Goal: Task Accomplishment & Management: Manage account settings

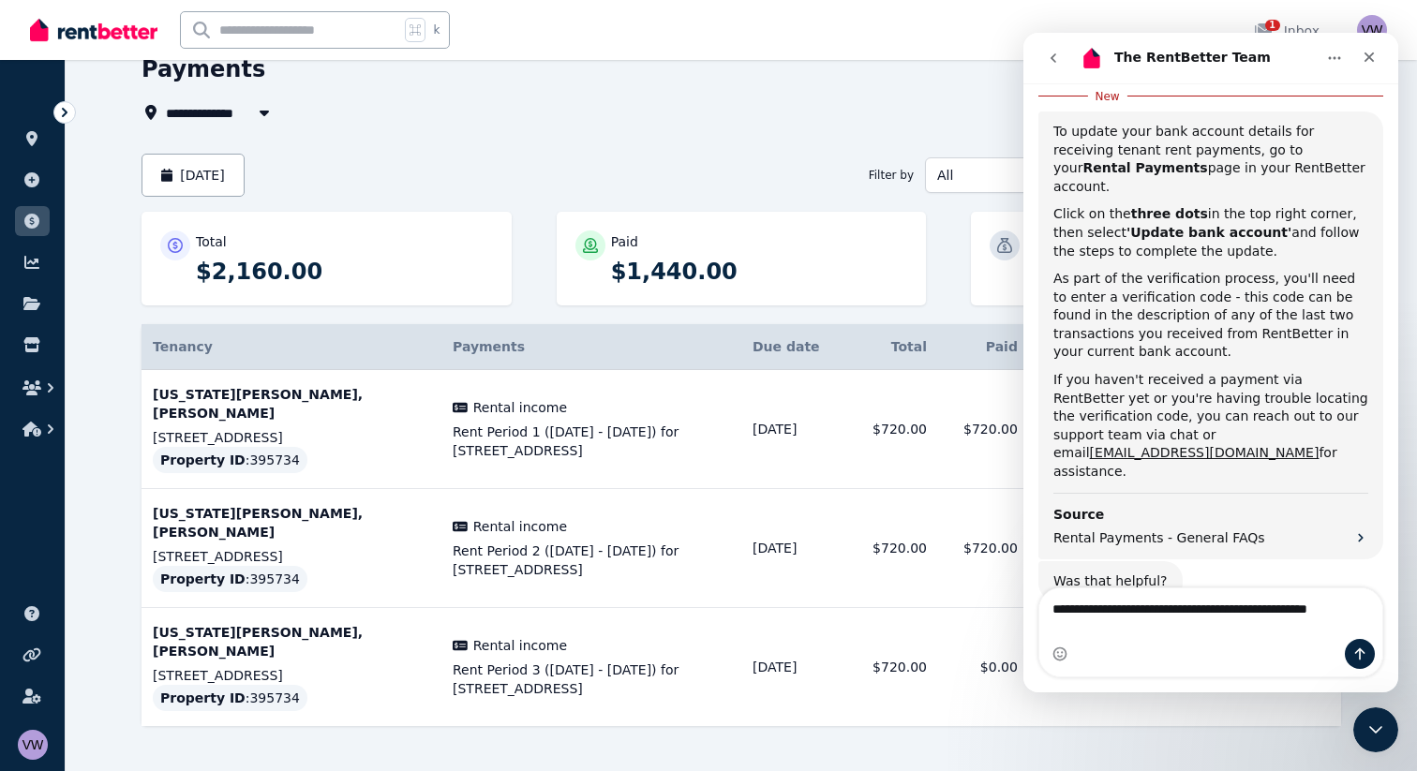
scroll to position [383, 0]
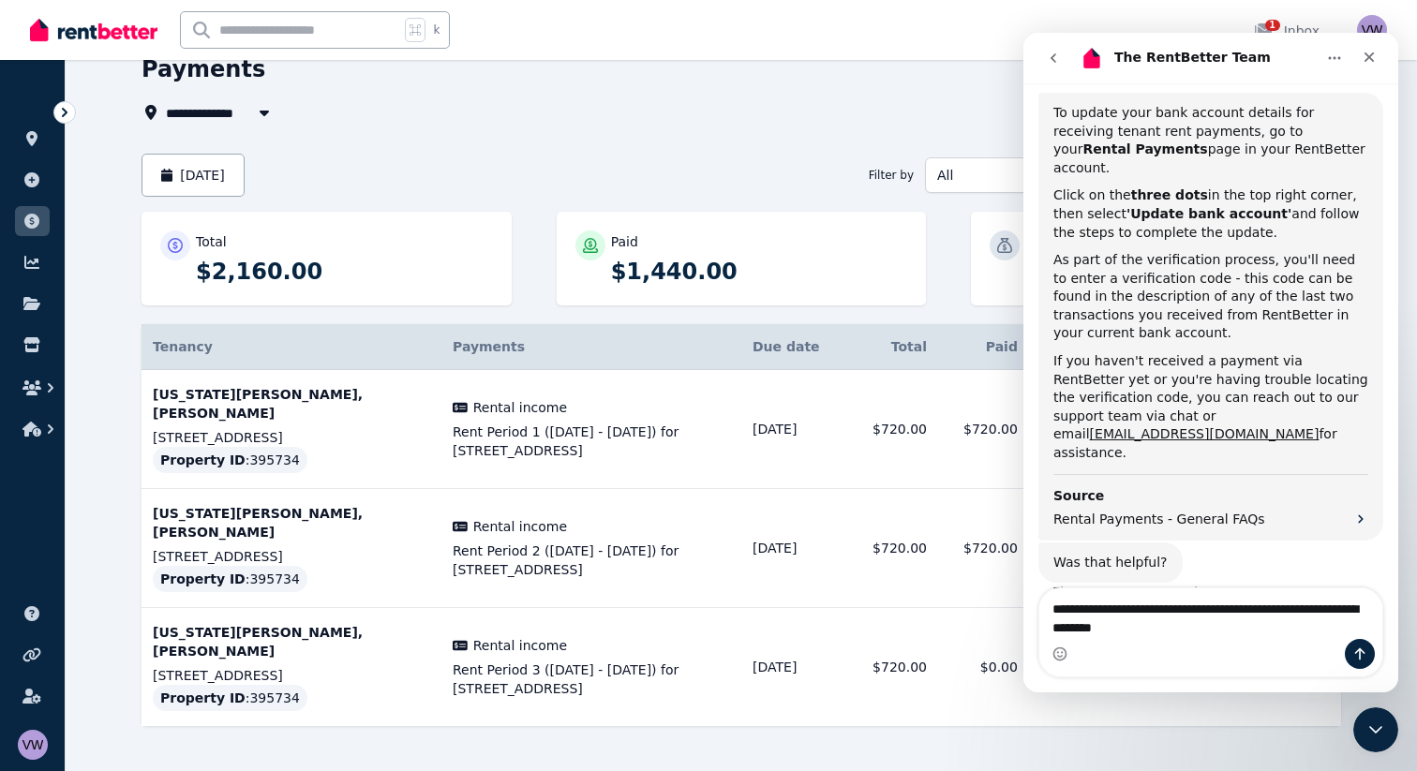
type textarea "**********"
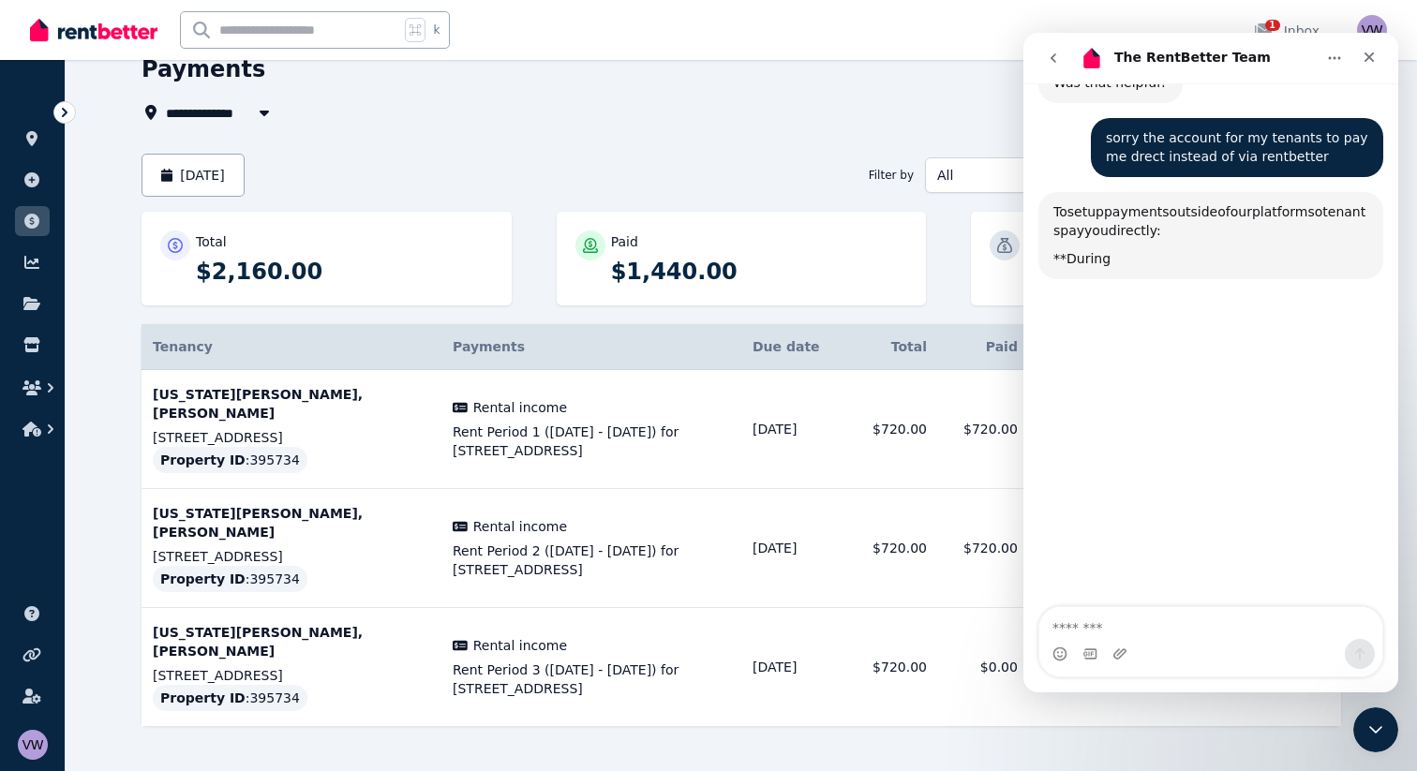
scroll to position [838, 0]
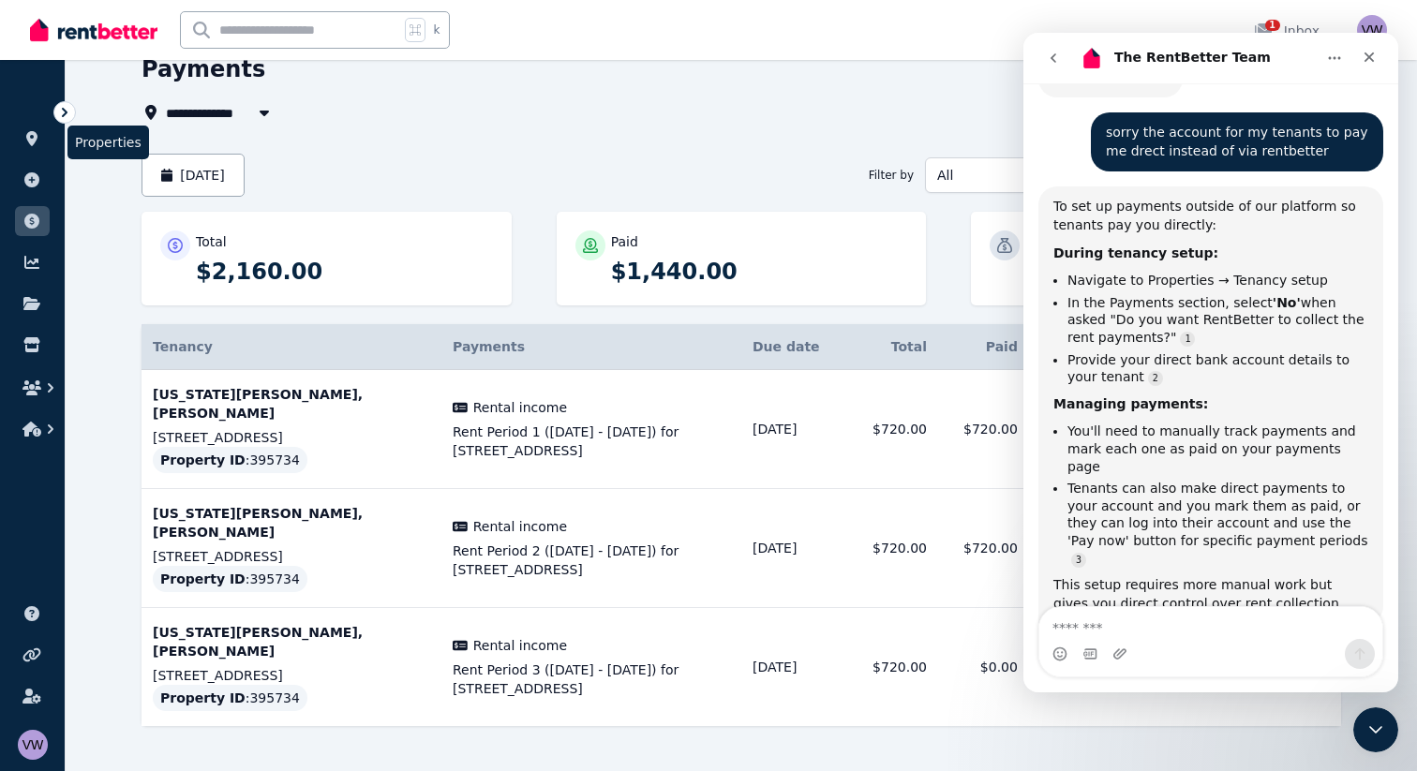
click at [36, 155] on li "Properties" at bounding box center [32, 142] width 35 height 37
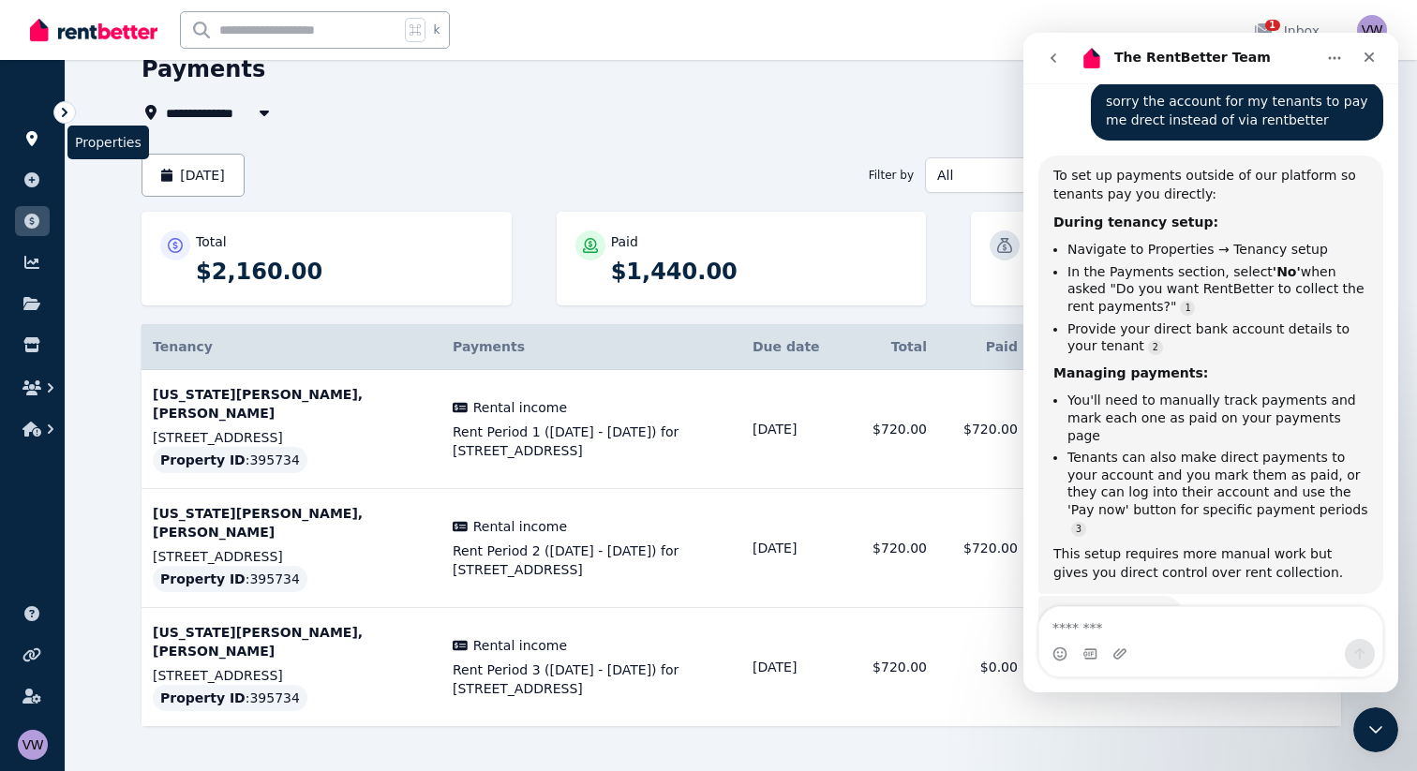
click at [31, 135] on icon at bounding box center [31, 138] width 19 height 15
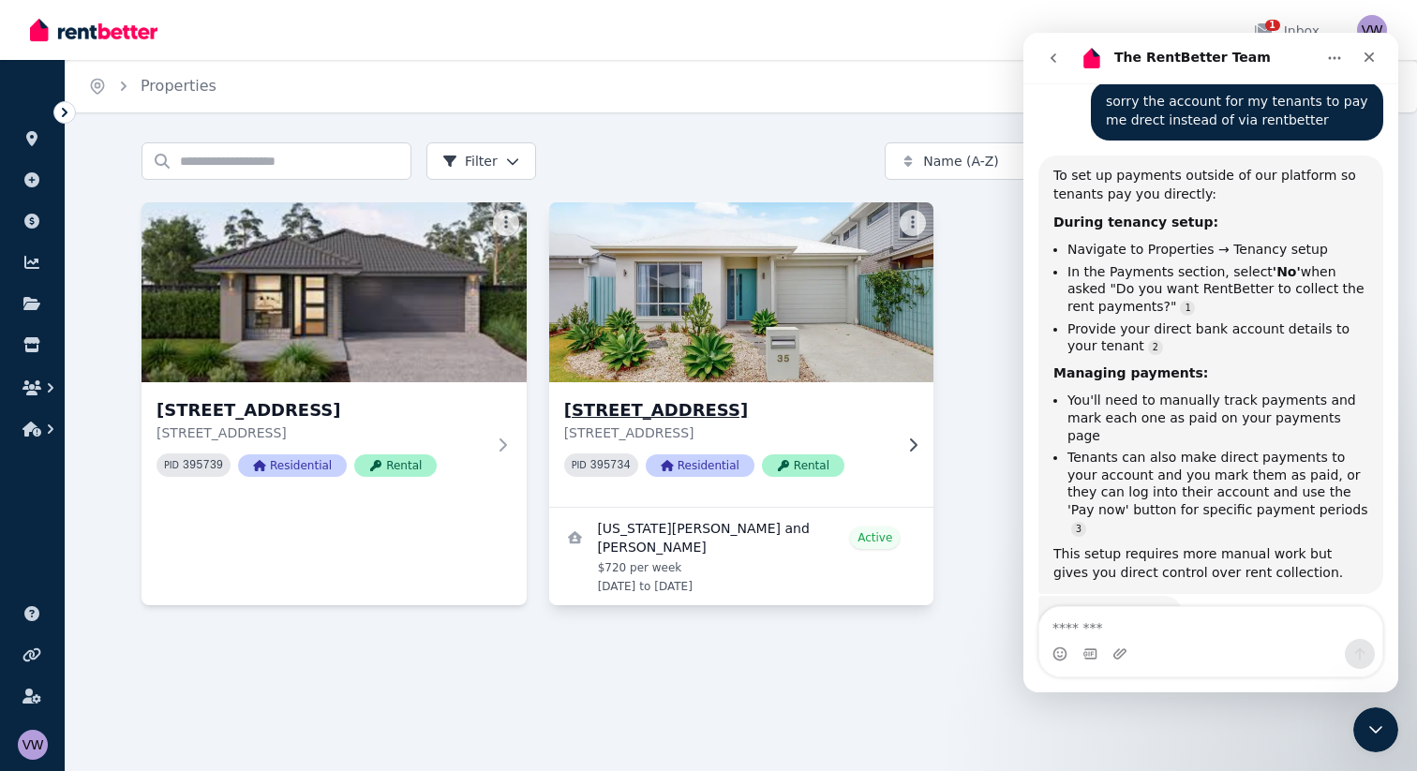
click at [693, 321] on img at bounding box center [741, 292] width 404 height 189
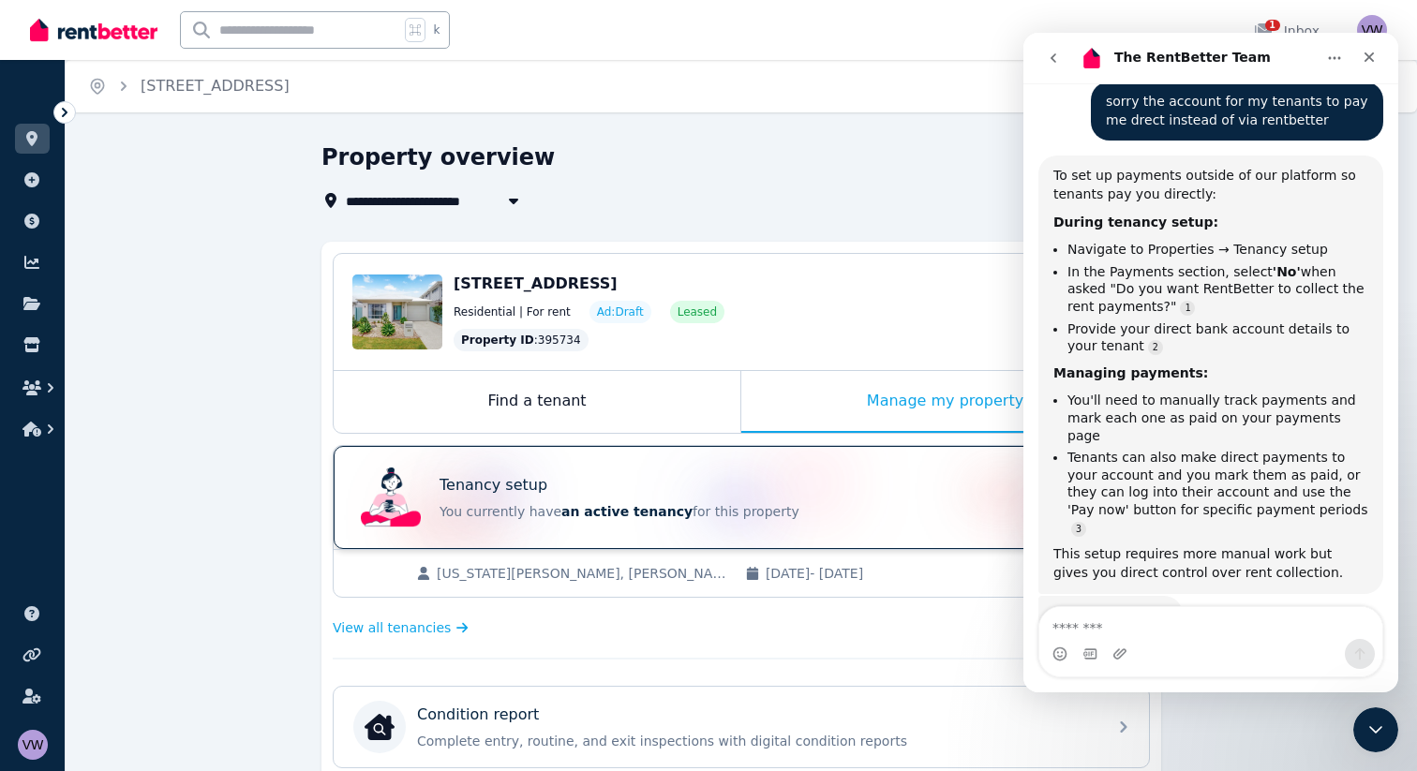
click at [578, 495] on div "Tenancy setup" at bounding box center [768, 485] width 656 height 22
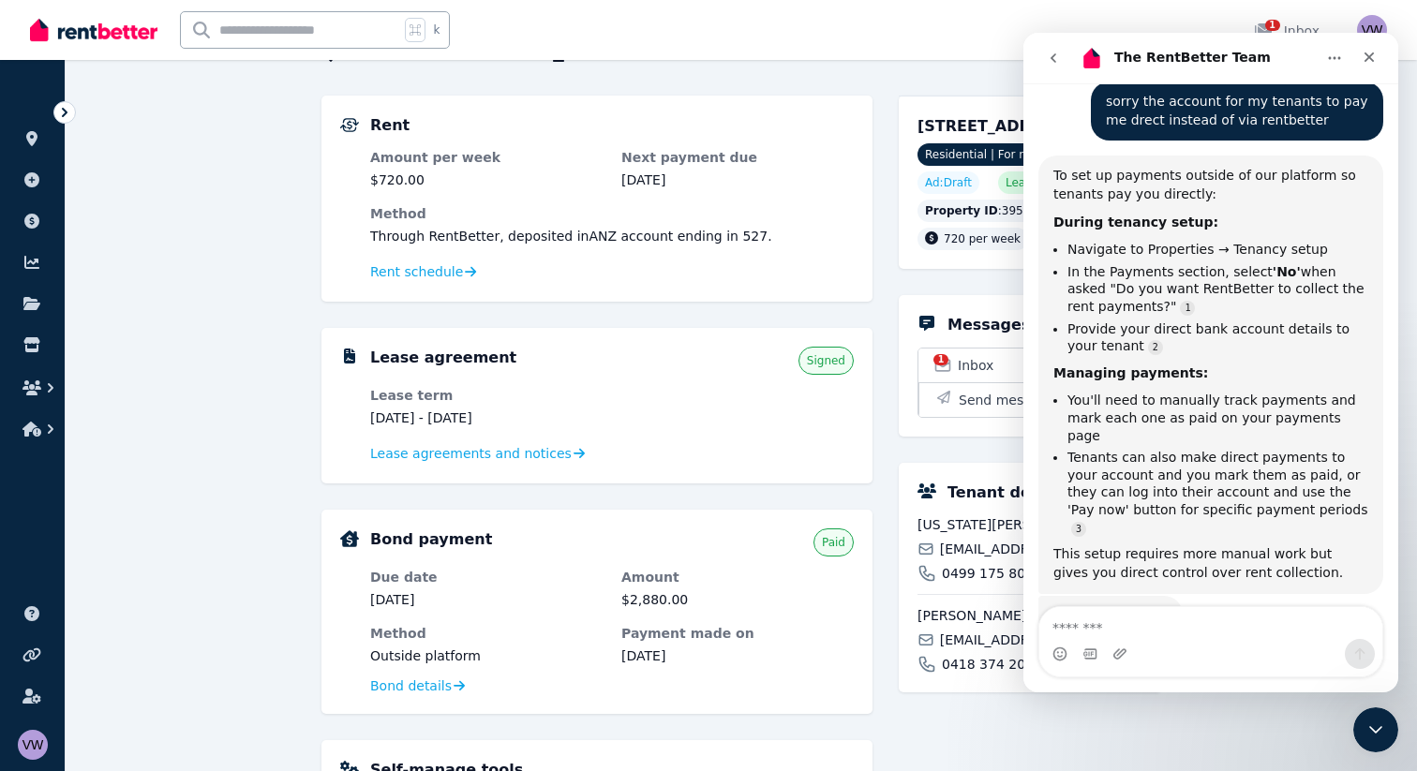
scroll to position [142, 0]
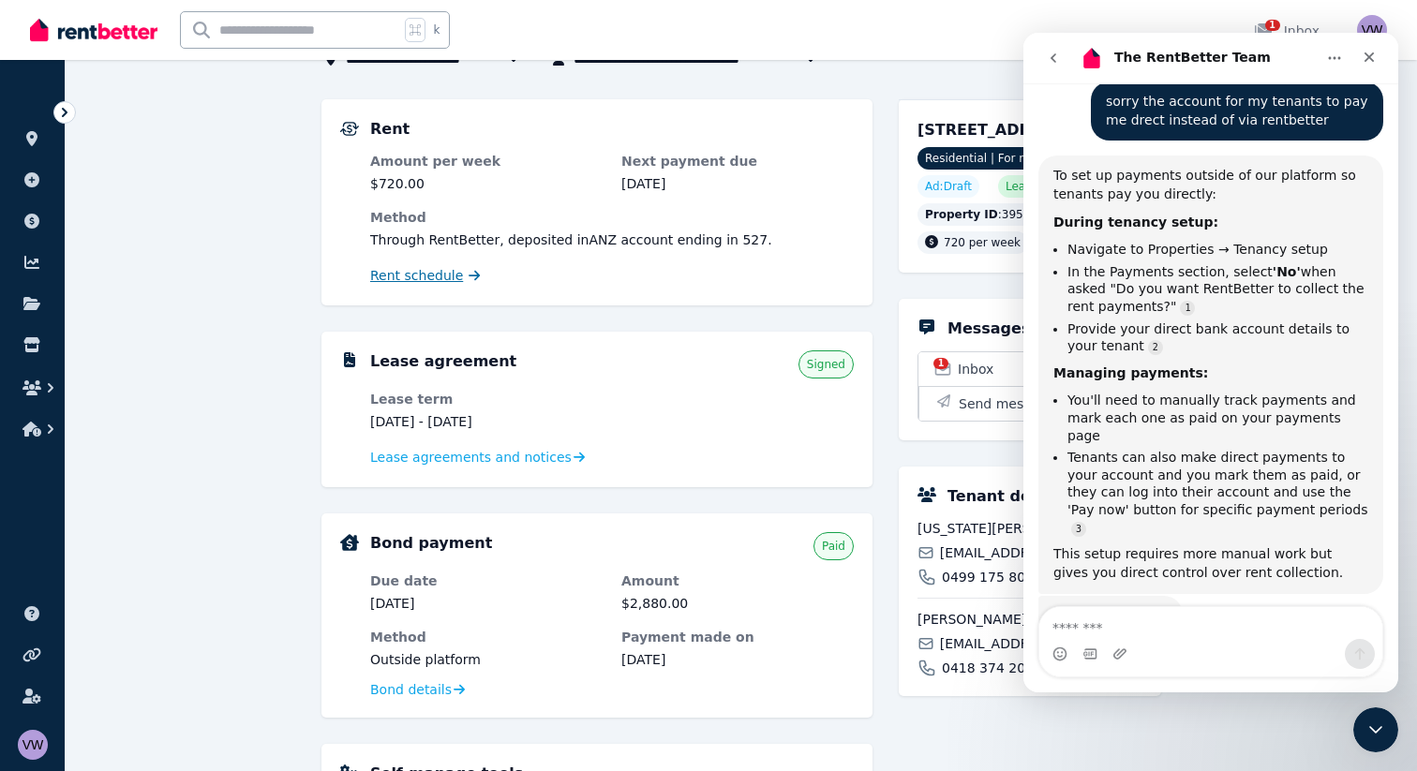
click at [438, 278] on span "Rent schedule" at bounding box center [416, 275] width 93 height 19
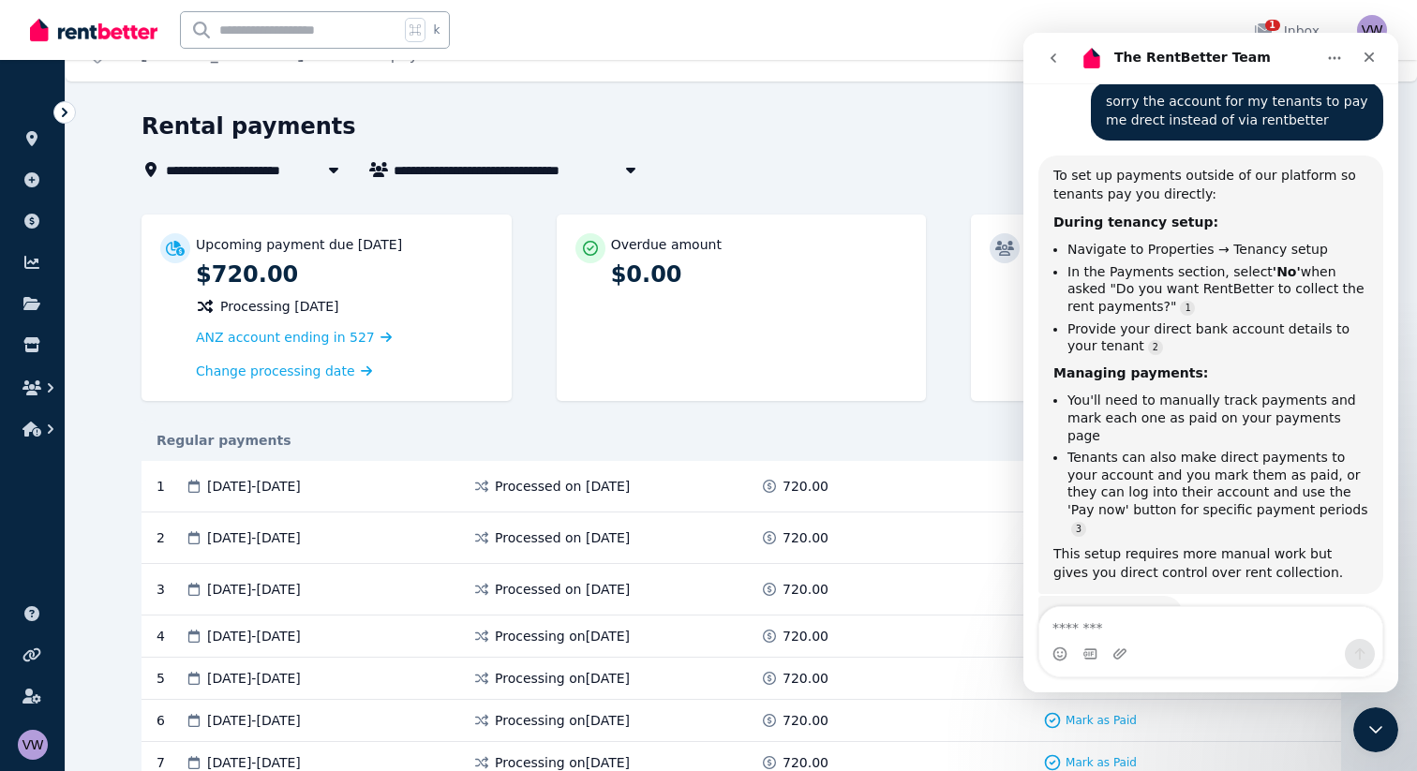
scroll to position [33, 0]
click at [1052, 61] on icon "go back" at bounding box center [1053, 58] width 15 height 15
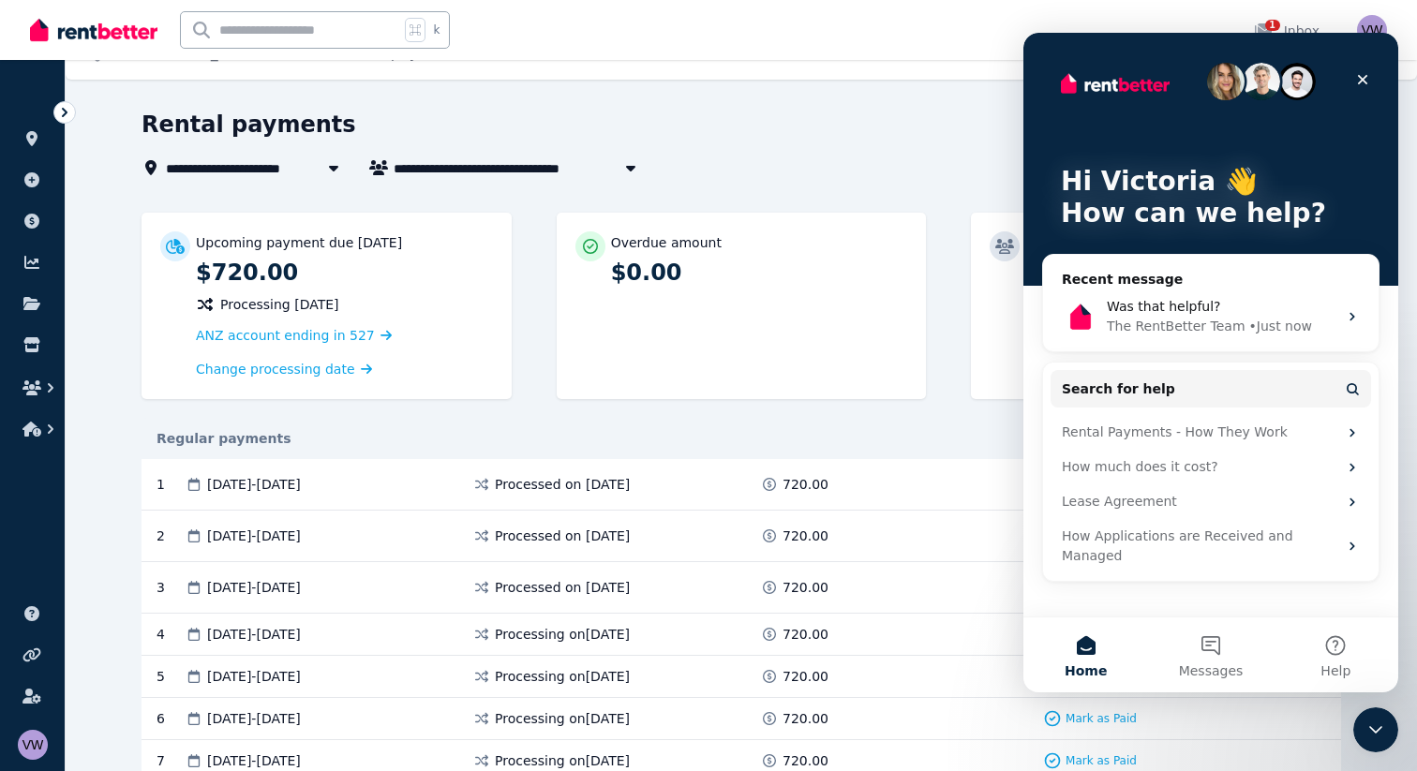
scroll to position [0, 0]
click at [1361, 74] on icon "Close" at bounding box center [1362, 79] width 15 height 15
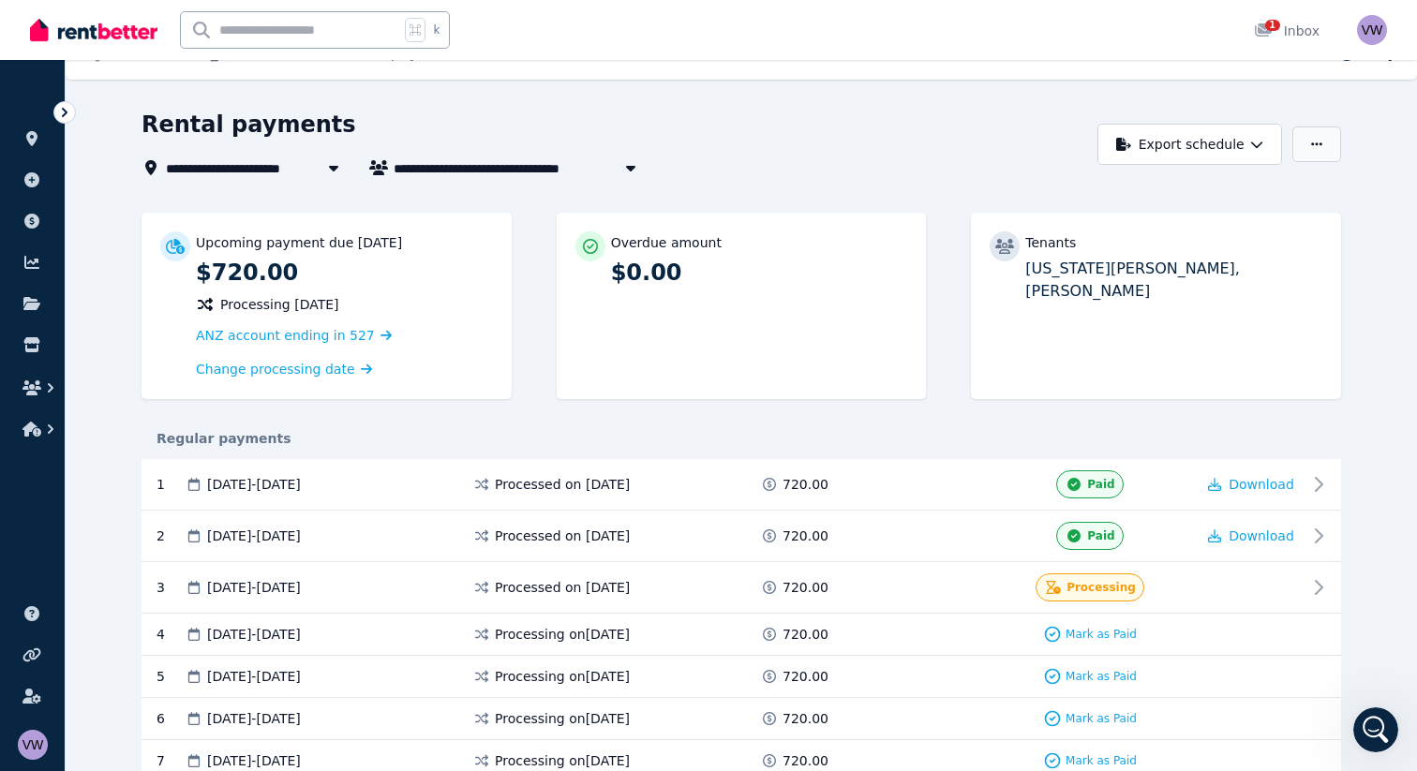
click at [1320, 139] on icon "button" at bounding box center [1316, 144] width 11 height 13
click at [1227, 182] on p "Adjust Rent" at bounding box center [1219, 190] width 90 height 19
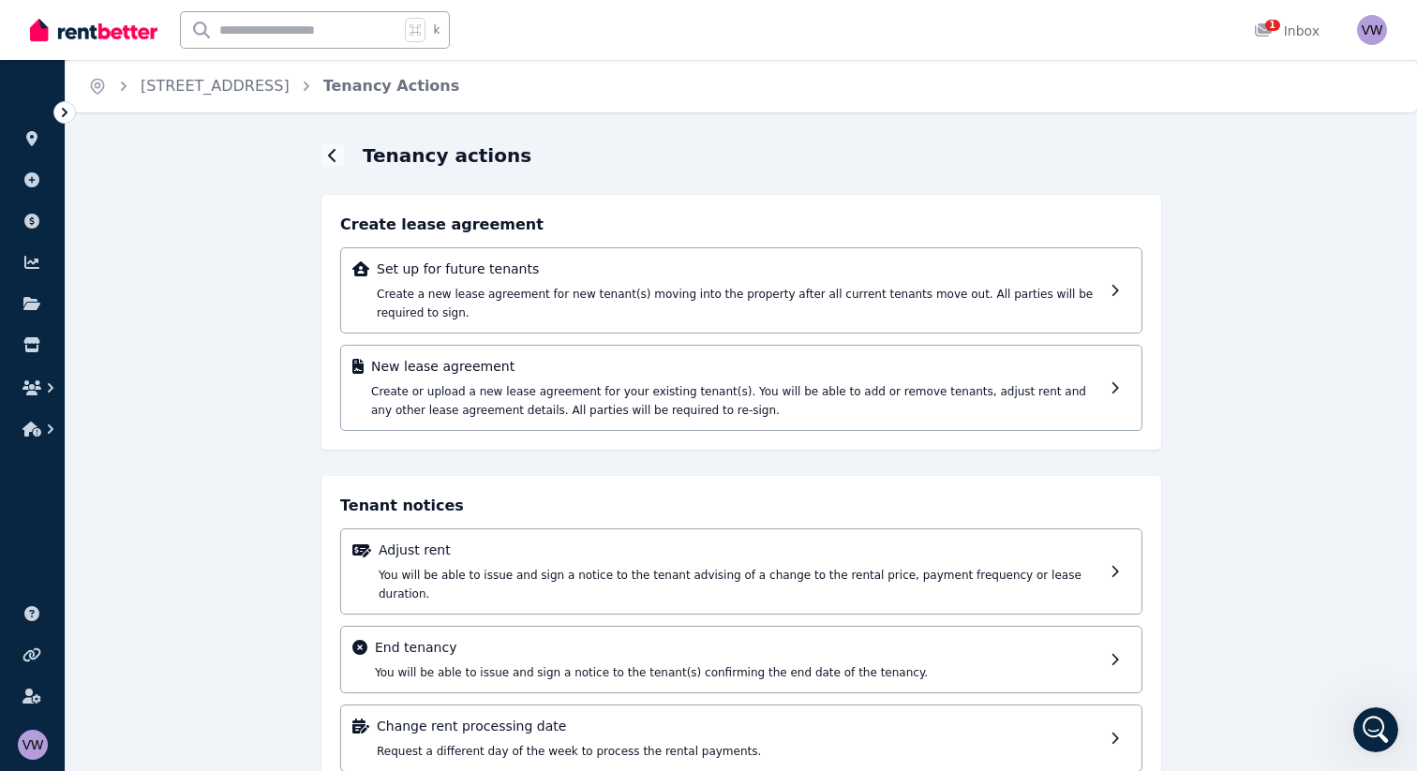
scroll to position [35, 0]
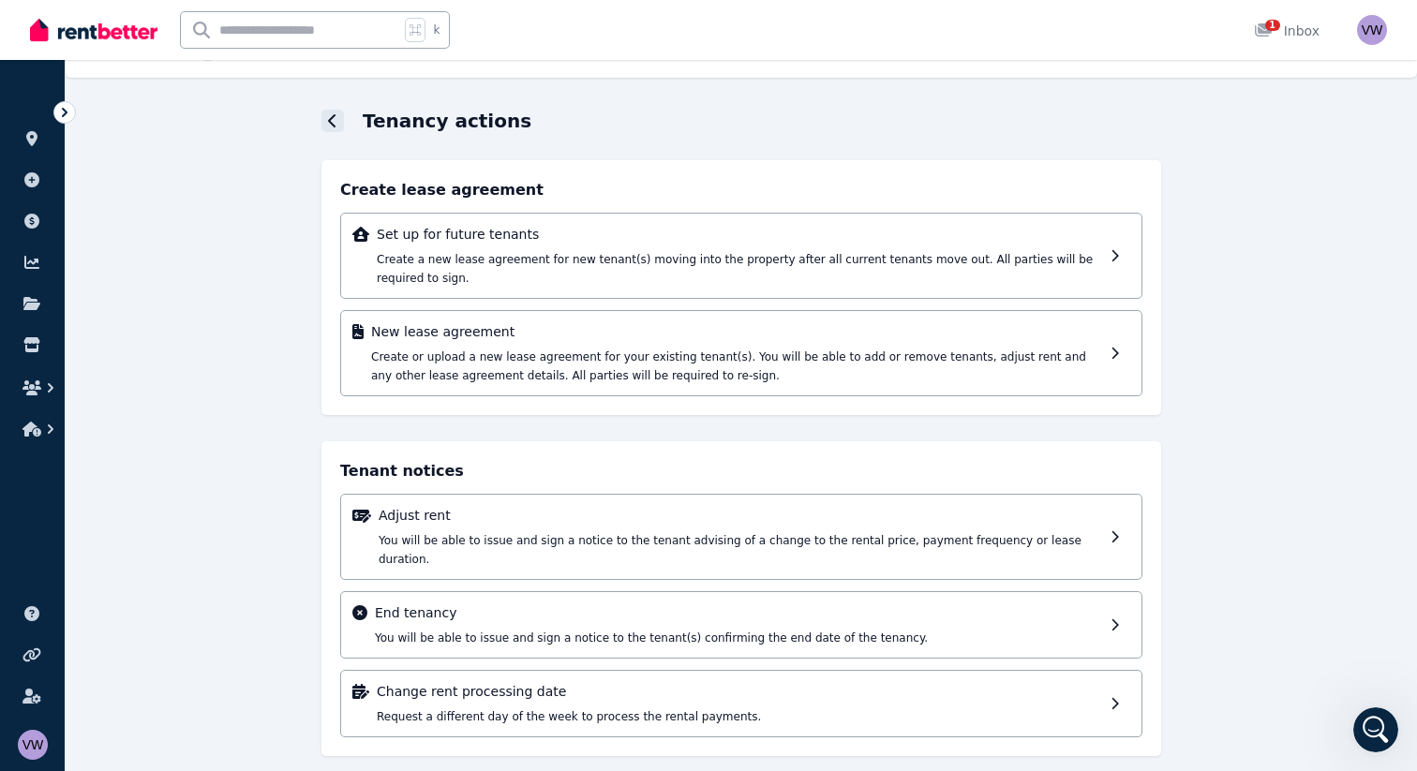
click at [336, 129] on div at bounding box center [332, 121] width 22 height 22
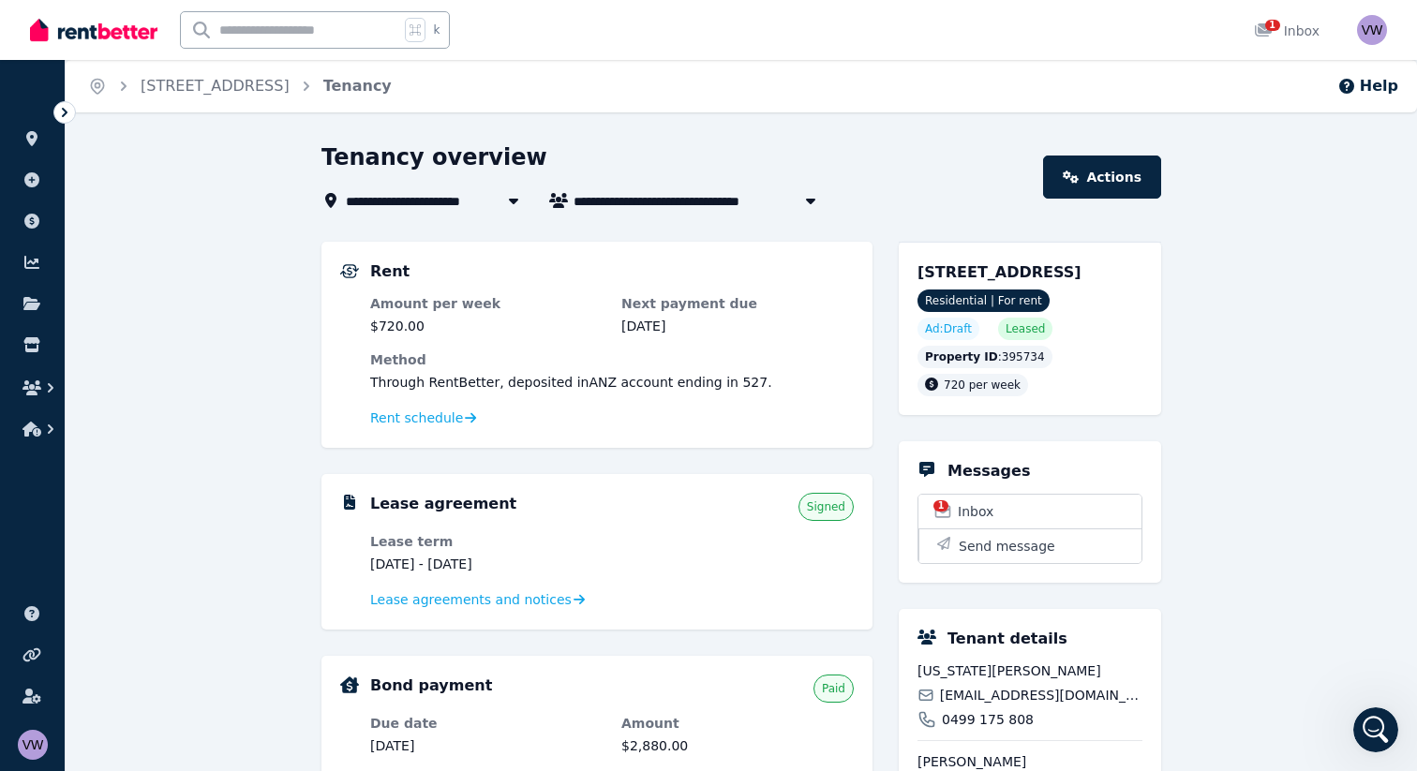
scroll to position [50, 0]
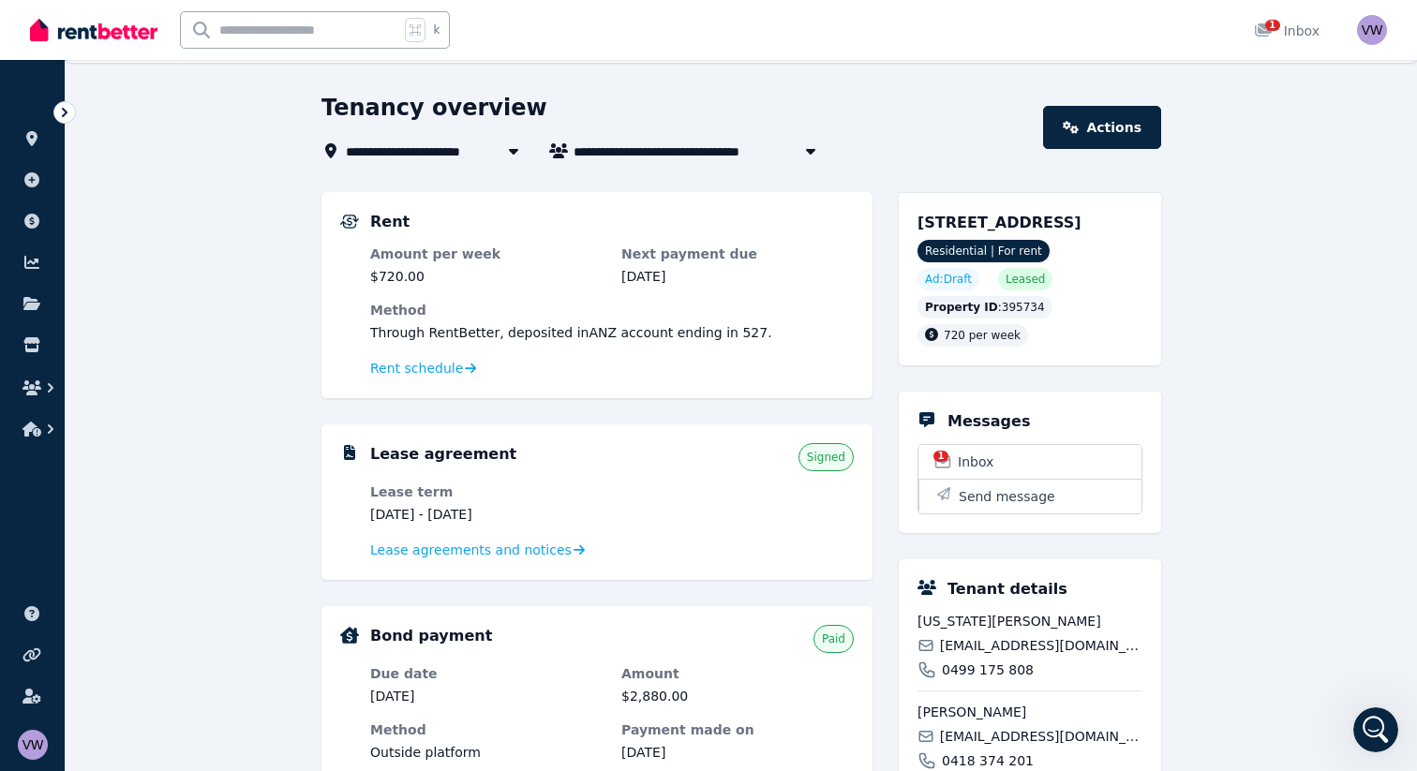
click at [804, 152] on icon "button" at bounding box center [810, 150] width 19 height 15
type input "**********"
click at [918, 154] on div "**********" at bounding box center [676, 151] width 710 height 22
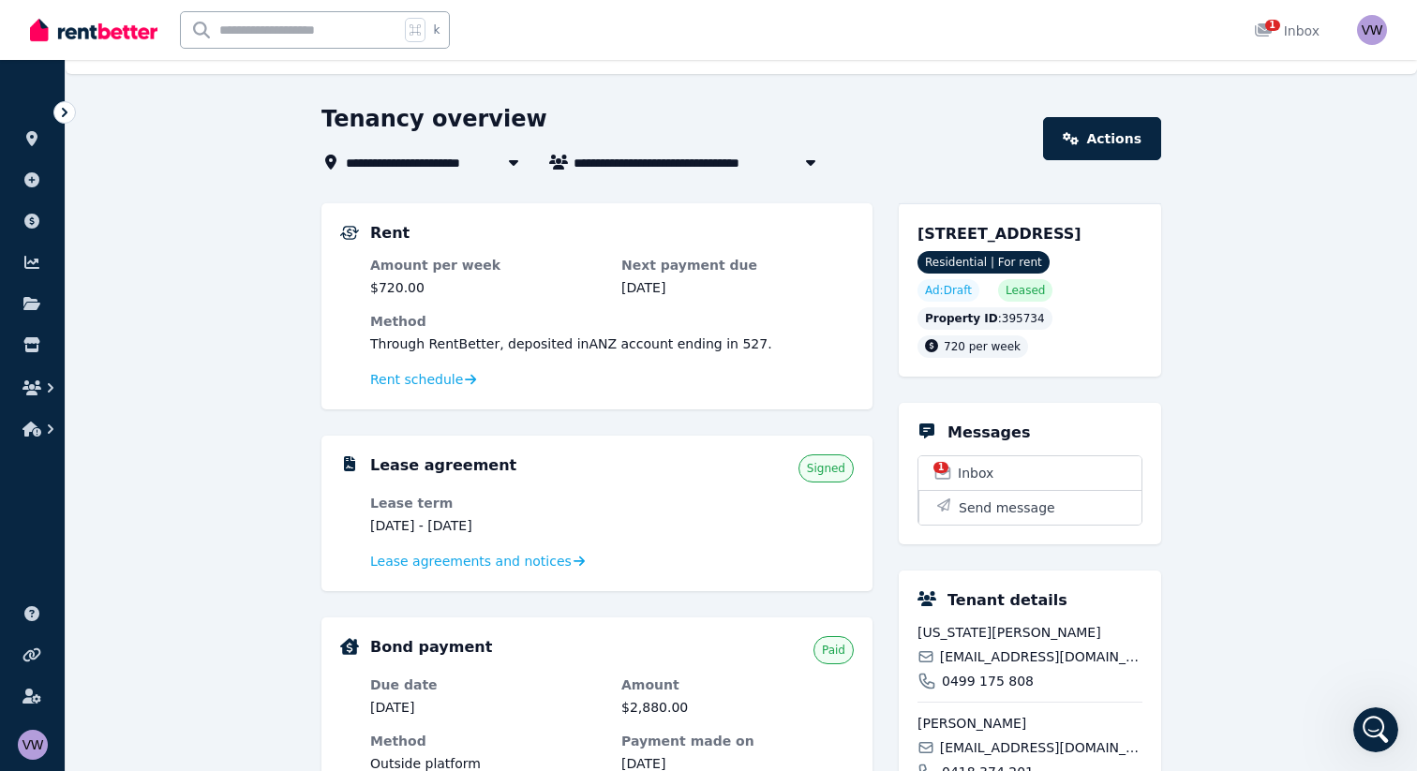
scroll to position [0, 0]
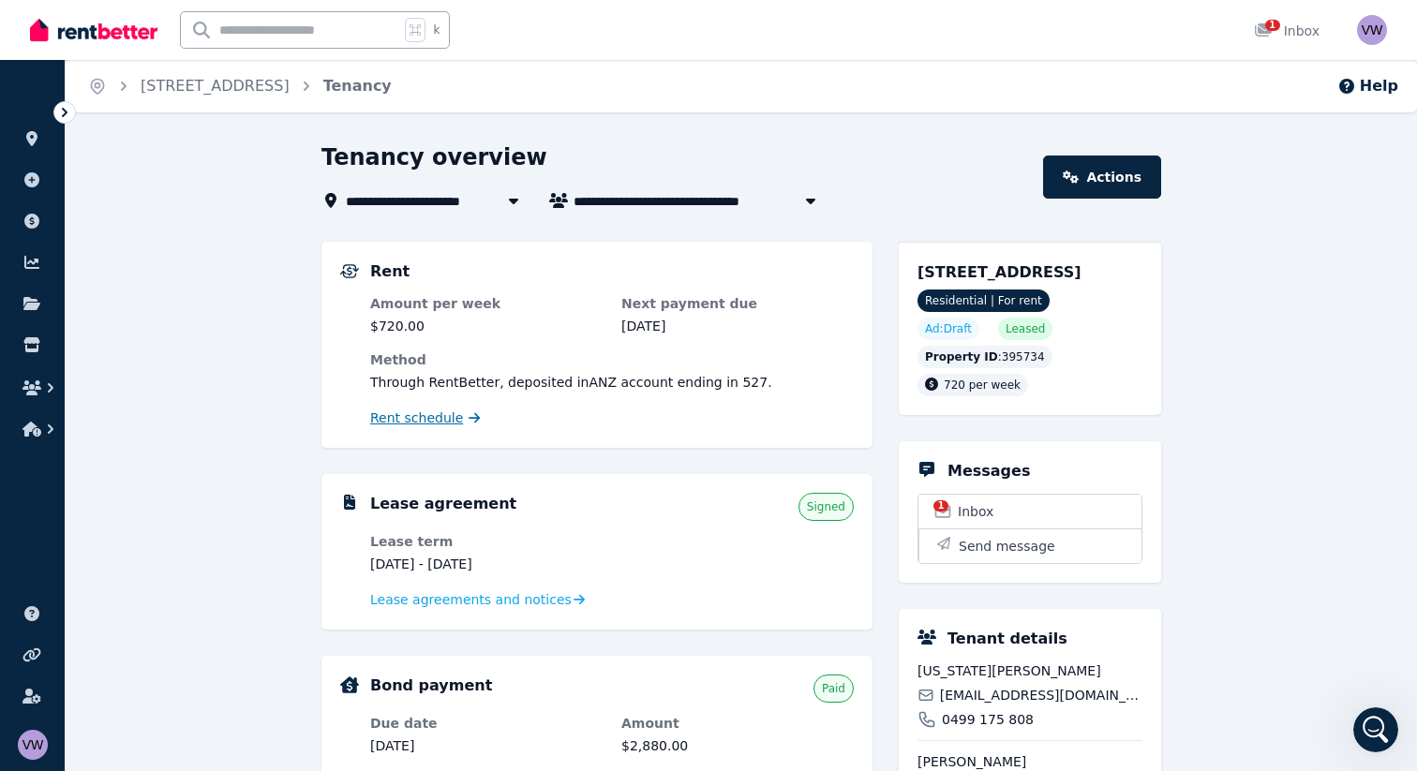
click at [424, 417] on span "Rent schedule" at bounding box center [416, 418] width 93 height 19
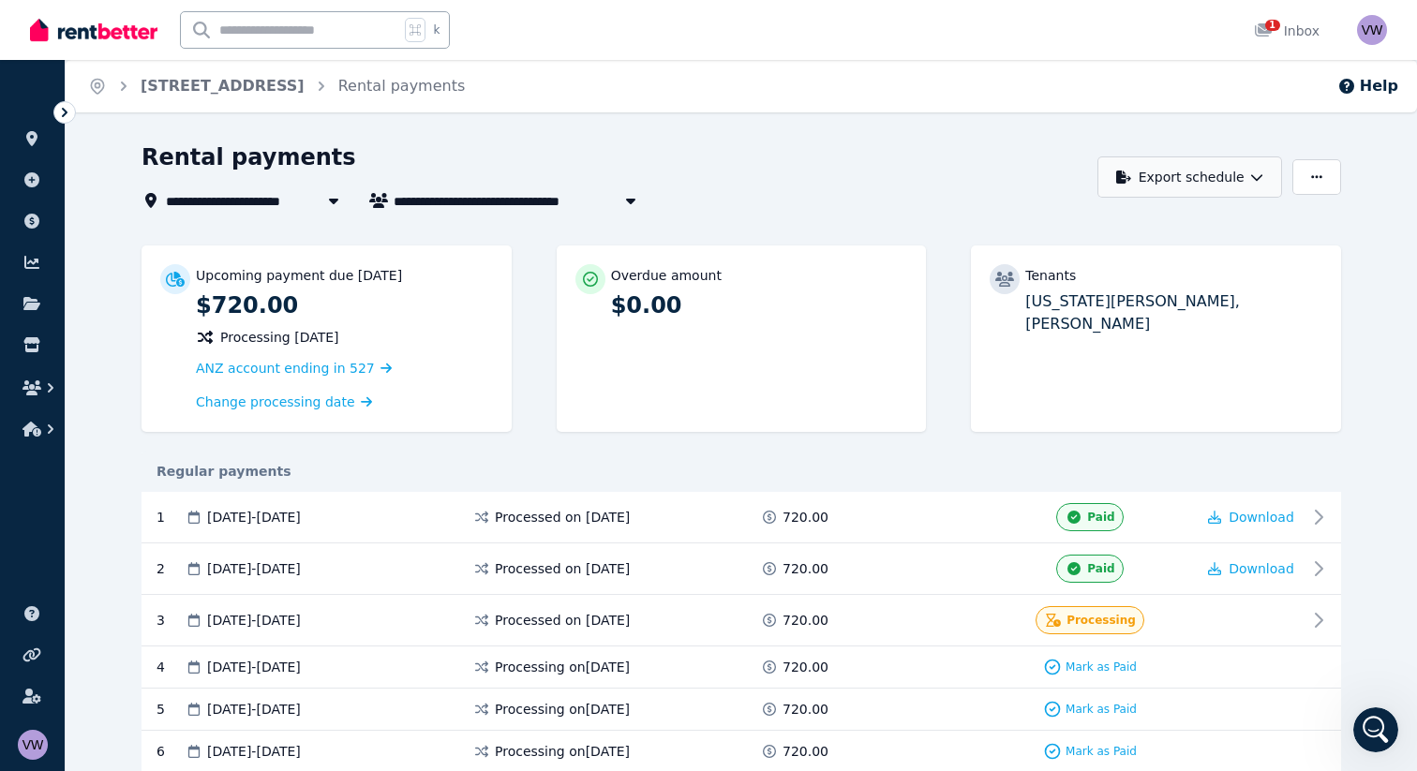
click at [1253, 172] on icon "button" at bounding box center [1256, 177] width 13 height 13
click at [939, 190] on div "**********" at bounding box center [615, 200] width 946 height 22
click at [1264, 31] on icon at bounding box center [1263, 29] width 17 height 13
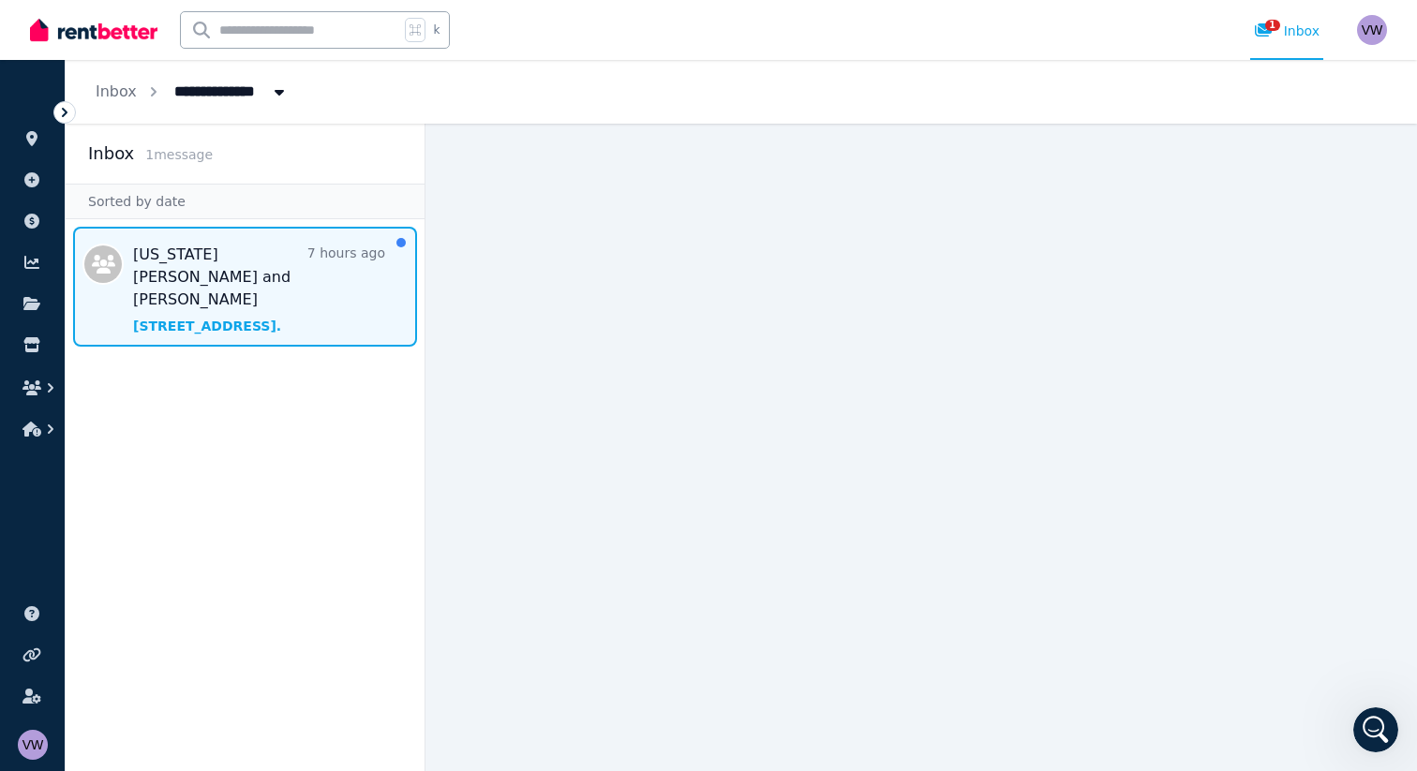
click at [201, 249] on span "Message list" at bounding box center [245, 287] width 359 height 120
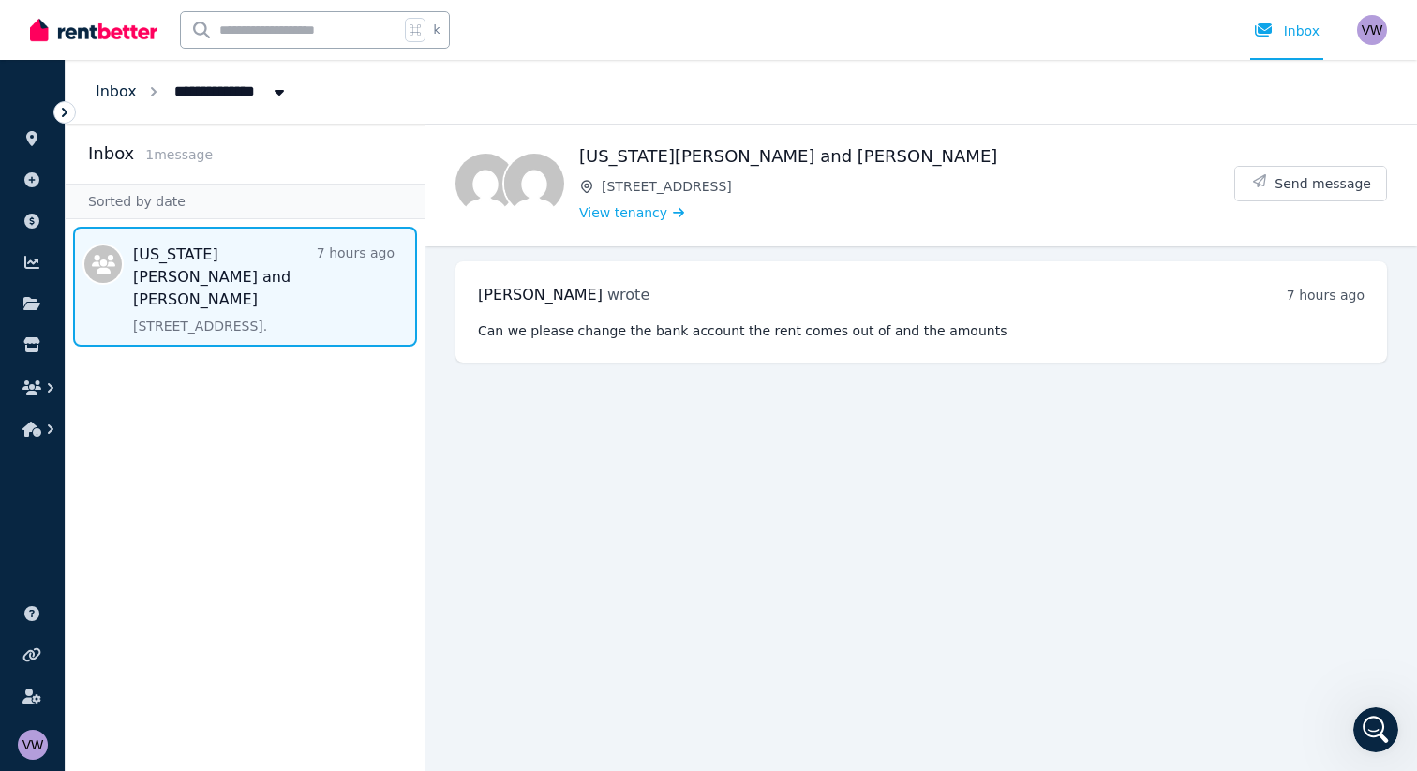
click at [127, 92] on link "Inbox" at bounding box center [116, 91] width 41 height 18
click at [1371, 723] on icon "Open Intercom Messenger" at bounding box center [1373, 727] width 31 height 31
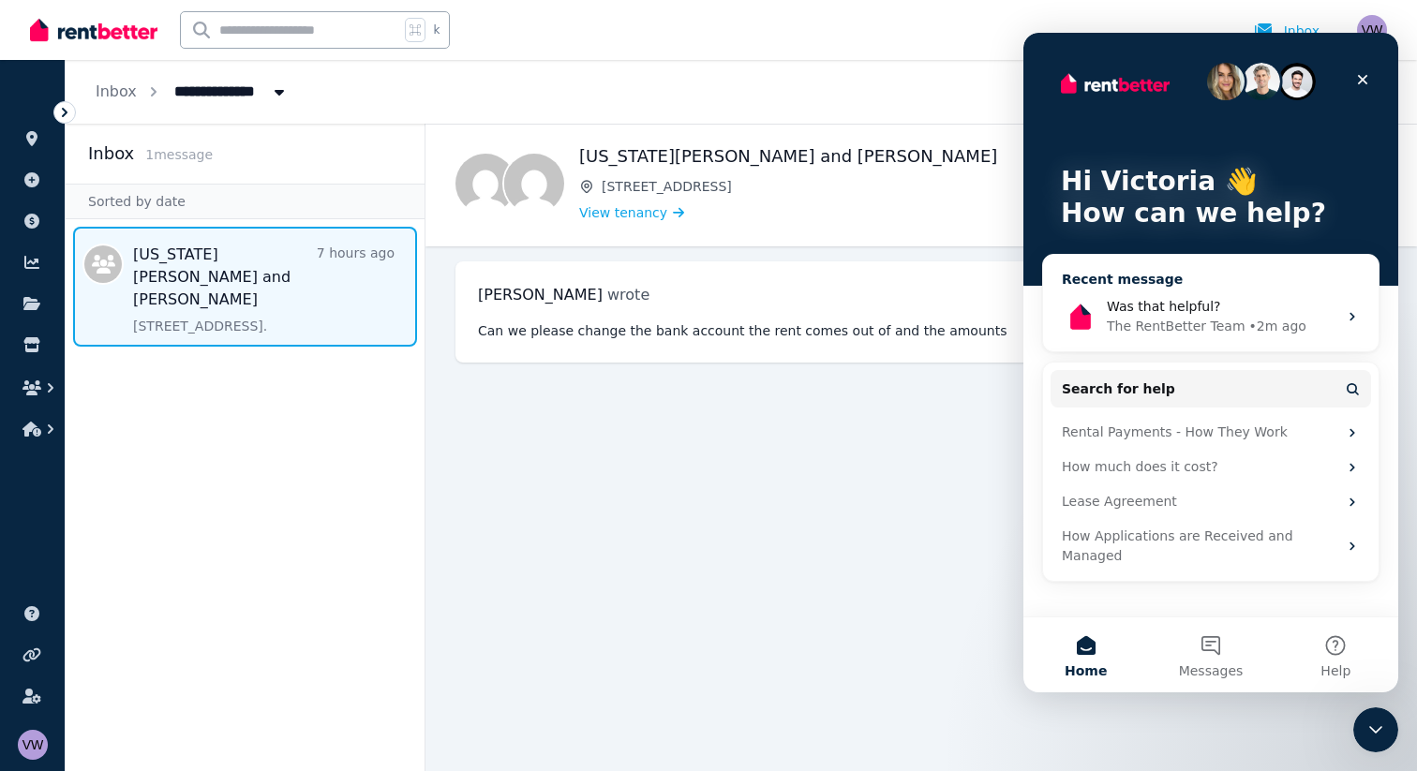
click at [1152, 286] on div "Was that helpful? The RentBetter Team • 2m ago" at bounding box center [1211, 316] width 336 height 69
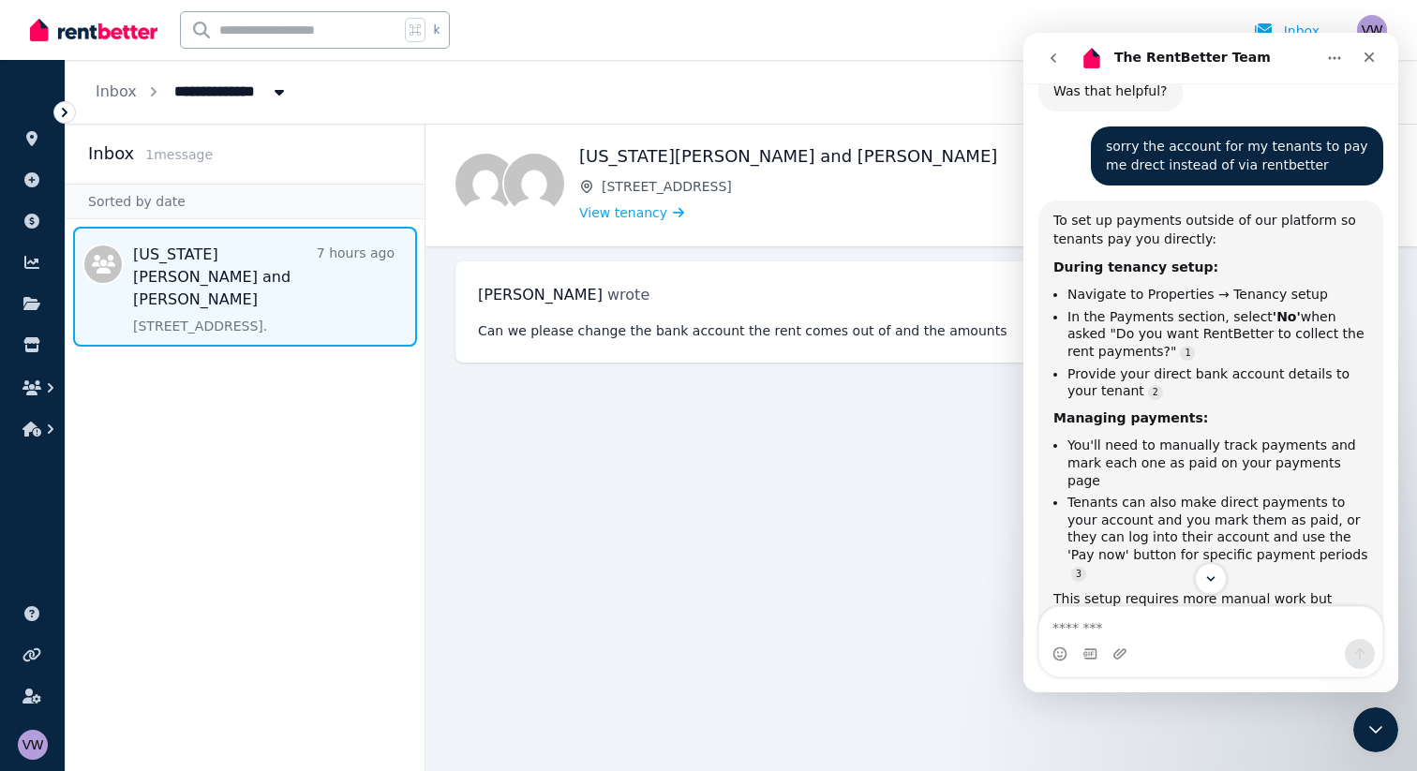
scroll to position [869, 0]
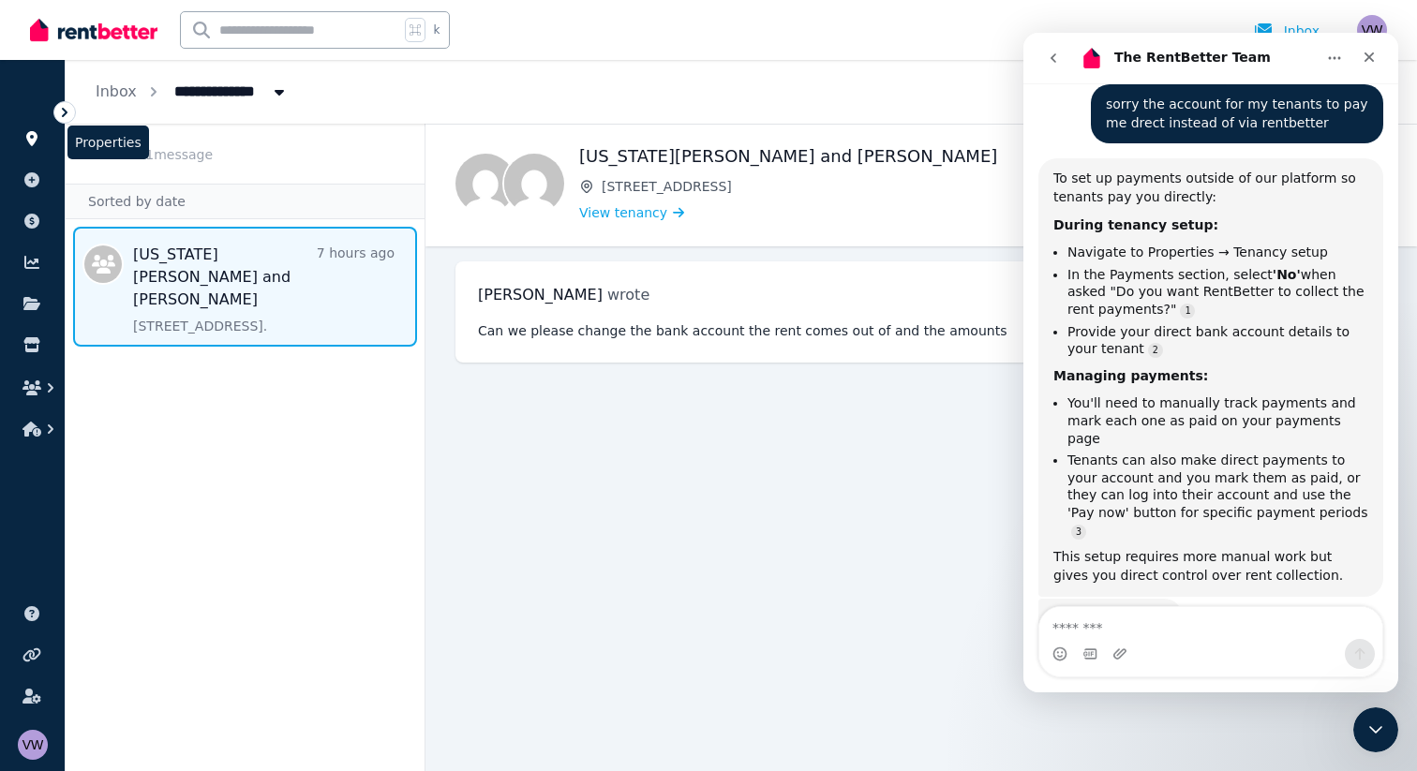
click at [29, 140] on icon at bounding box center [31, 138] width 11 height 15
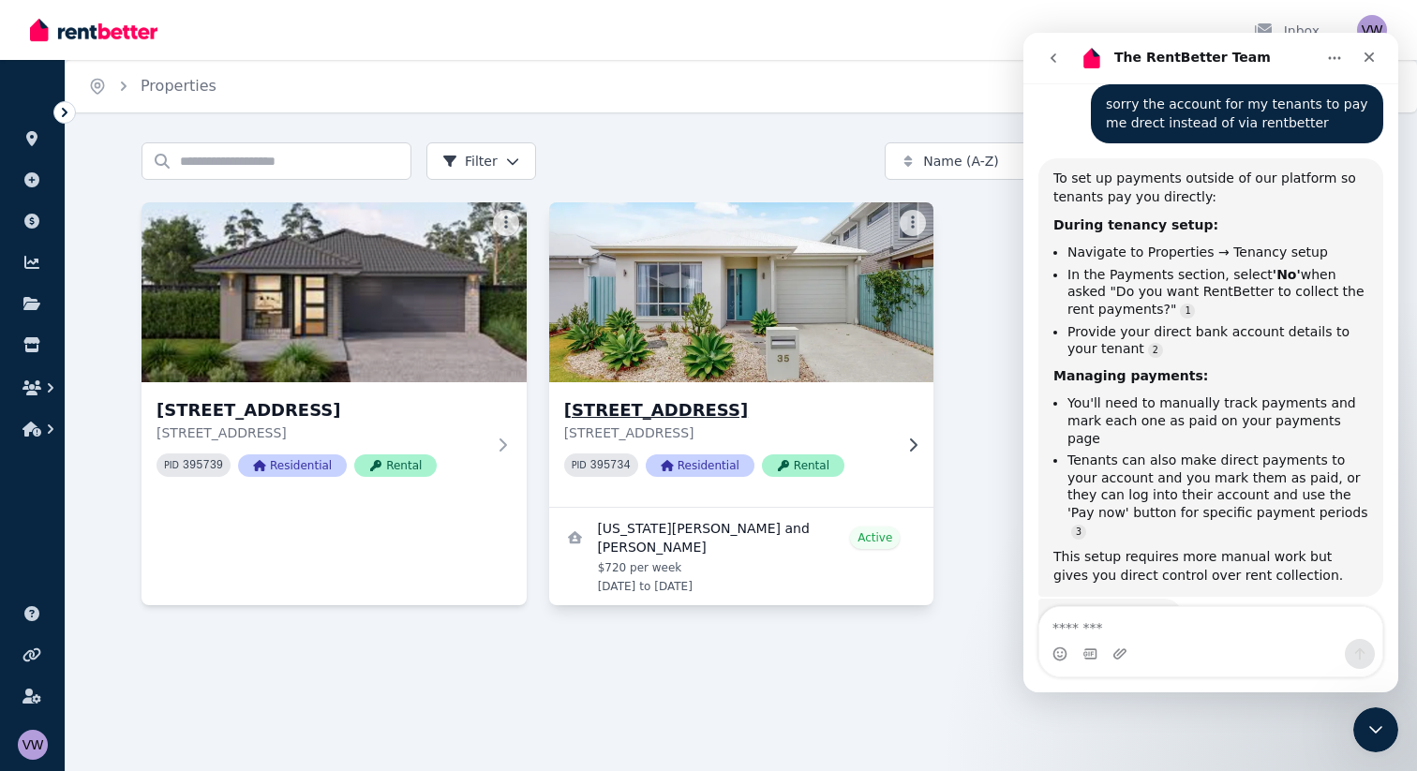
click at [630, 291] on img at bounding box center [741, 292] width 404 height 189
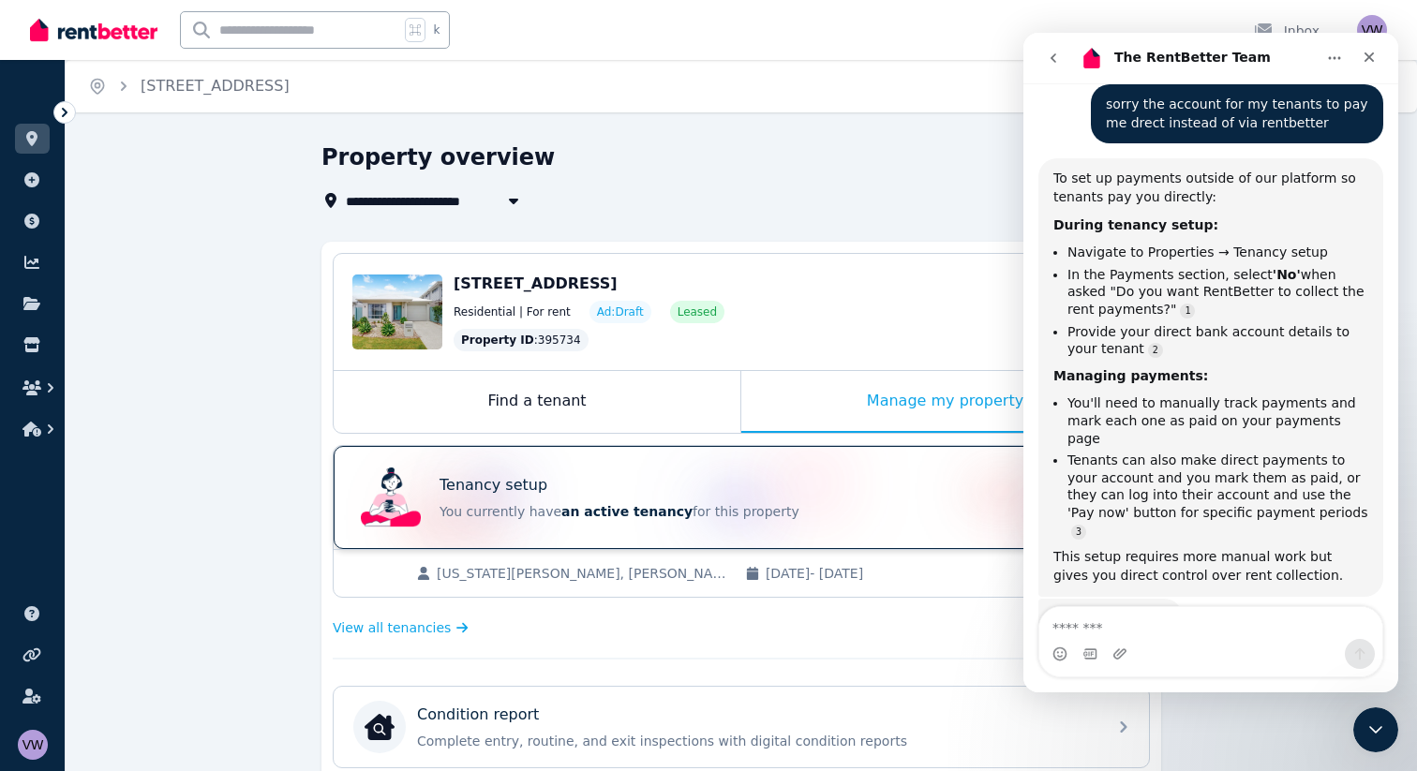
click at [561, 481] on div "Tenancy setup" at bounding box center [768, 485] width 656 height 22
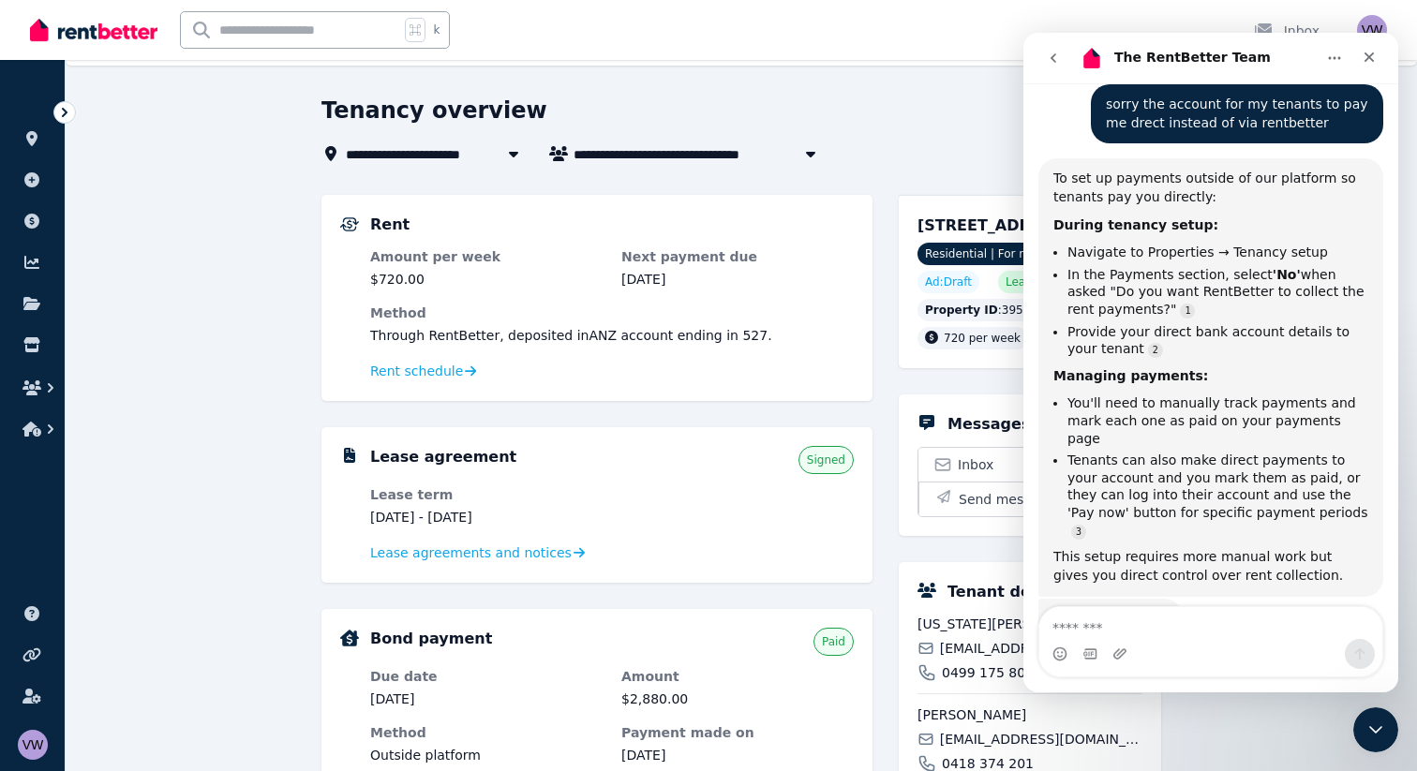
scroll to position [37, 0]
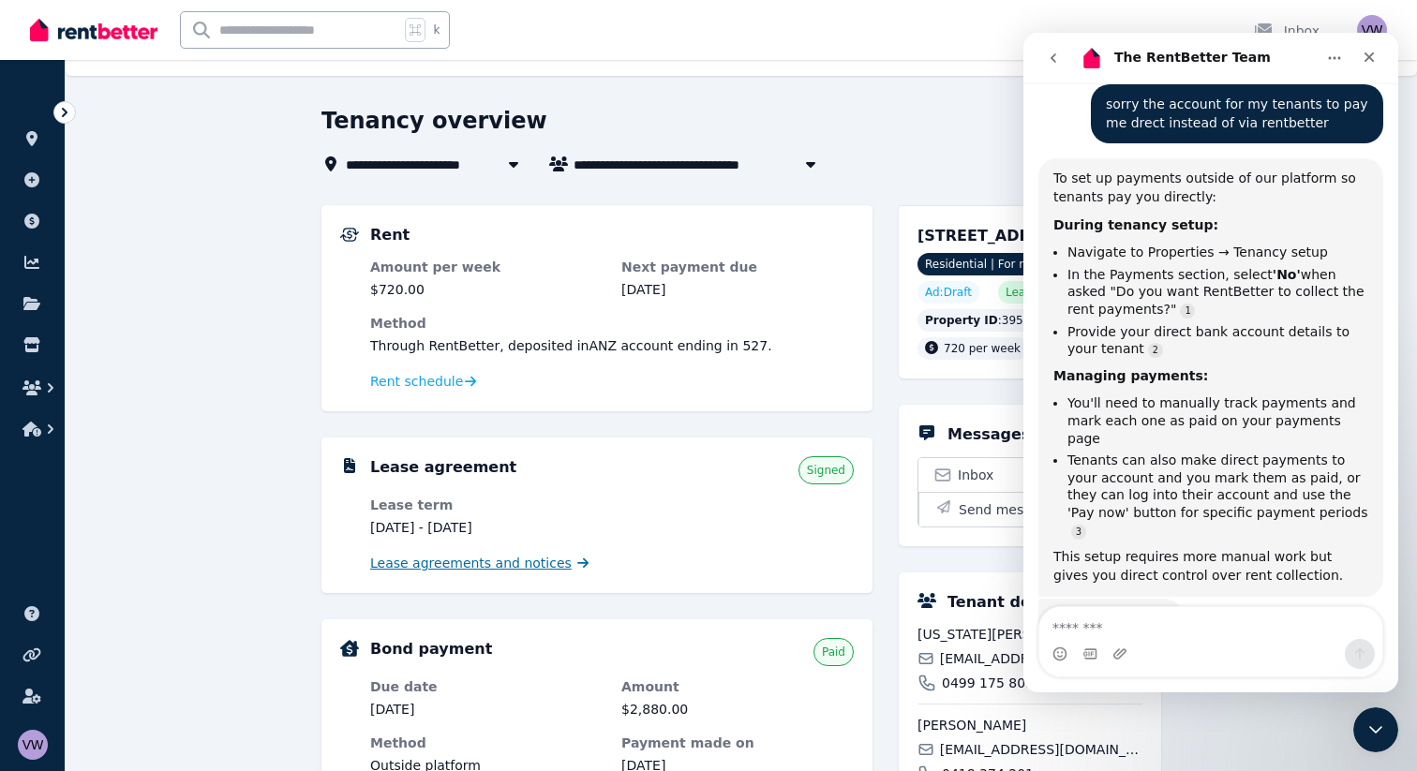
click at [445, 565] on span "Lease agreements and notices" at bounding box center [470, 563] width 201 height 19
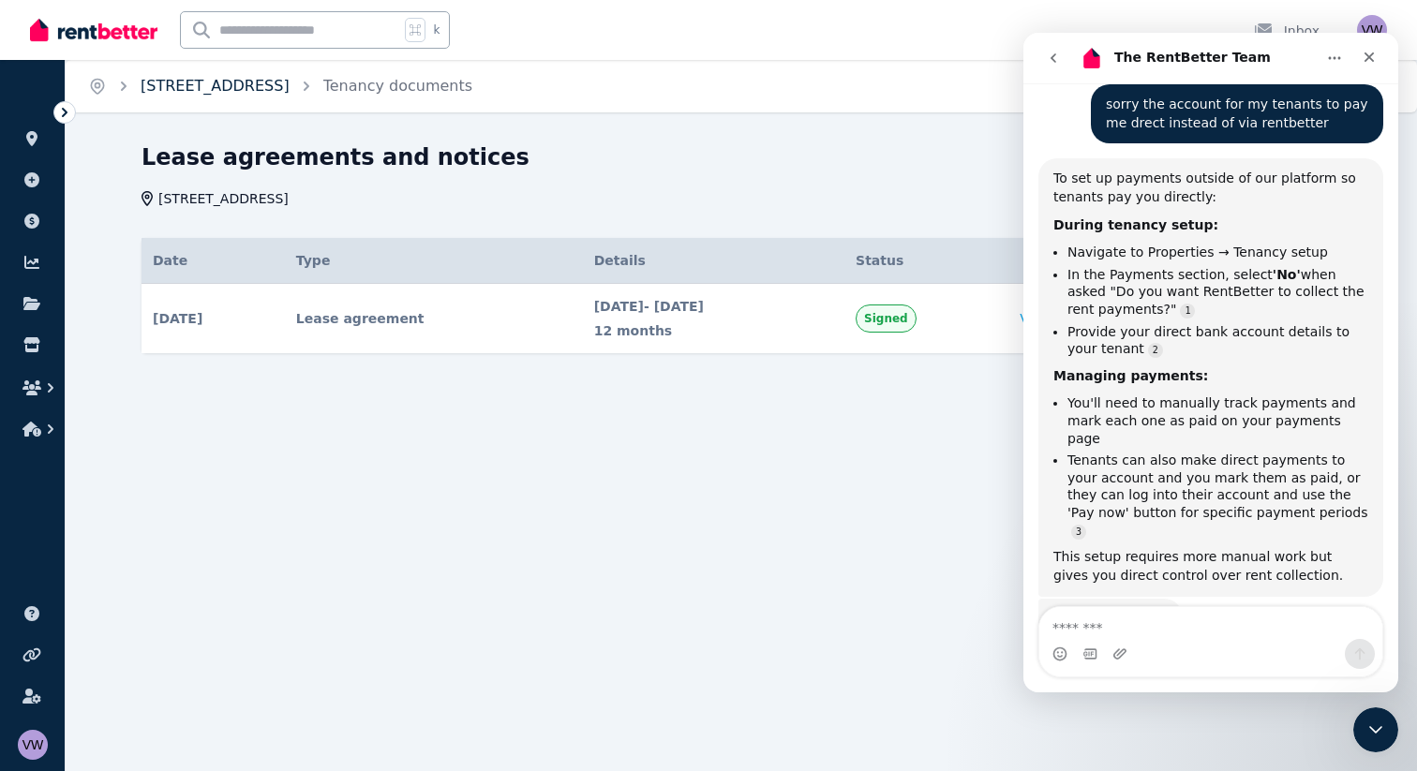
click at [259, 80] on link "[STREET_ADDRESS]" at bounding box center [215, 86] width 149 height 18
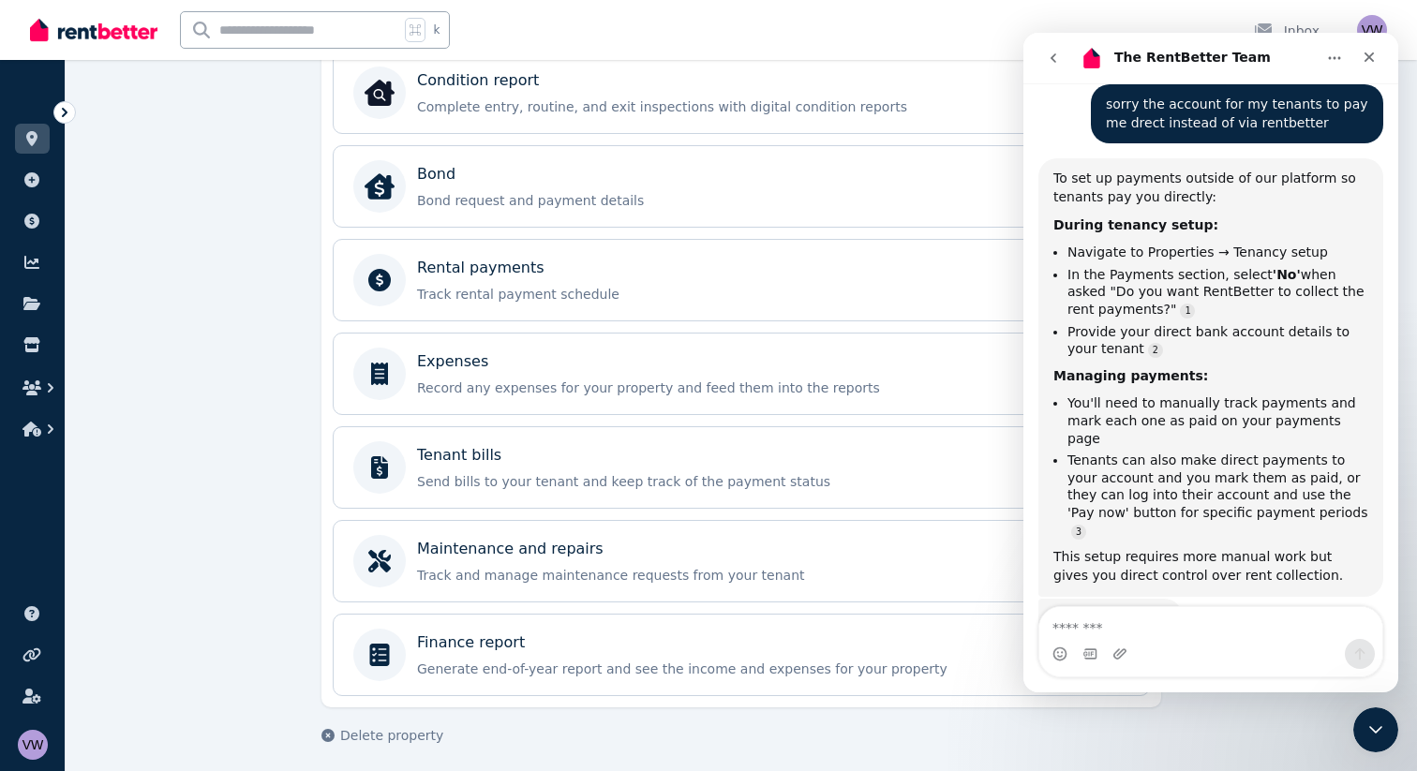
scroll to position [642, 0]
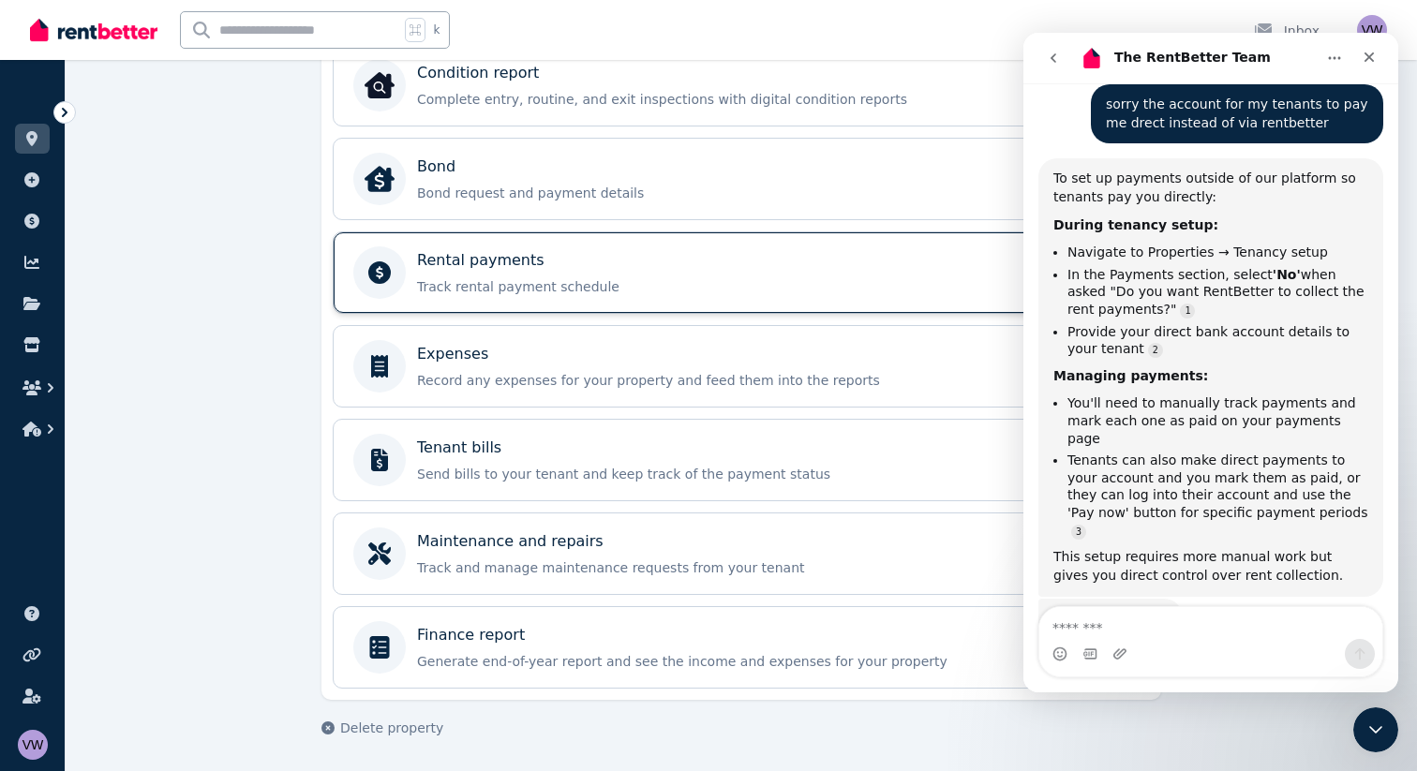
click at [454, 263] on p "Rental payments" at bounding box center [480, 260] width 127 height 22
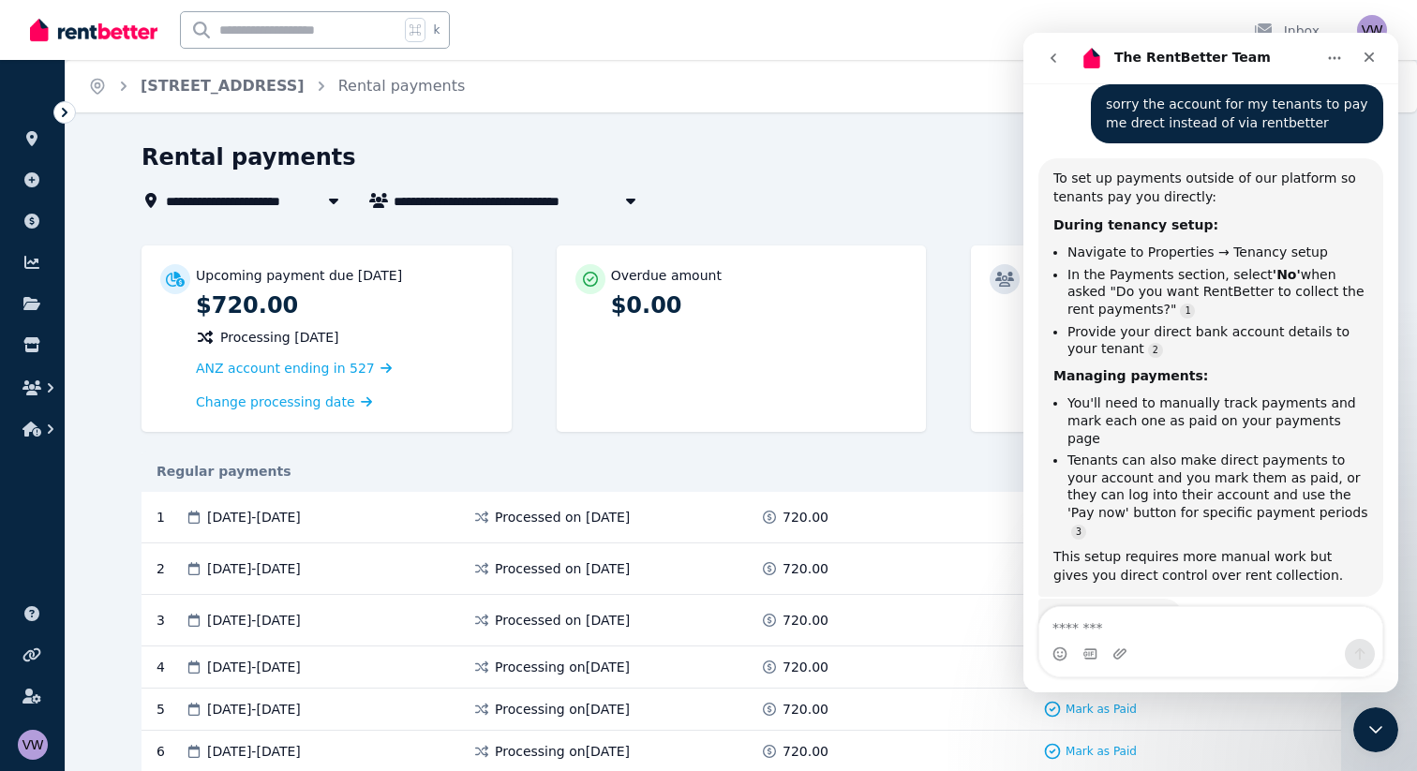
click at [870, 171] on div "Rental payments" at bounding box center [615, 160] width 946 height 36
click at [1372, 723] on icon "Close Intercom Messenger" at bounding box center [1373, 727] width 22 height 22
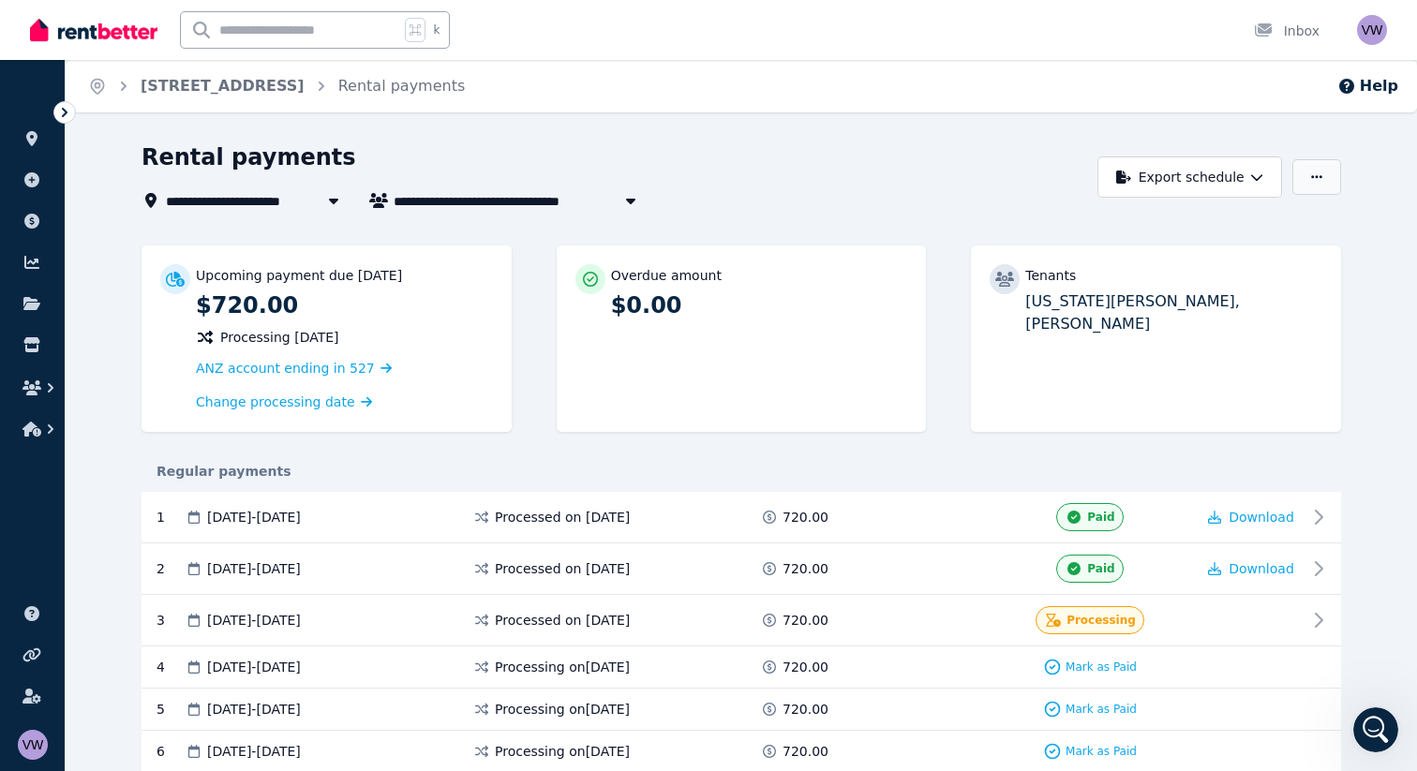
click at [1316, 169] on button "button" at bounding box center [1316, 177] width 49 height 36
click at [977, 183] on div "**********" at bounding box center [615, 176] width 946 height 69
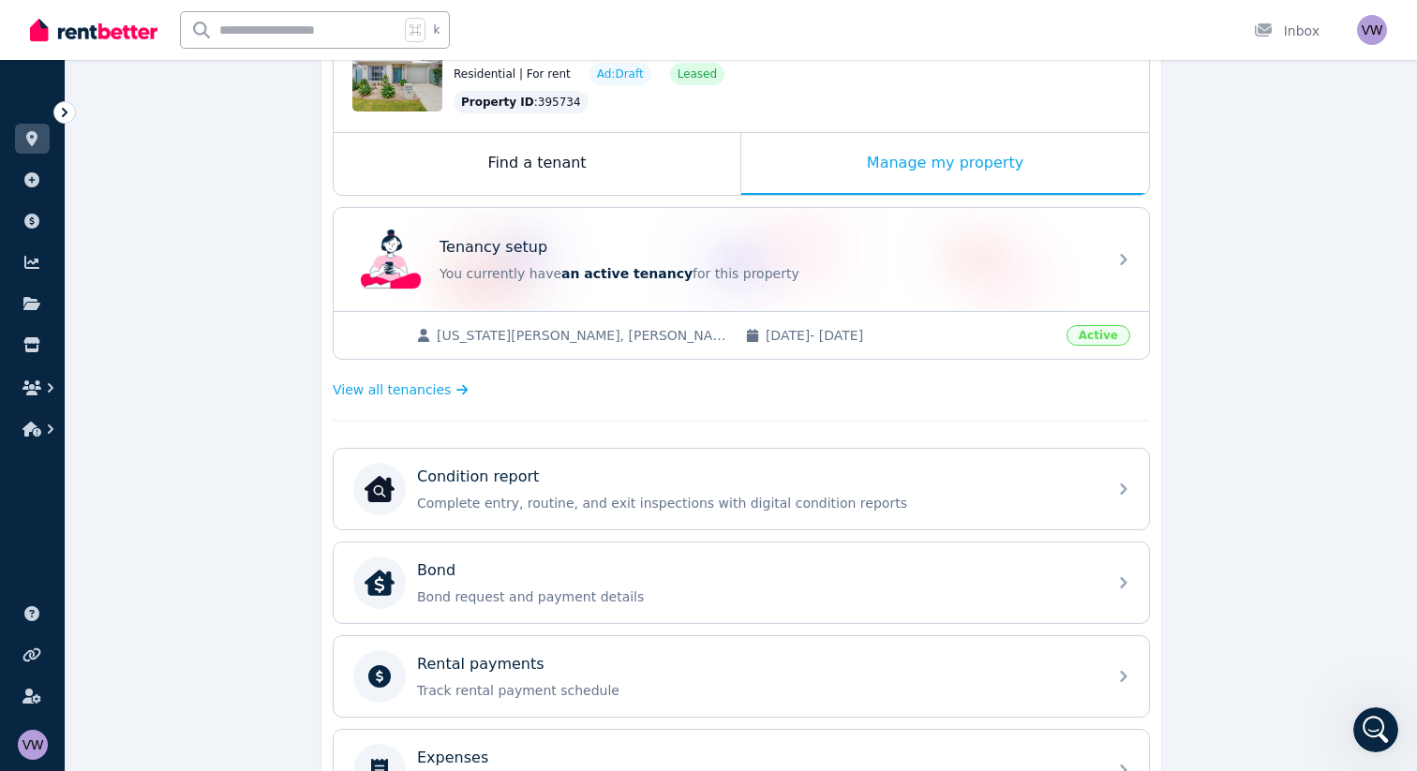
scroll to position [221, 0]
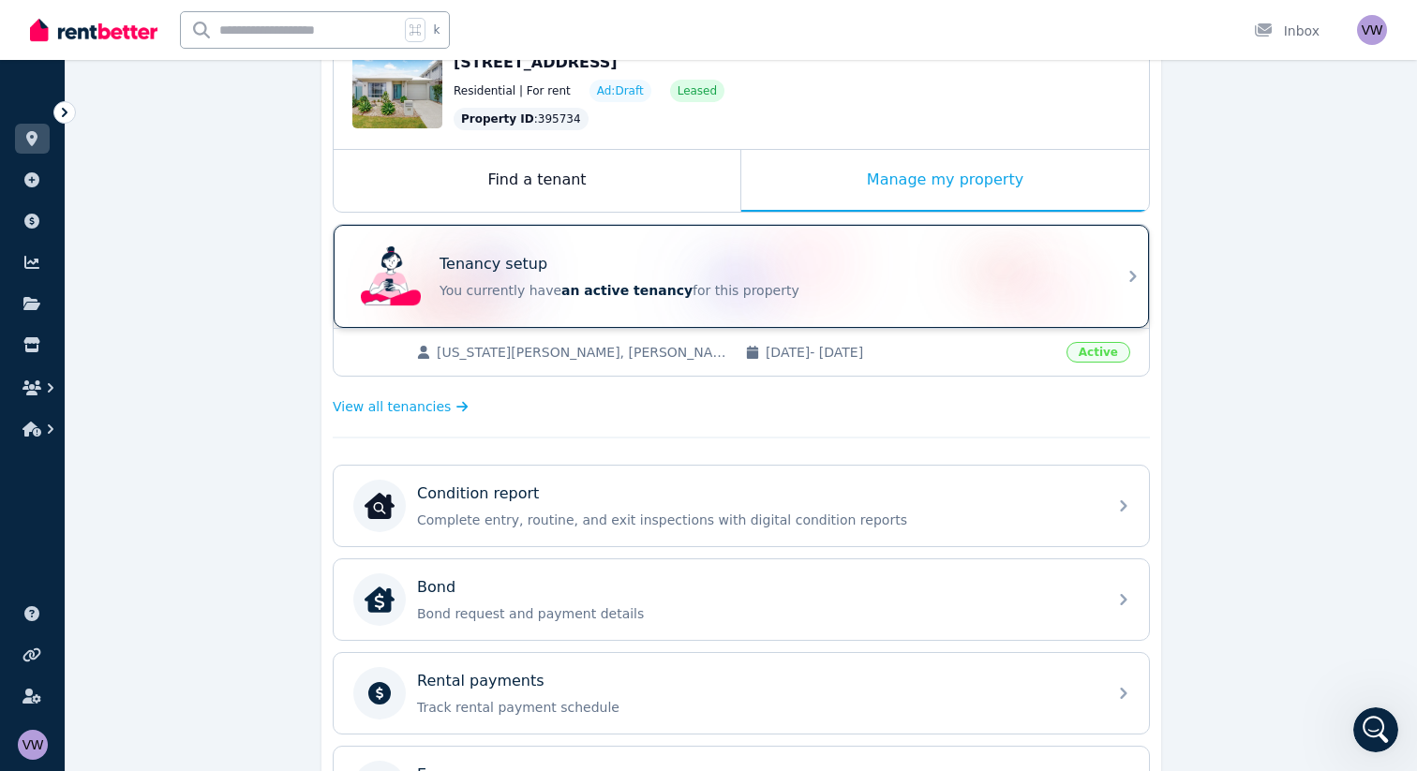
click at [533, 295] on p "You currently have an active tenancy for this property" at bounding box center [768, 290] width 656 height 19
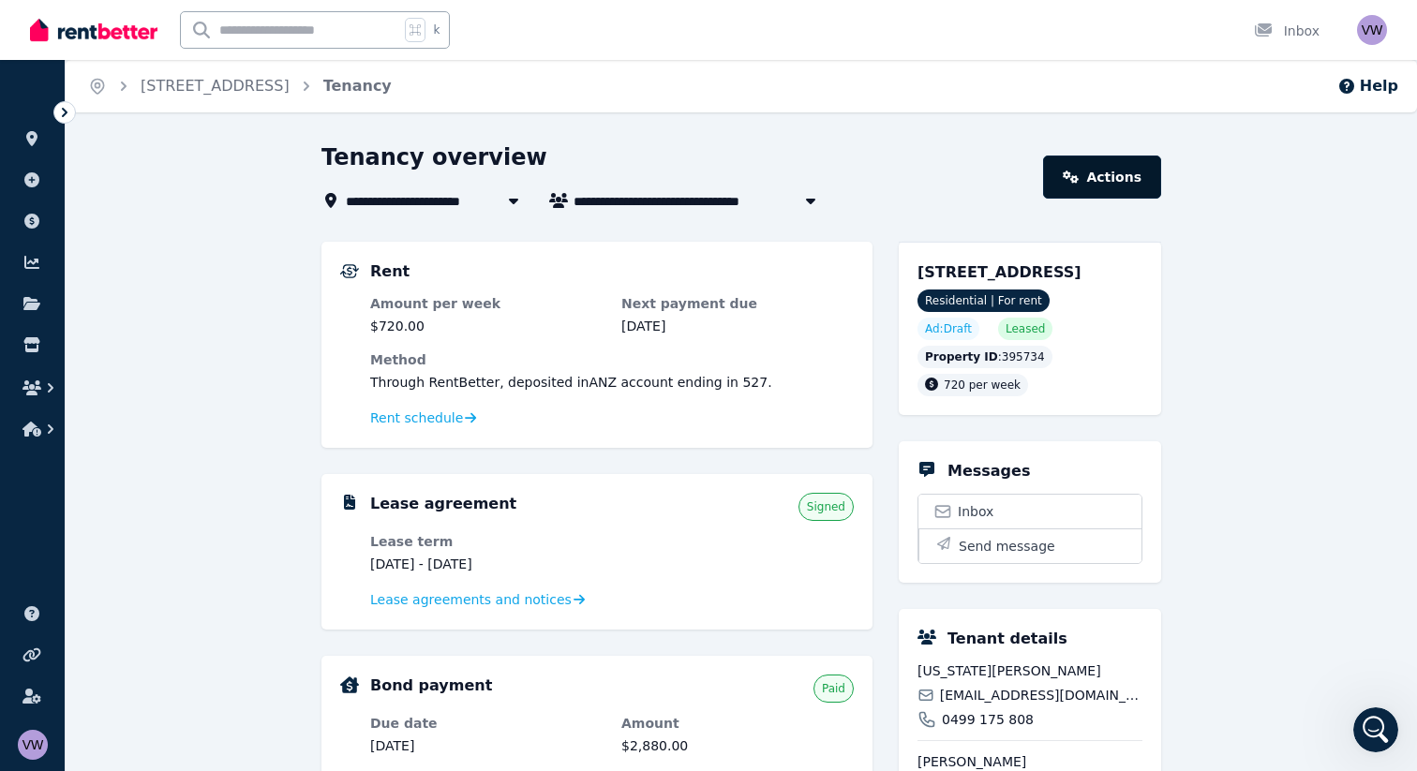
click at [1119, 167] on link "Actions" at bounding box center [1102, 177] width 118 height 43
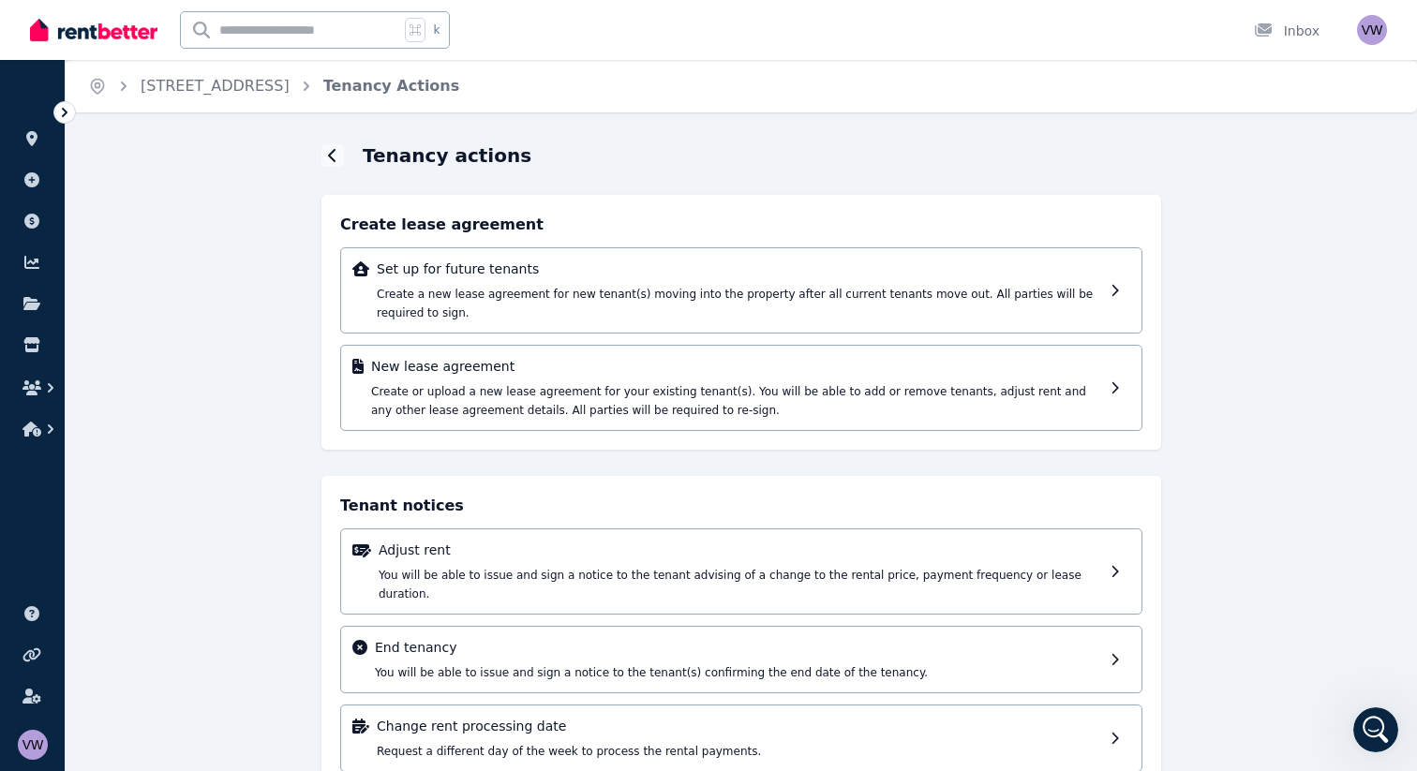
scroll to position [35, 0]
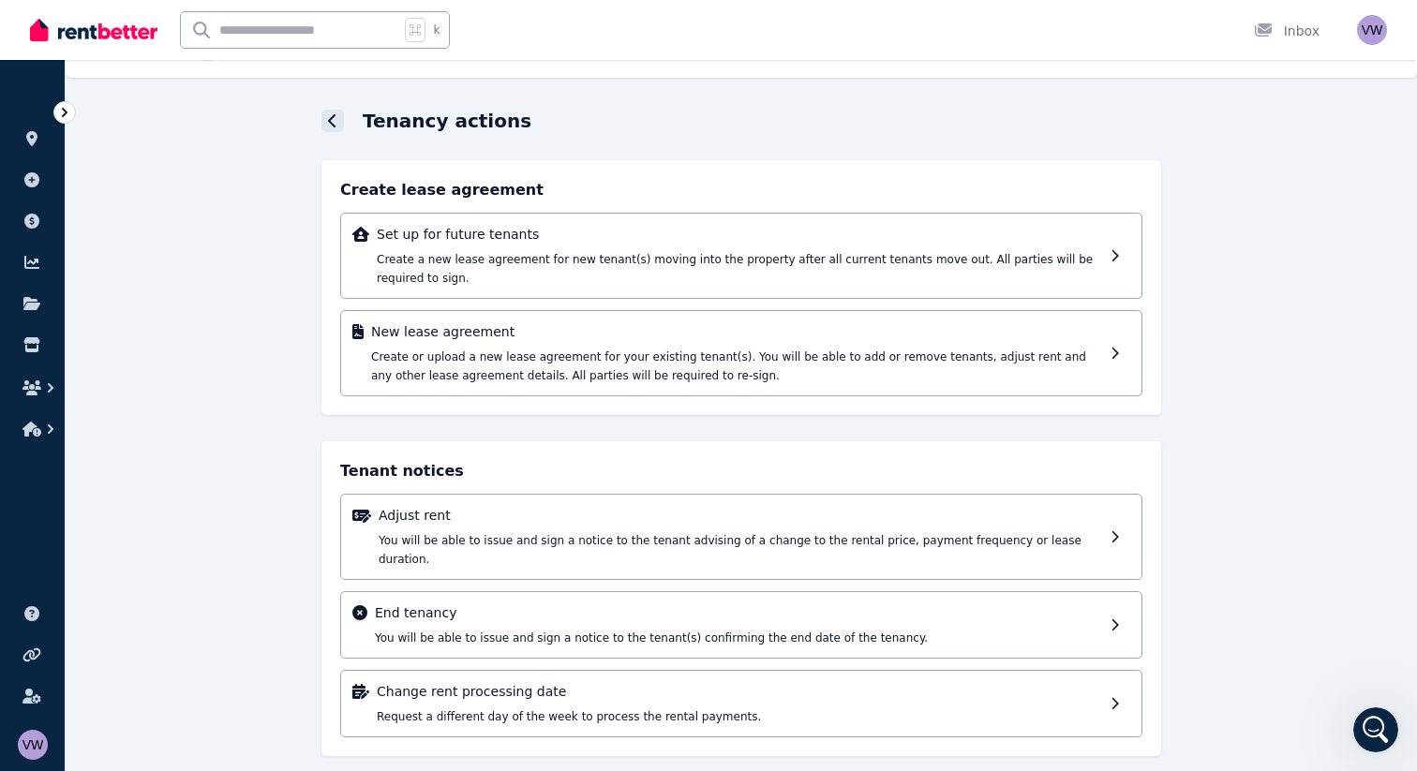
click at [334, 126] on icon at bounding box center [331, 120] width 7 height 13
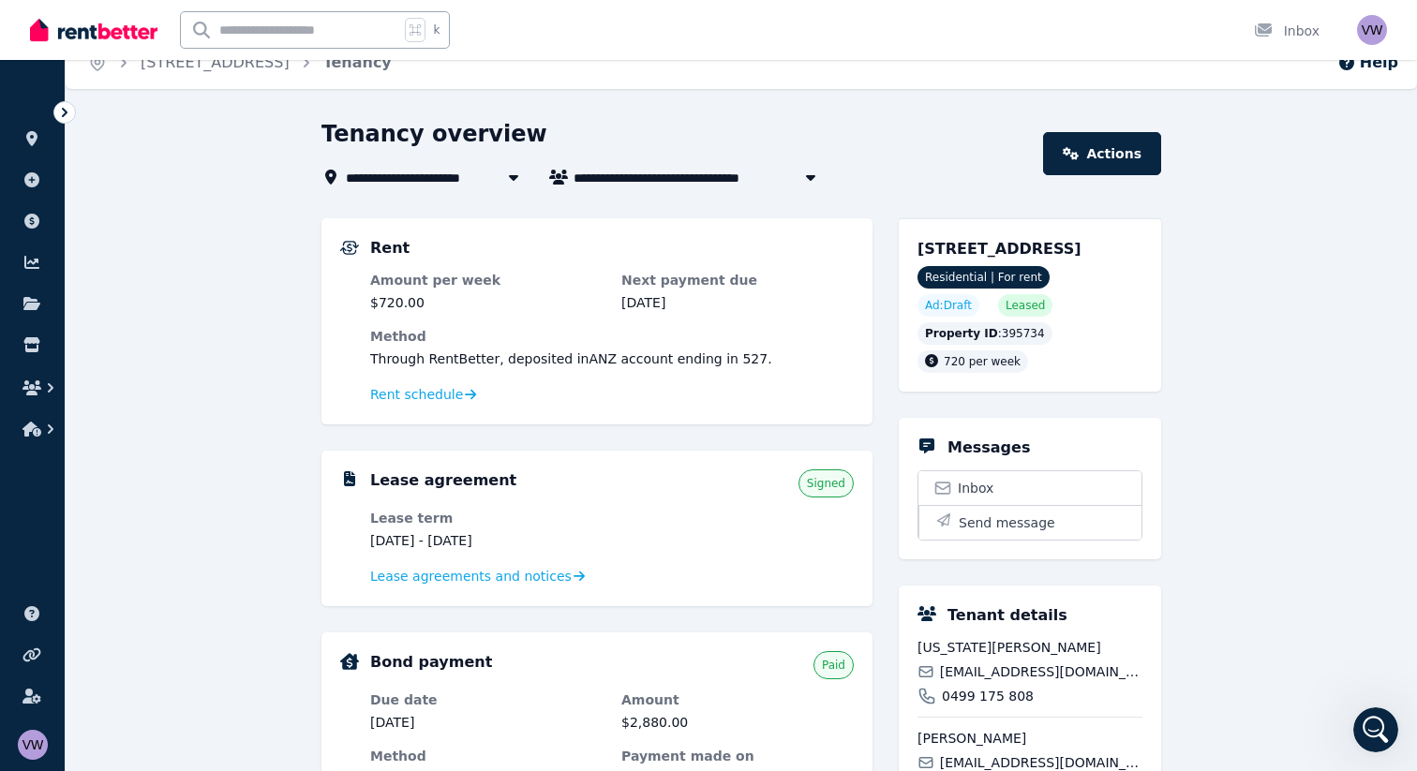
scroll to position [17, 0]
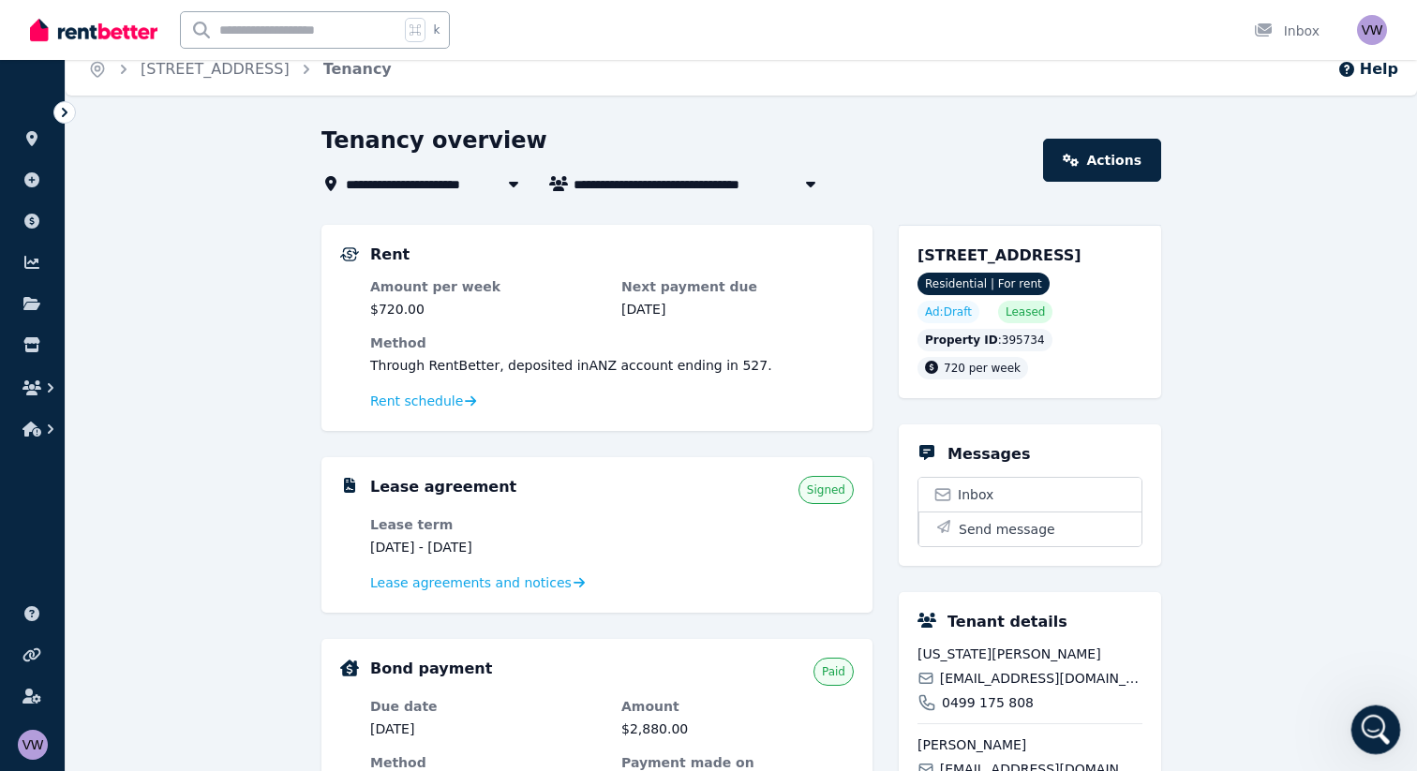
click at [1379, 722] on icon "Open Intercom Messenger" at bounding box center [1373, 727] width 31 height 31
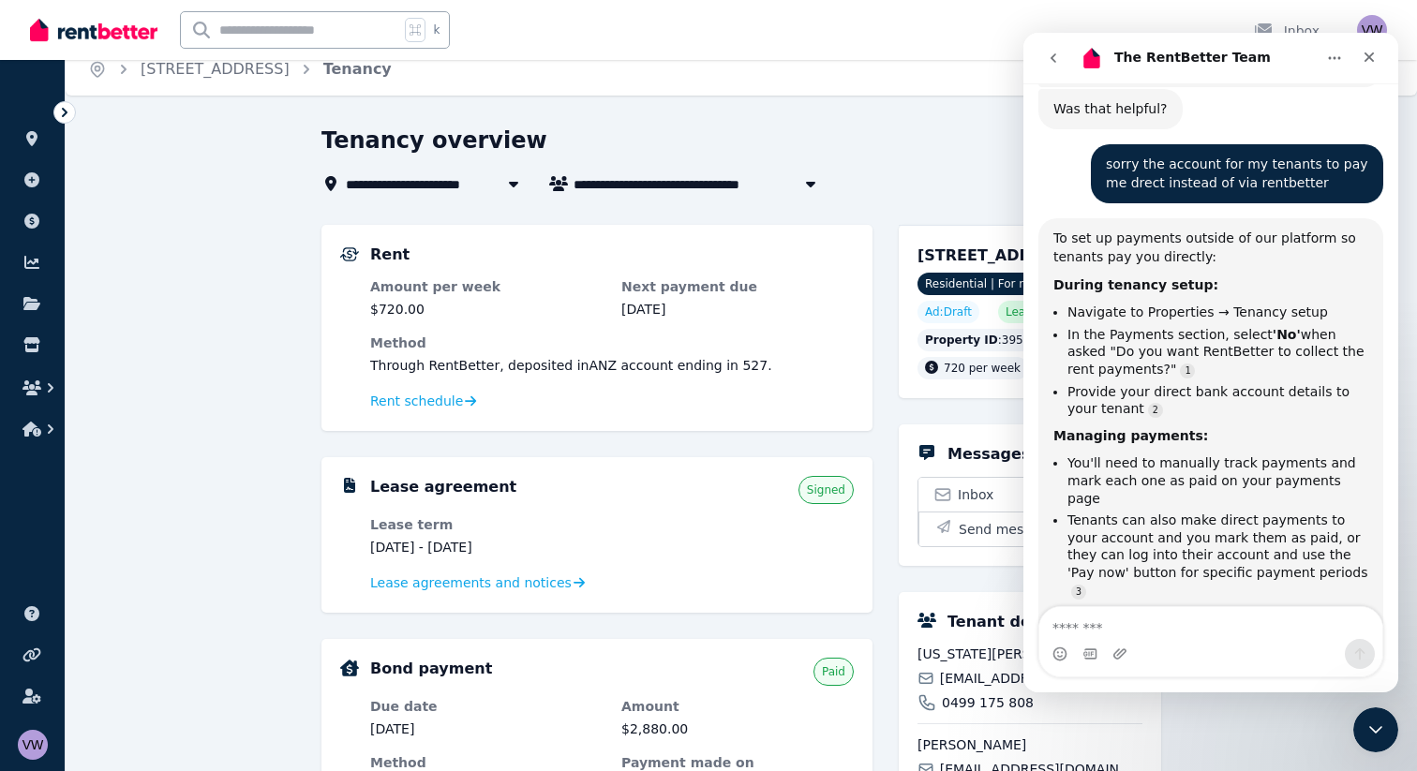
scroll to position [869, 0]
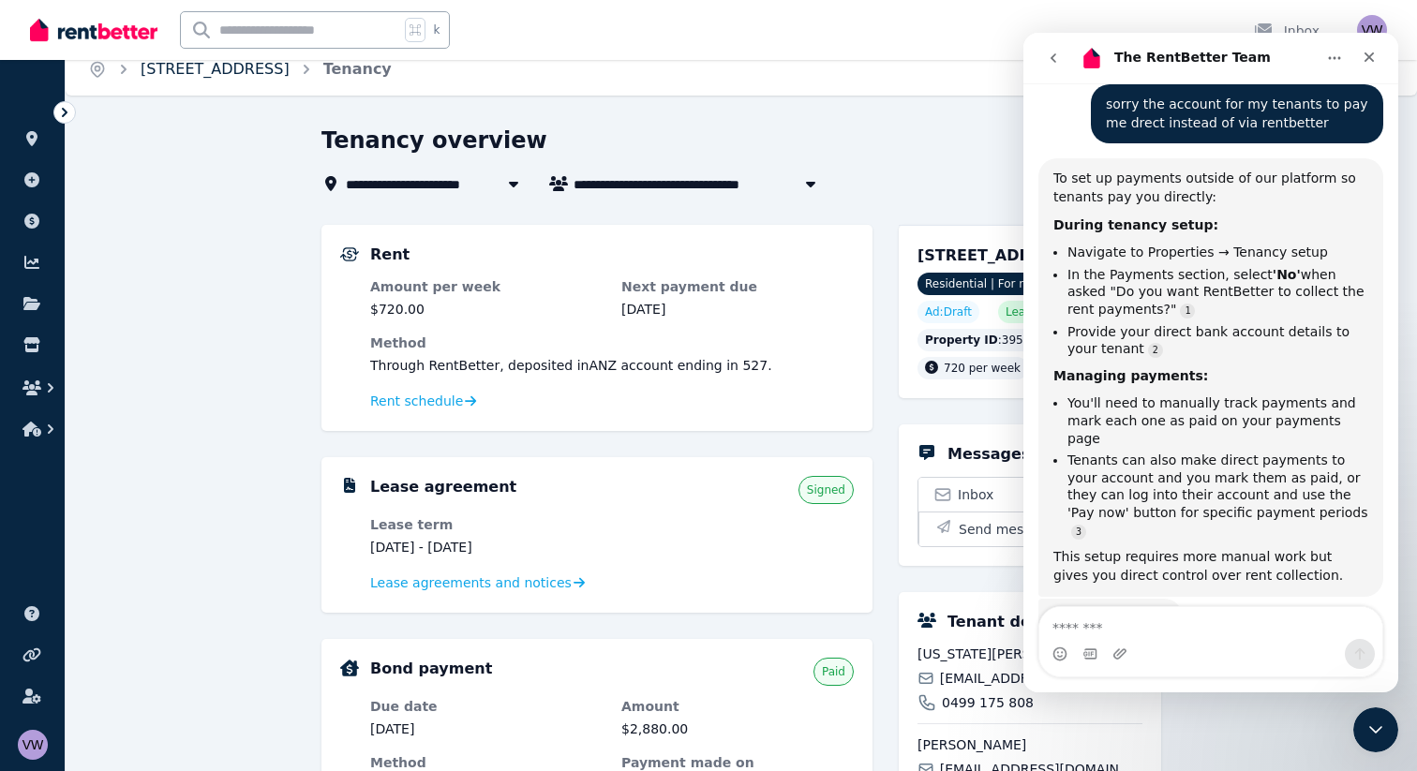
click at [212, 74] on link "[STREET_ADDRESS]" at bounding box center [215, 69] width 149 height 18
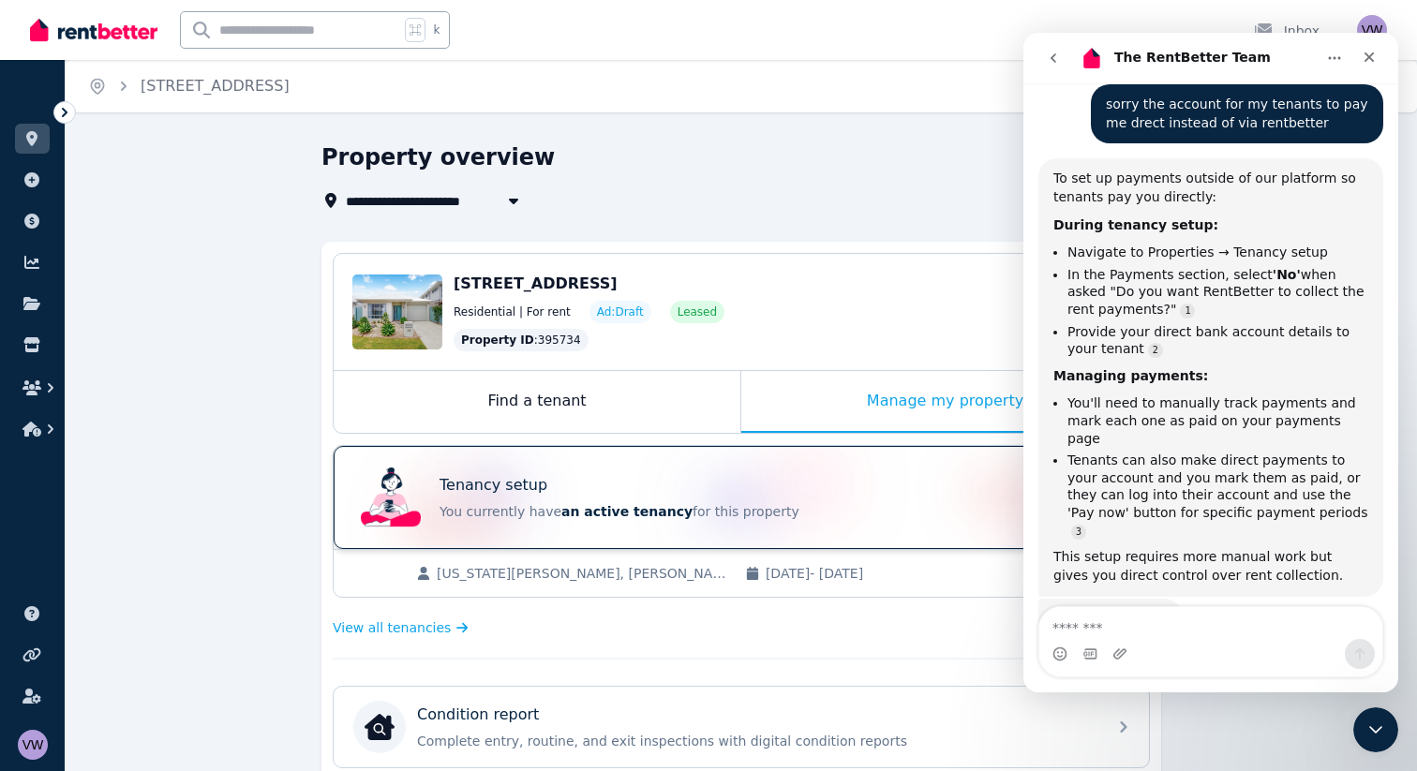
click at [625, 488] on div "Tenancy setup" at bounding box center [768, 485] width 656 height 22
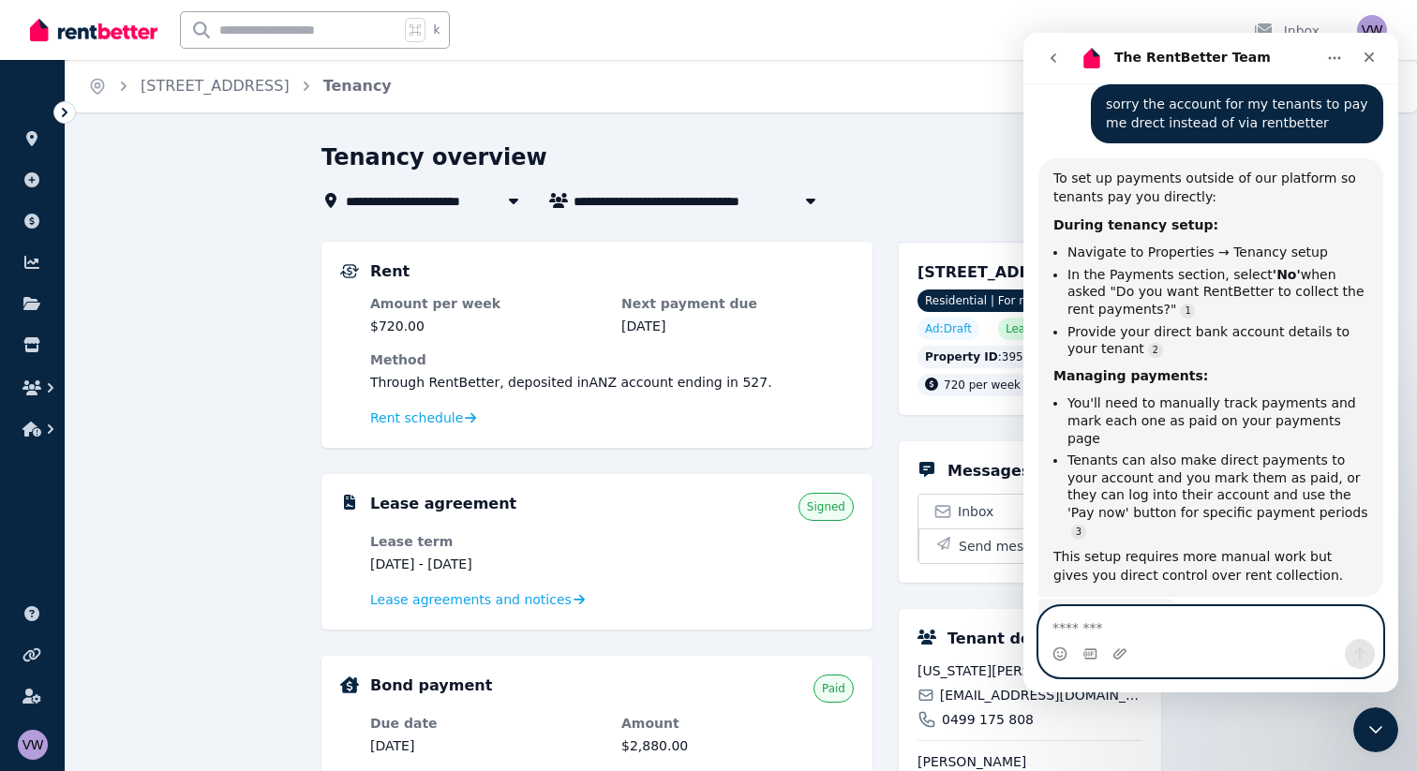
click at [1164, 632] on textarea "Message…" at bounding box center [1210, 623] width 343 height 32
type textarea "**********"
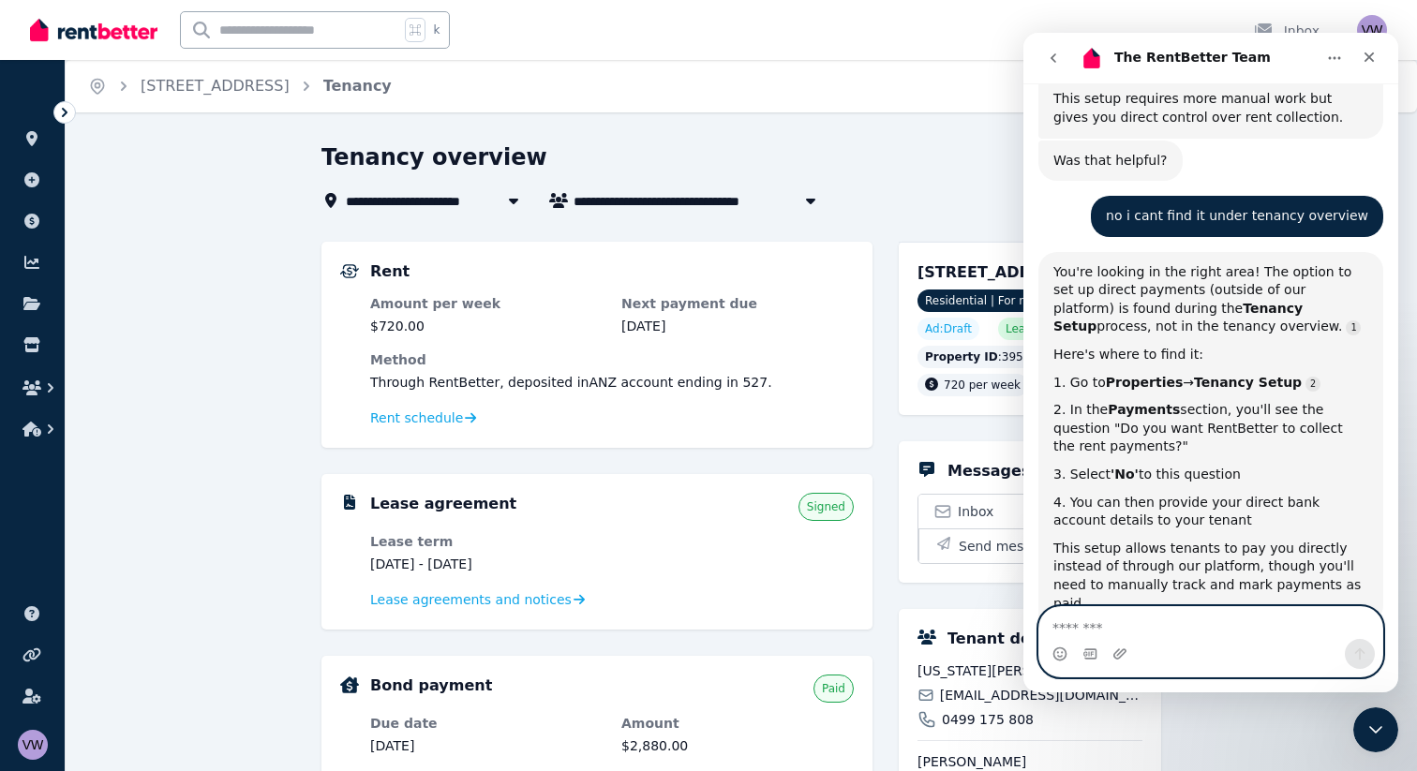
scroll to position [1315, 0]
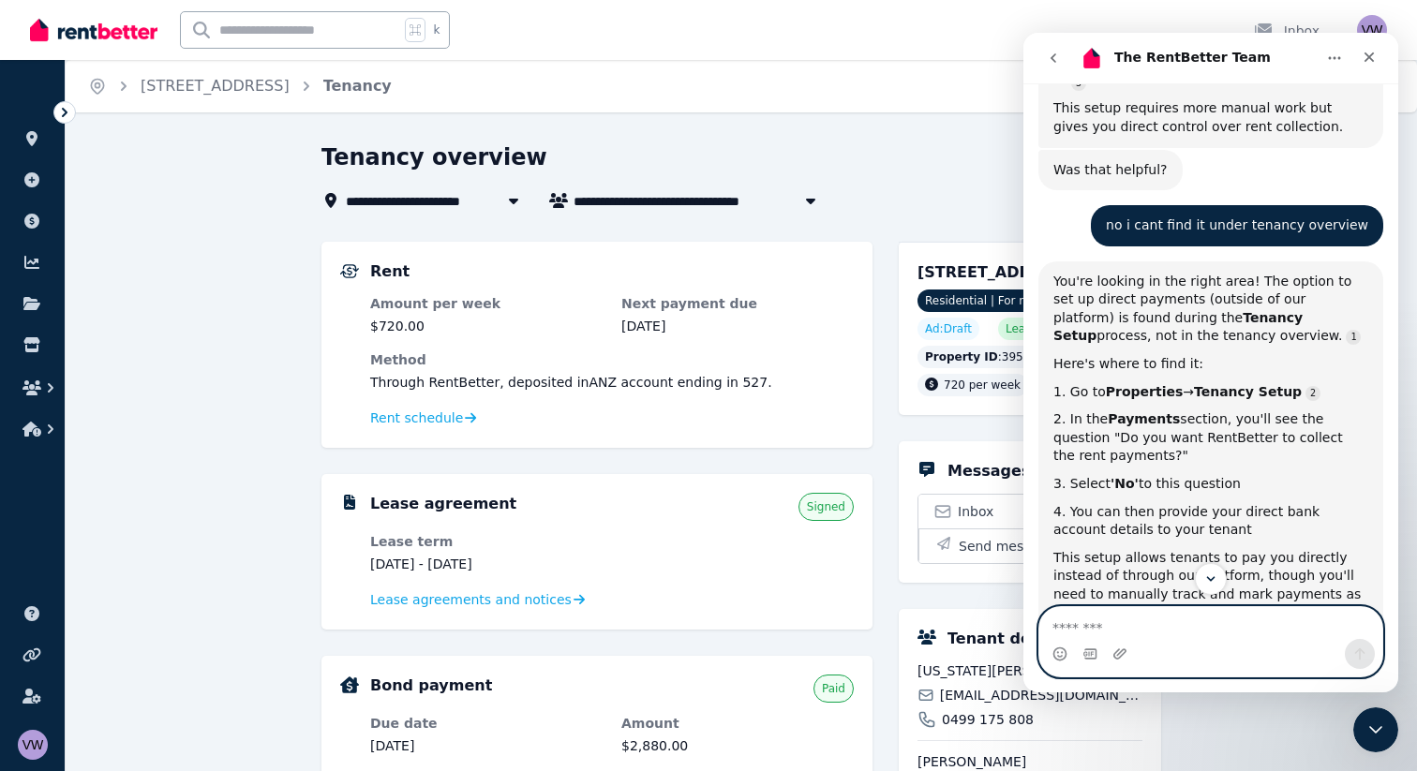
click at [1145, 638] on textarea "Message…" at bounding box center [1210, 623] width 343 height 32
type textarea "**********"
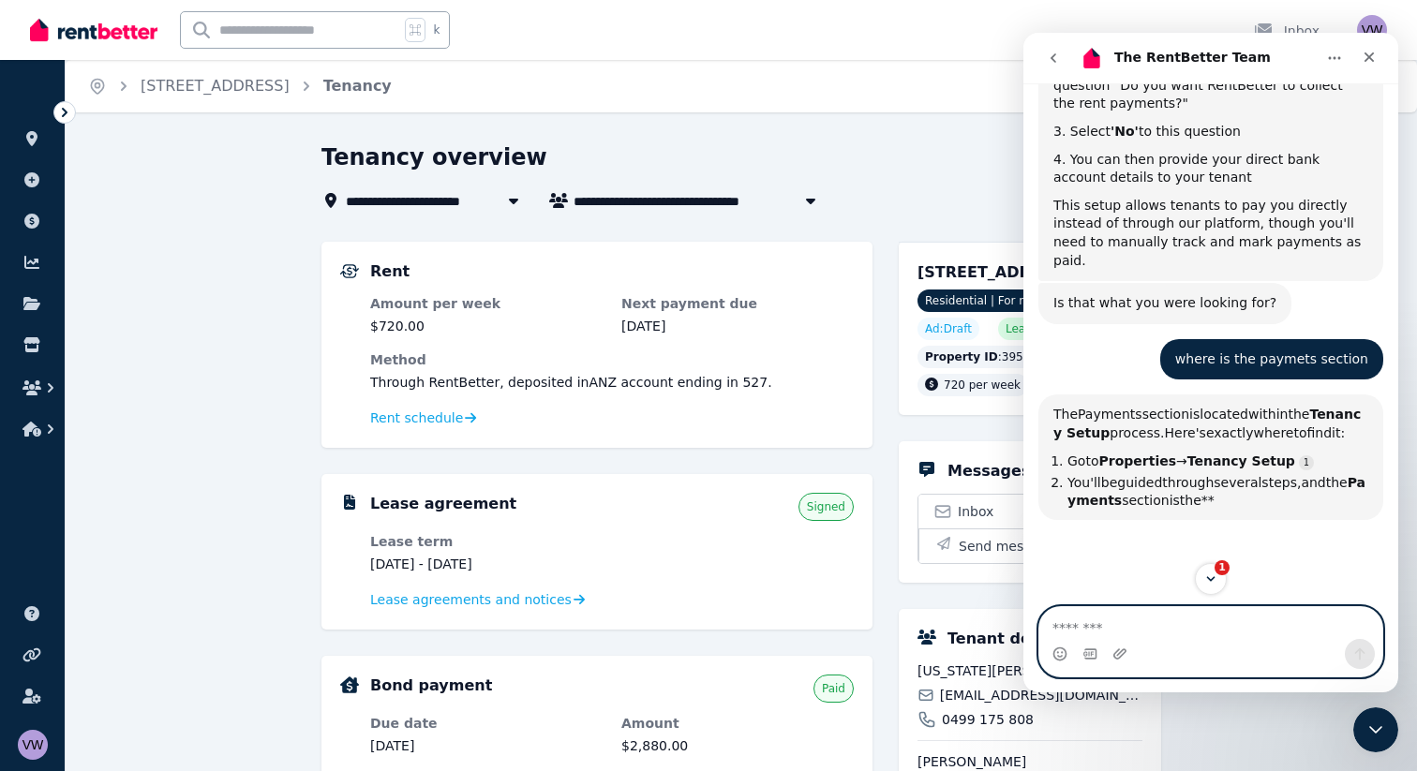
scroll to position [1678, 0]
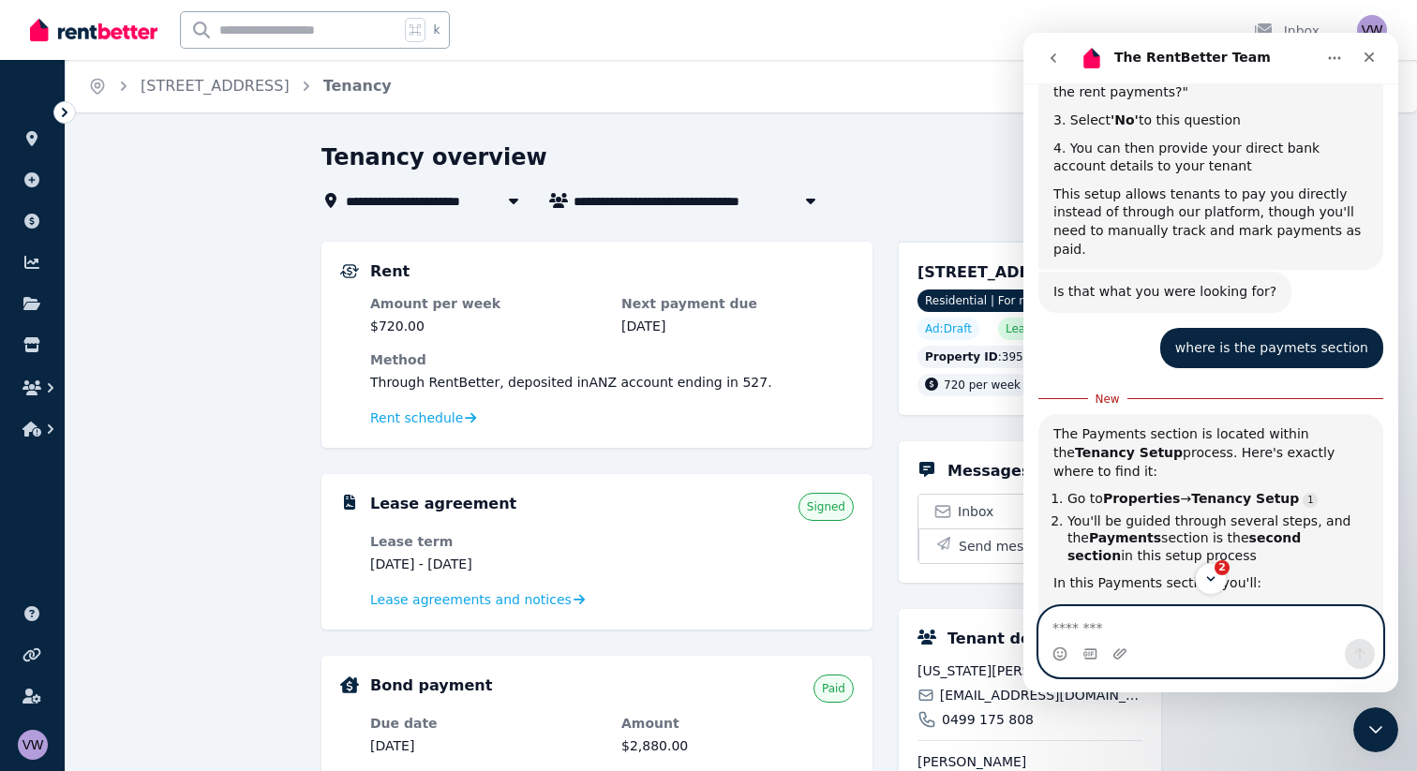
click at [1158, 623] on textarea "Message…" at bounding box center [1210, 623] width 343 height 32
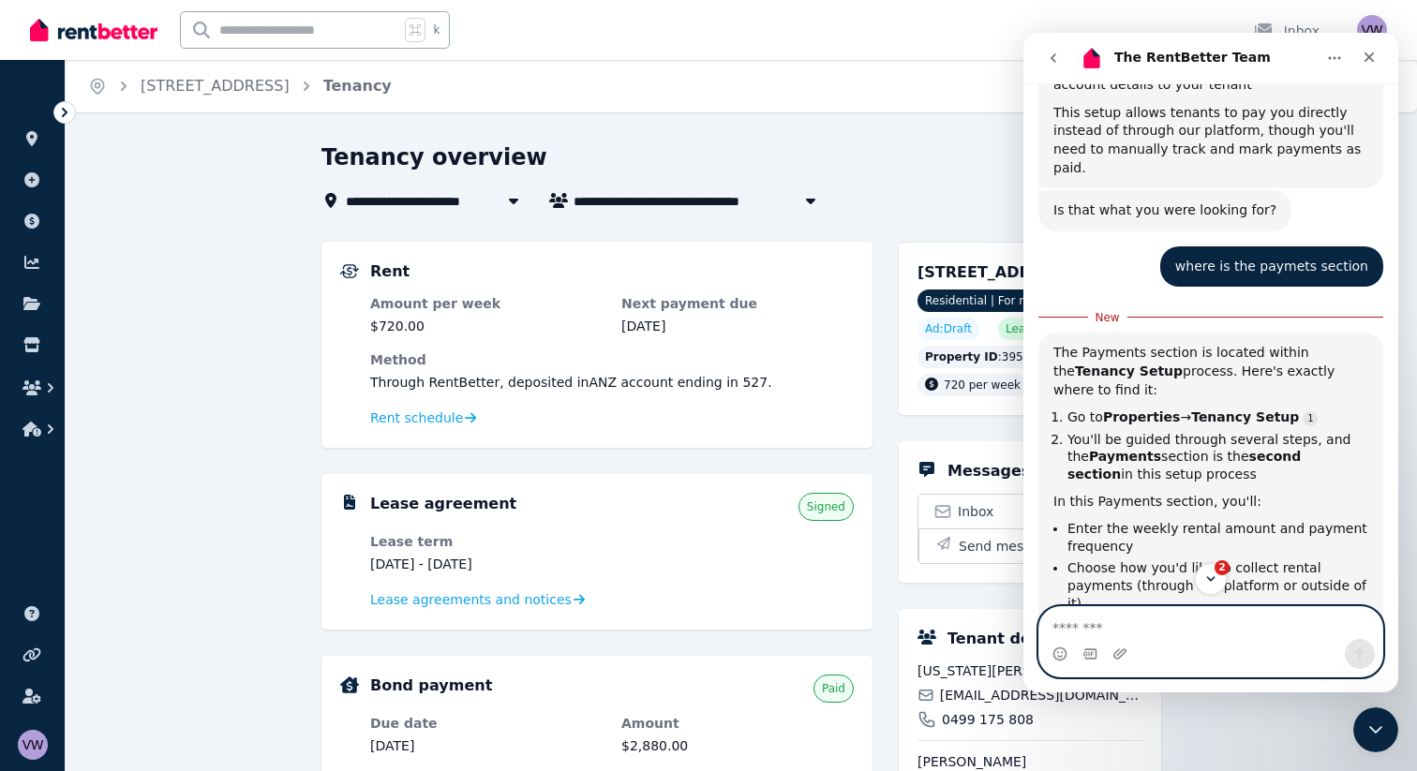
scroll to position [1841, 0]
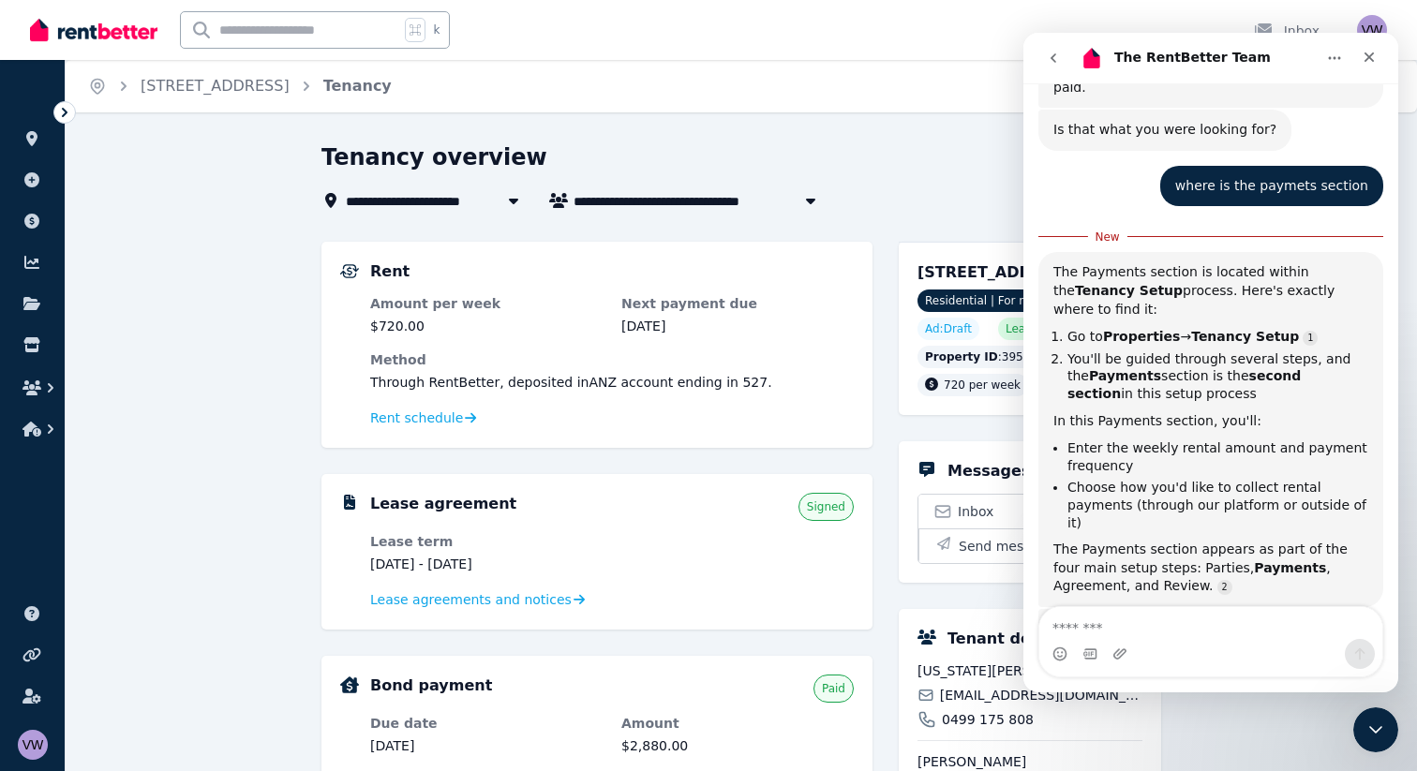
click at [1165, 647] on div "Intercom messenger" at bounding box center [1210, 654] width 343 height 30
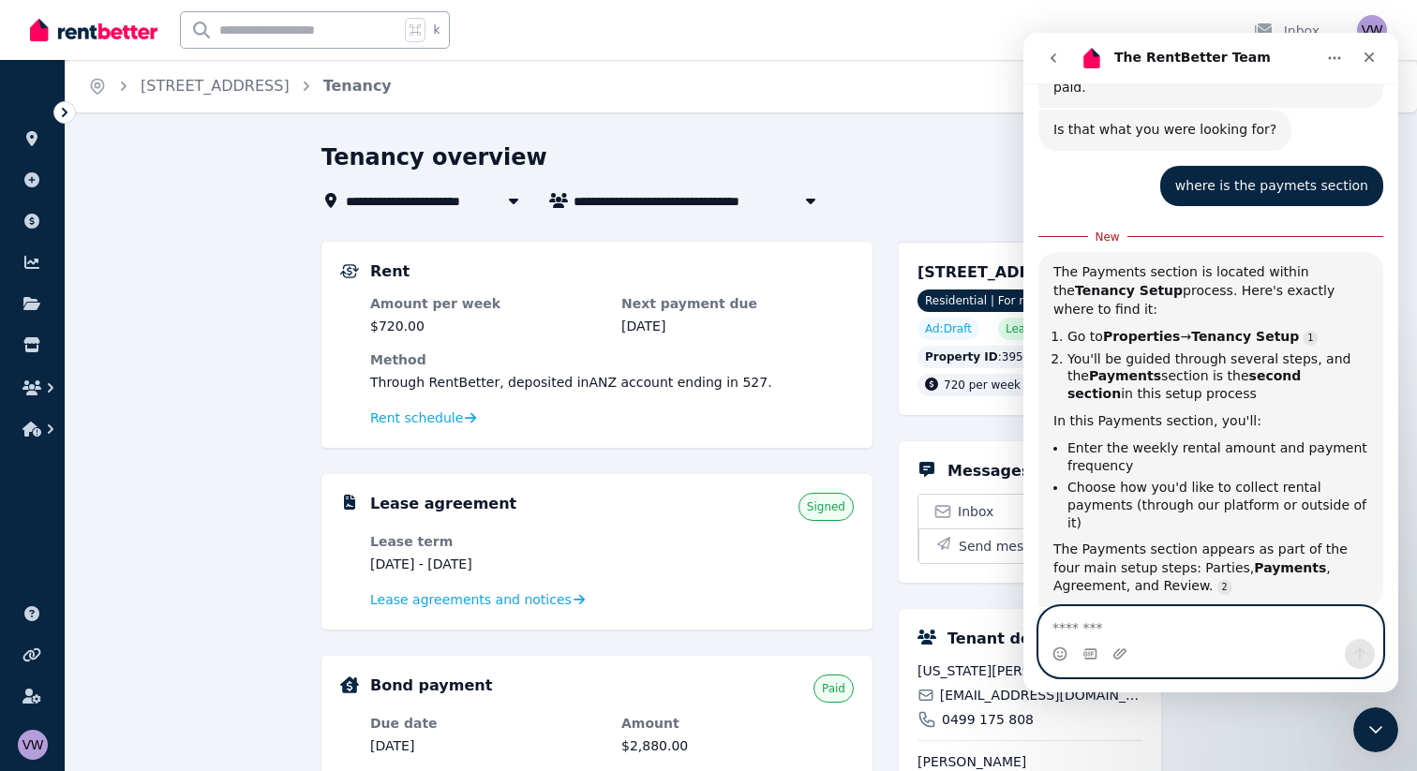
click at [1165, 637] on textarea "Message…" at bounding box center [1210, 623] width 343 height 32
type textarea "**********"
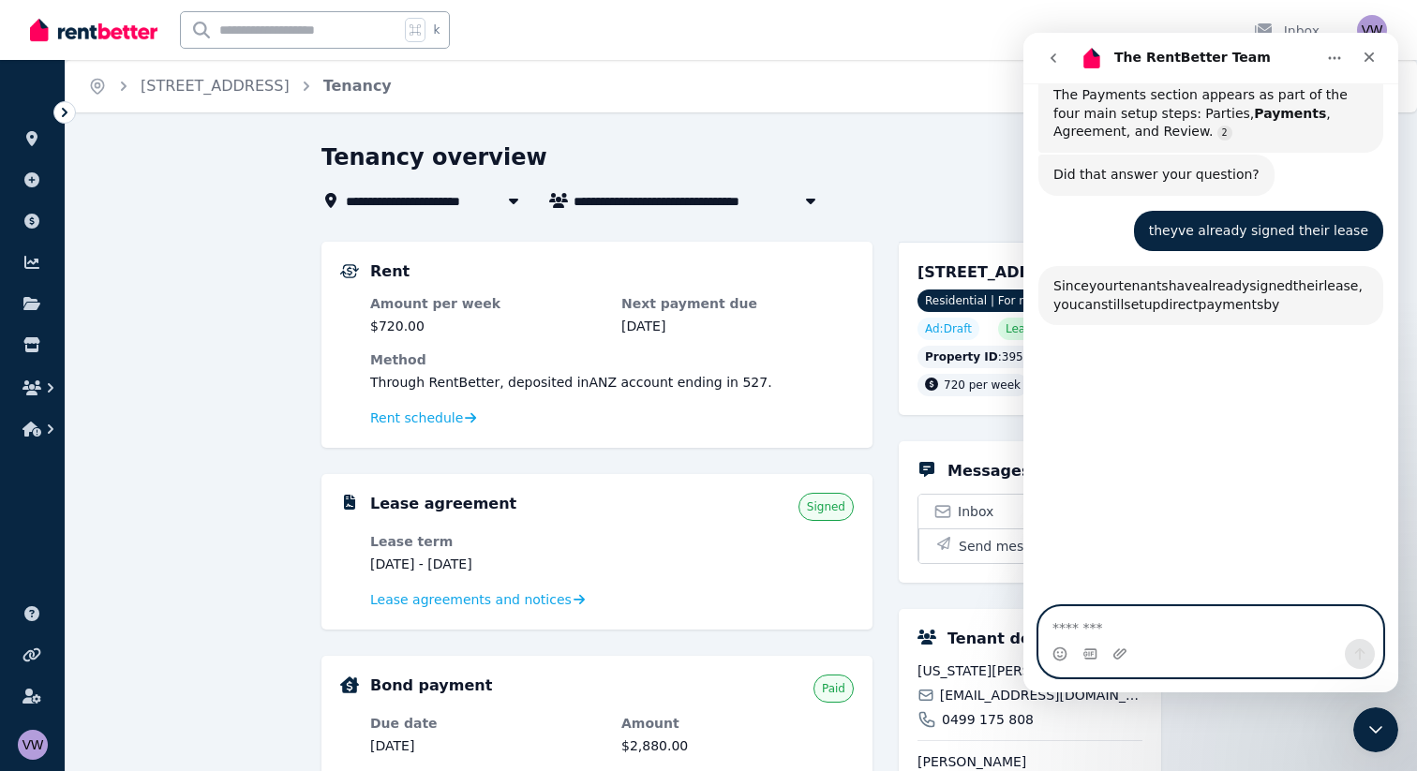
scroll to position [2273, 0]
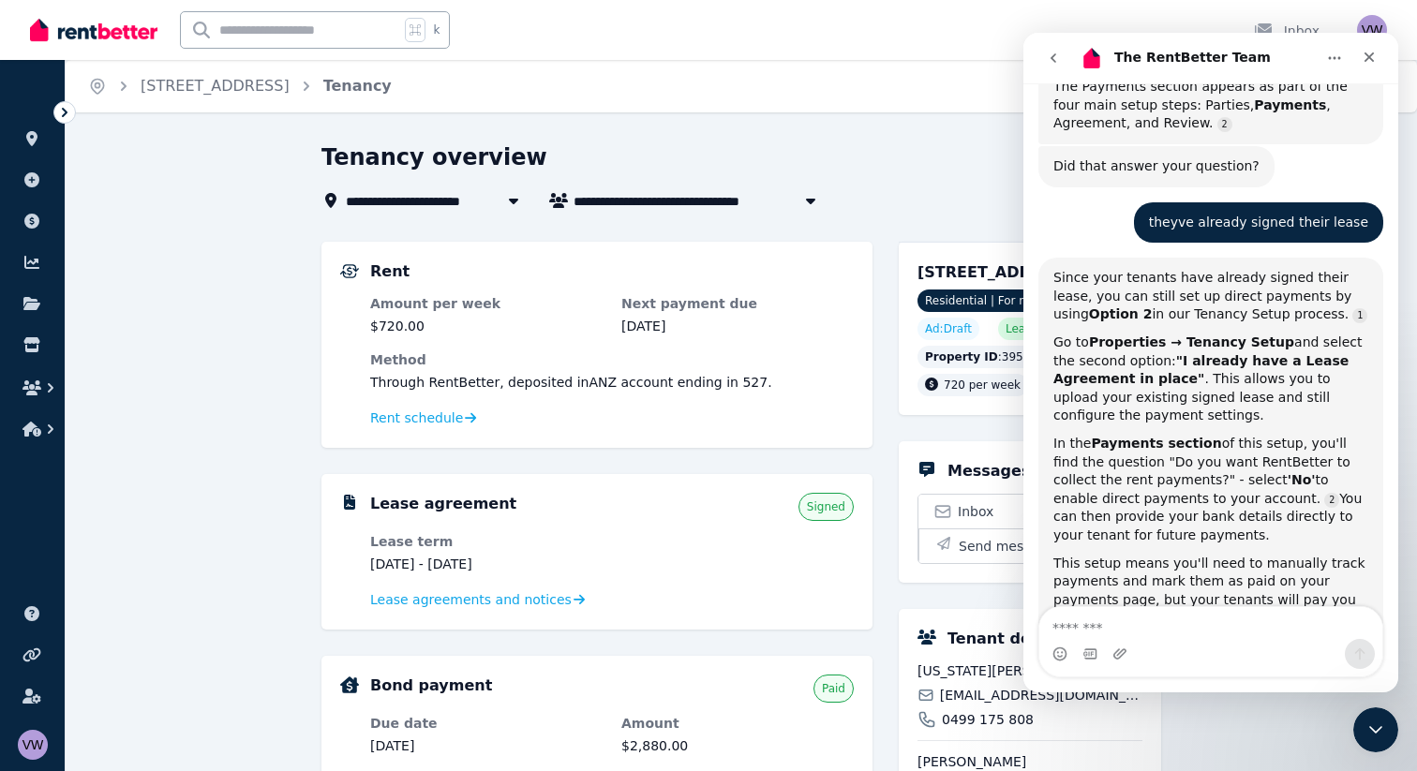
click at [223, 469] on div "**********" at bounding box center [741, 746] width 1351 height 1209
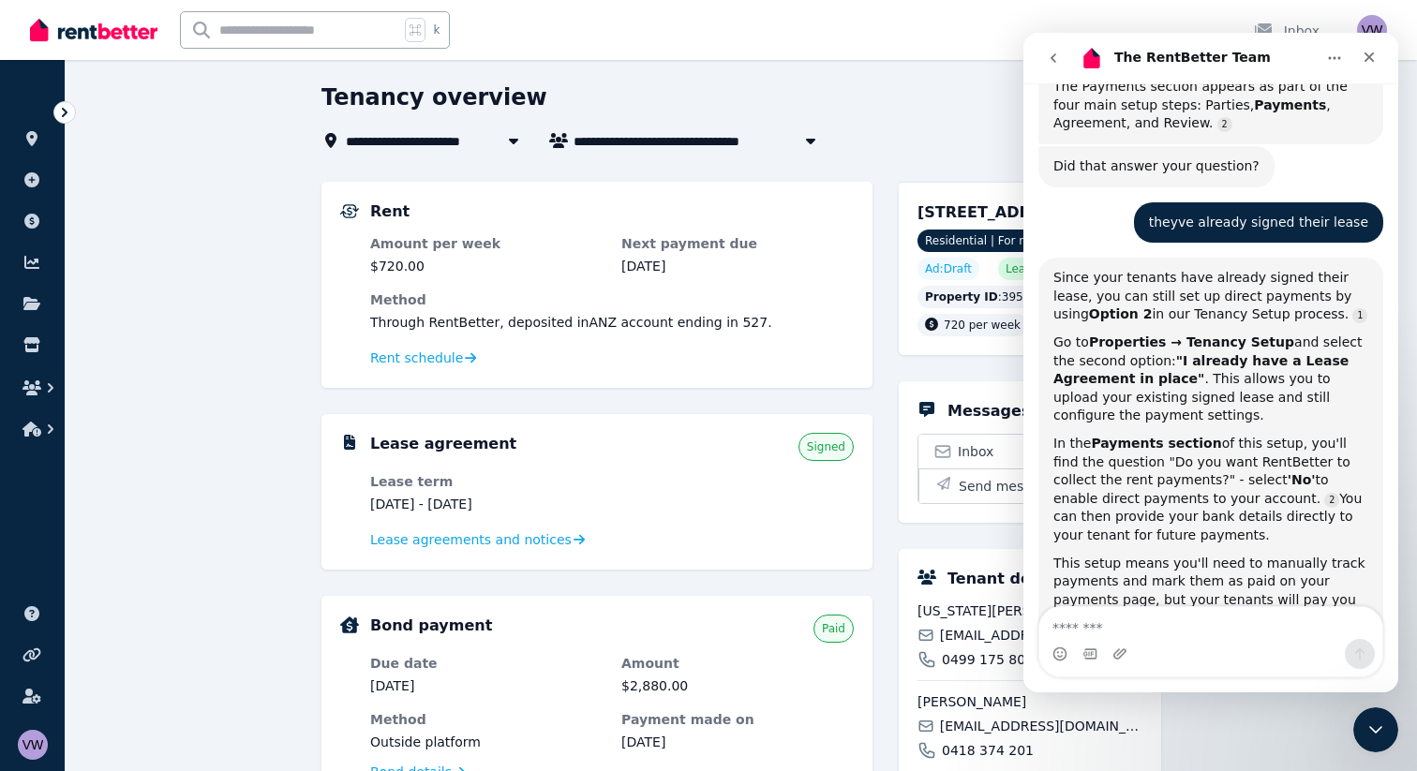
scroll to position [67, 0]
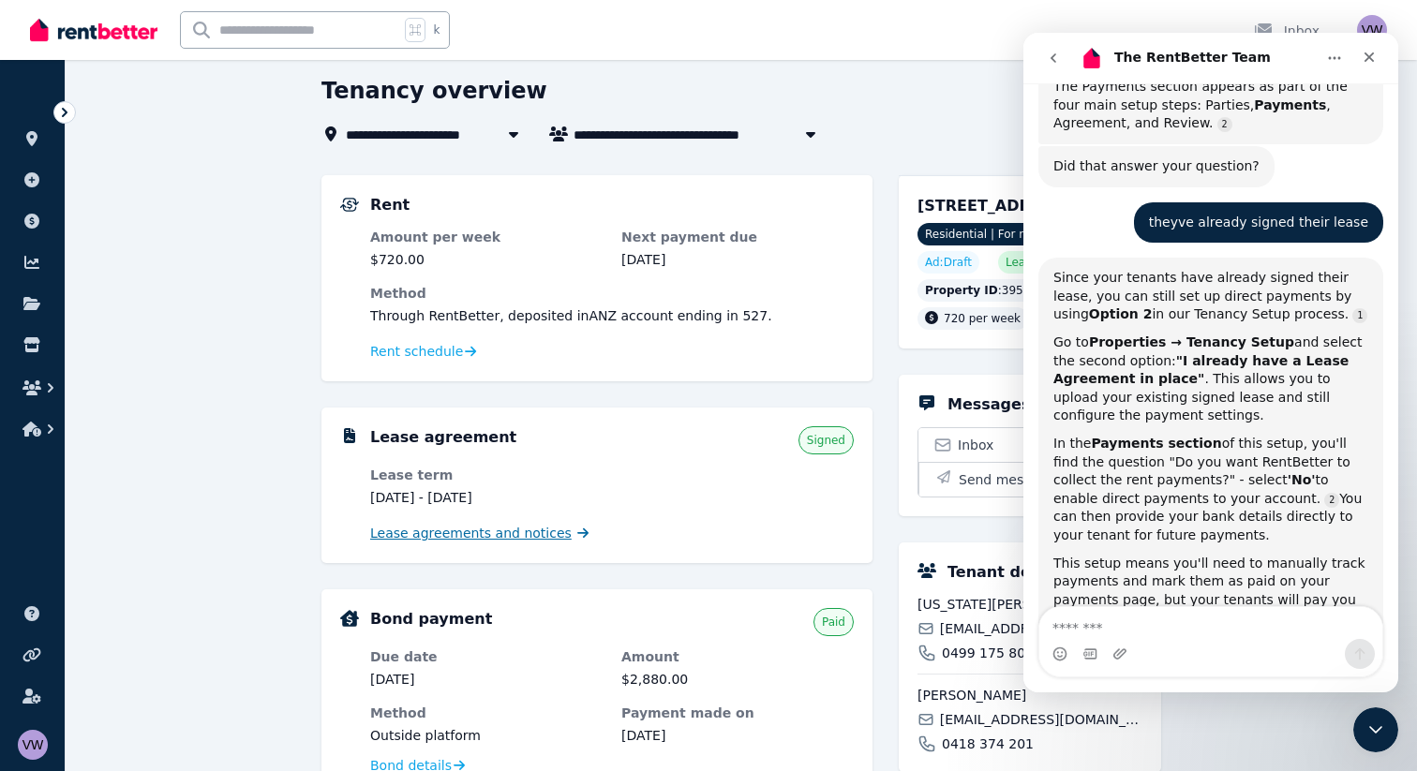
click at [432, 538] on span "Lease agreements and notices" at bounding box center [470, 533] width 201 height 19
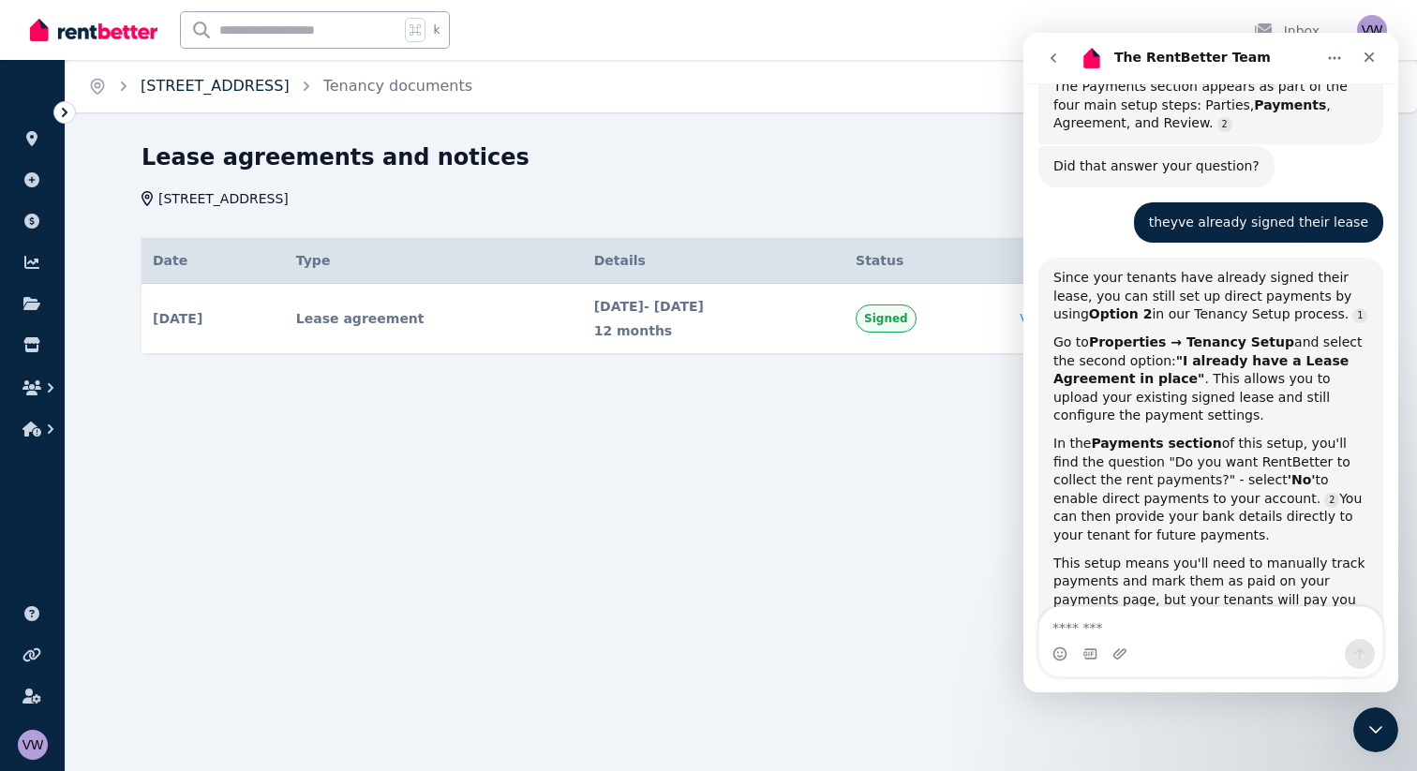
click at [257, 81] on link "[STREET_ADDRESS]" at bounding box center [215, 86] width 149 height 18
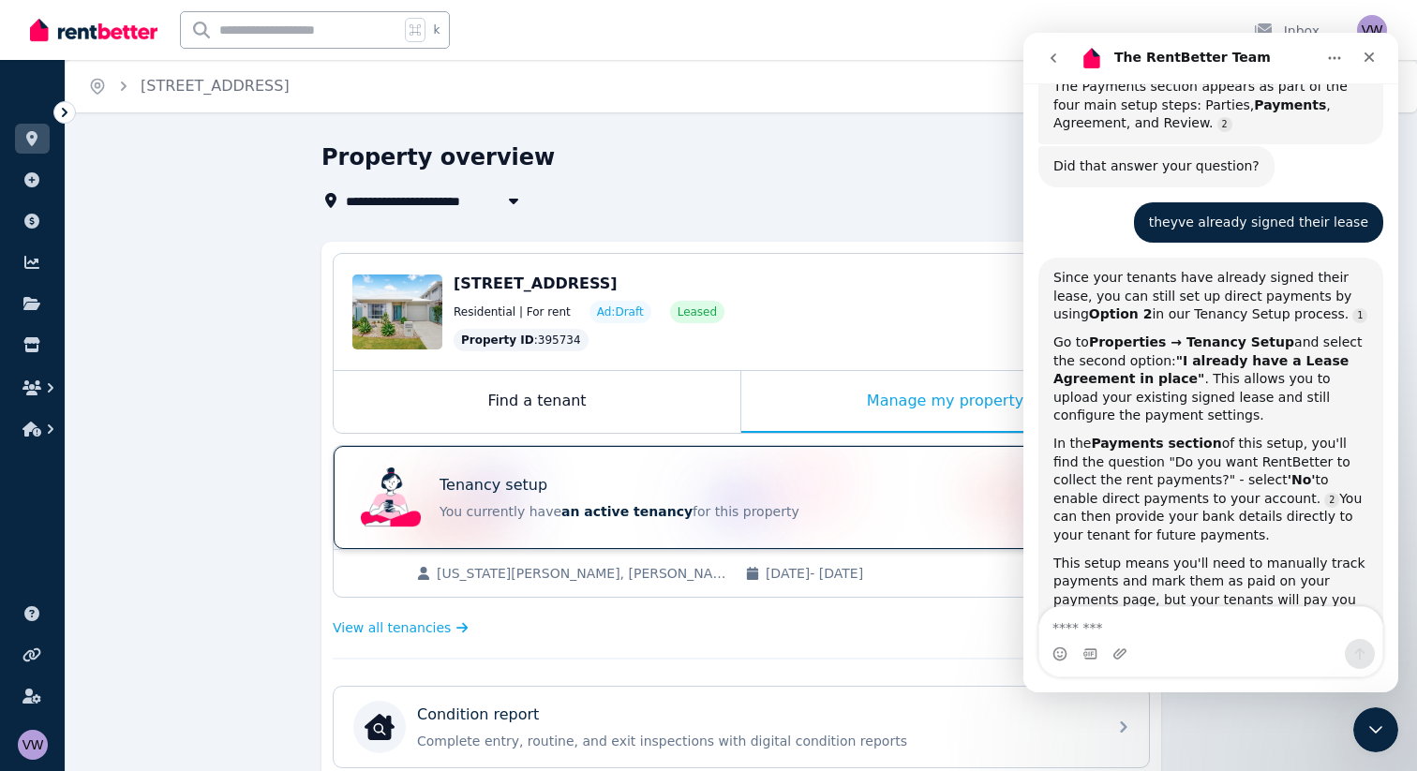
click at [510, 504] on p "You currently have an active tenancy for this property" at bounding box center [768, 511] width 656 height 19
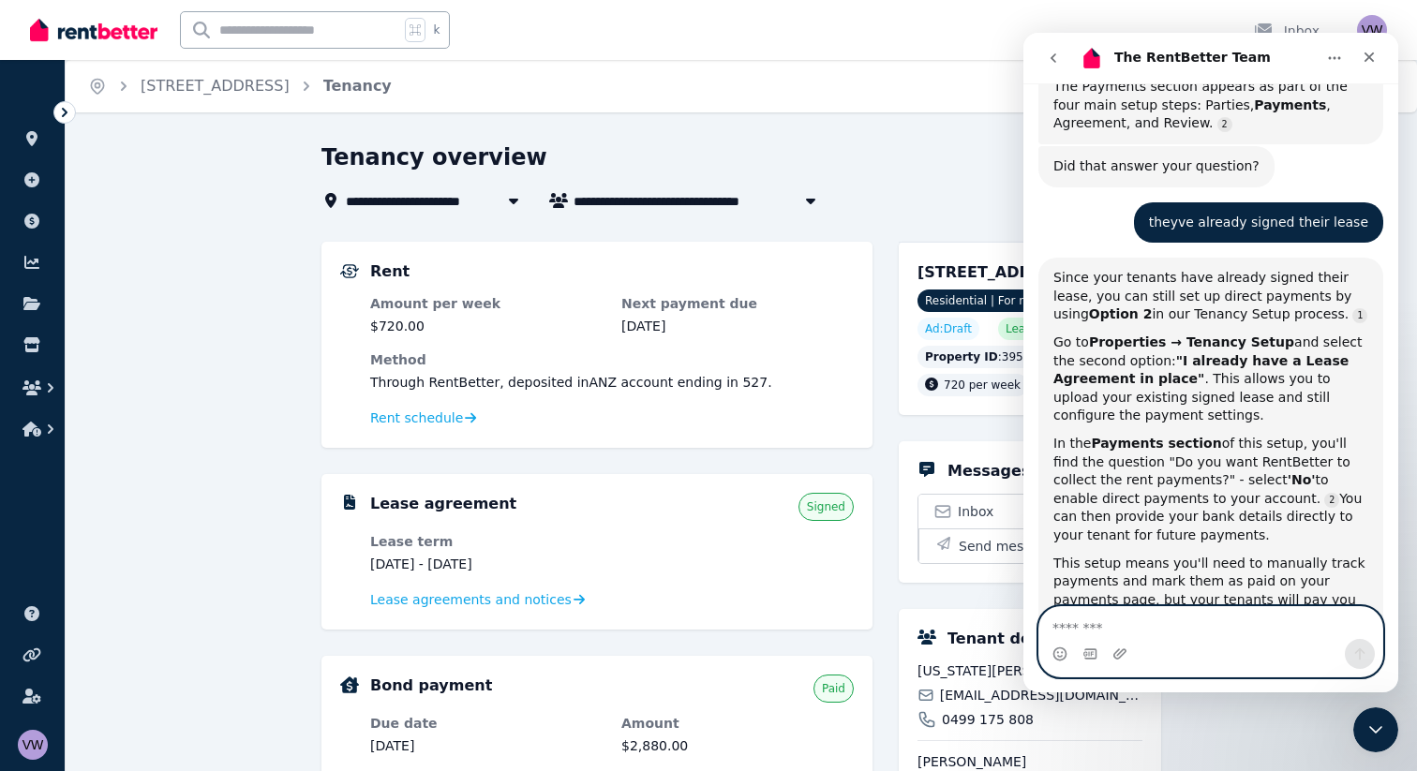
click at [1149, 626] on textarea "Message…" at bounding box center [1210, 623] width 343 height 32
type textarea "**********"
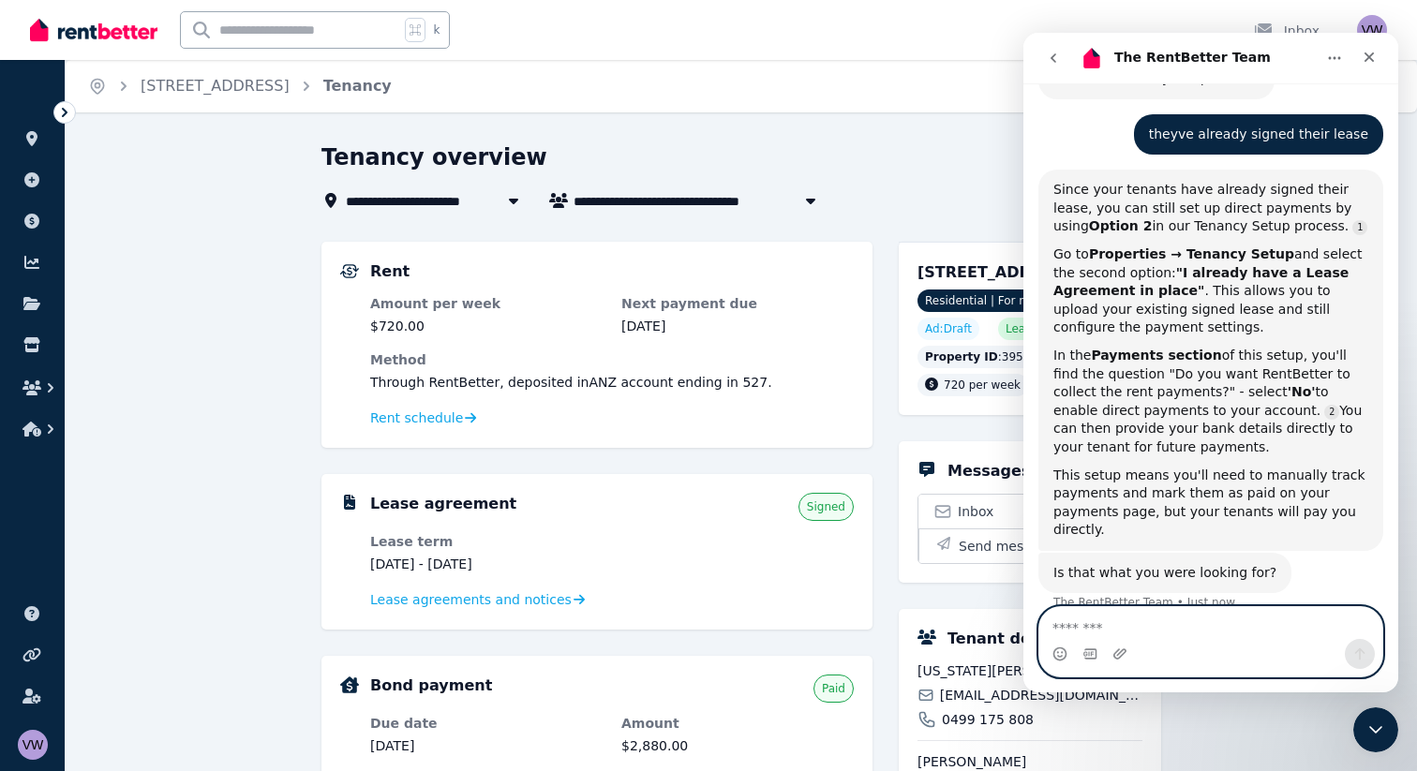
scroll to position [2362, 0]
type textarea "**********"
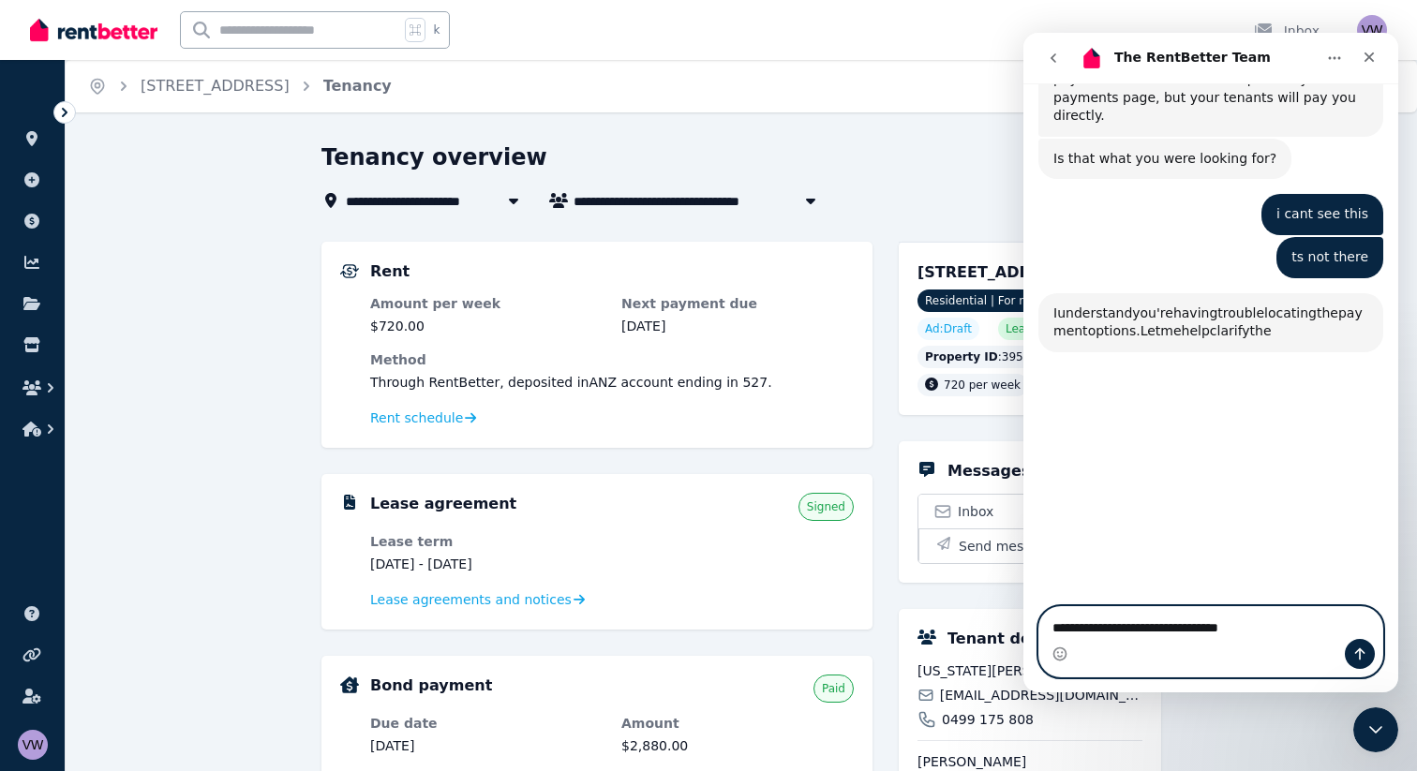
scroll to position [2792, 0]
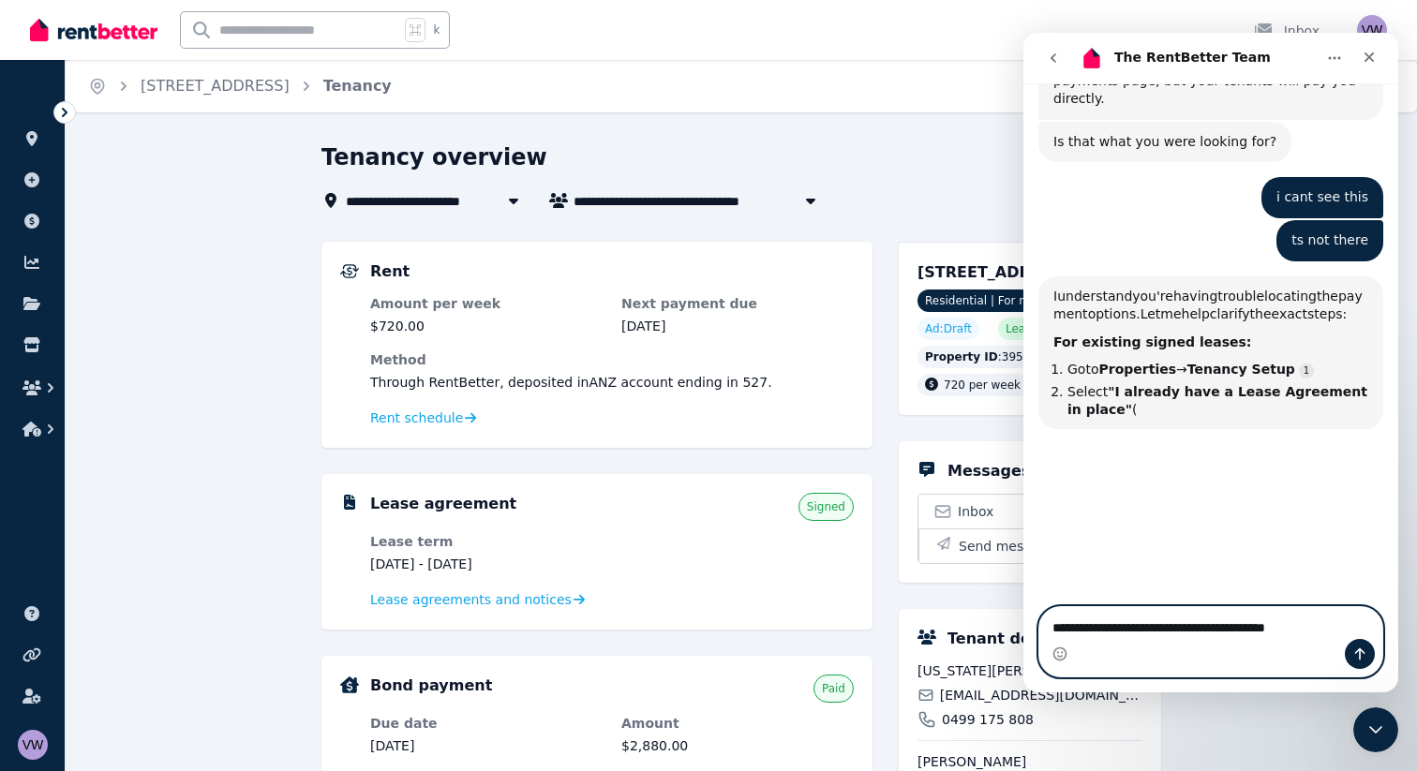
type textarea "**********"
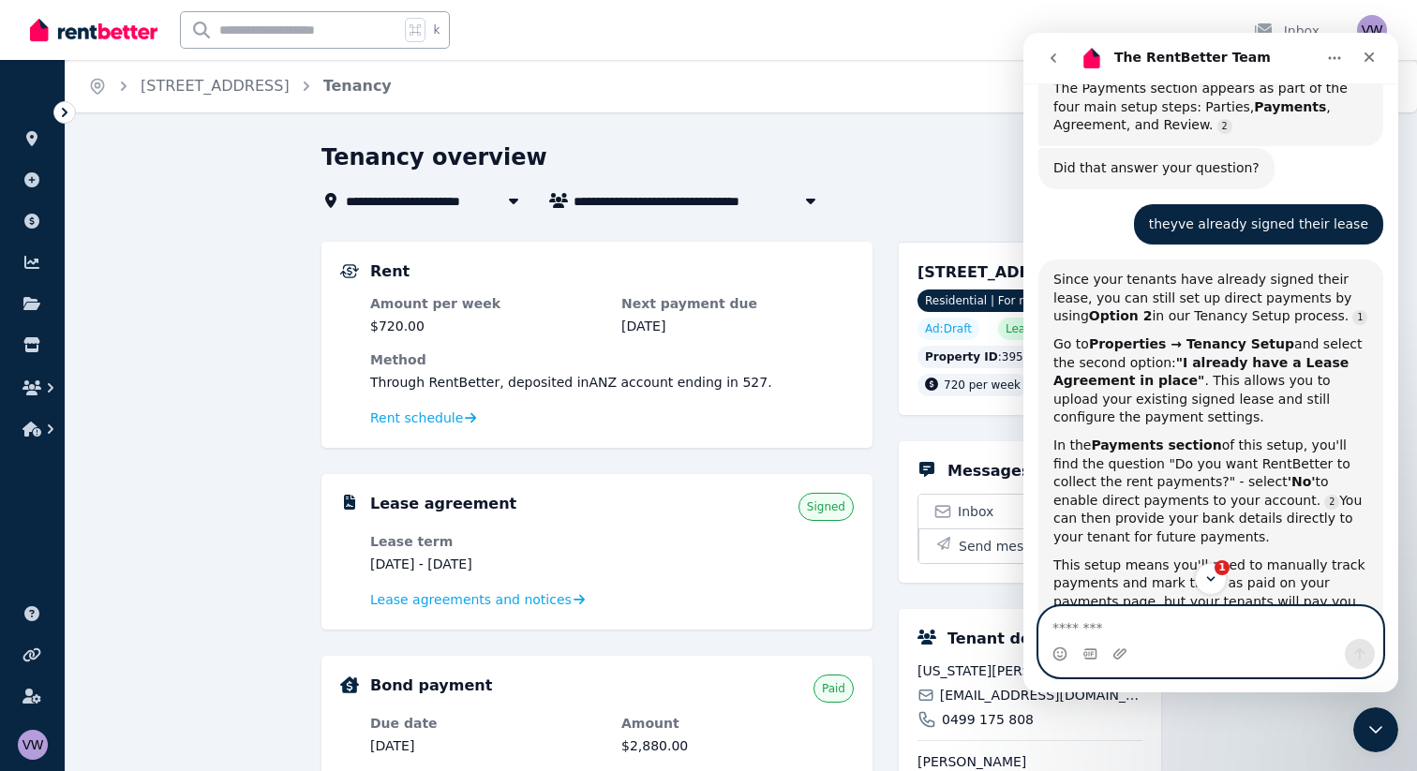
scroll to position [2276, 0]
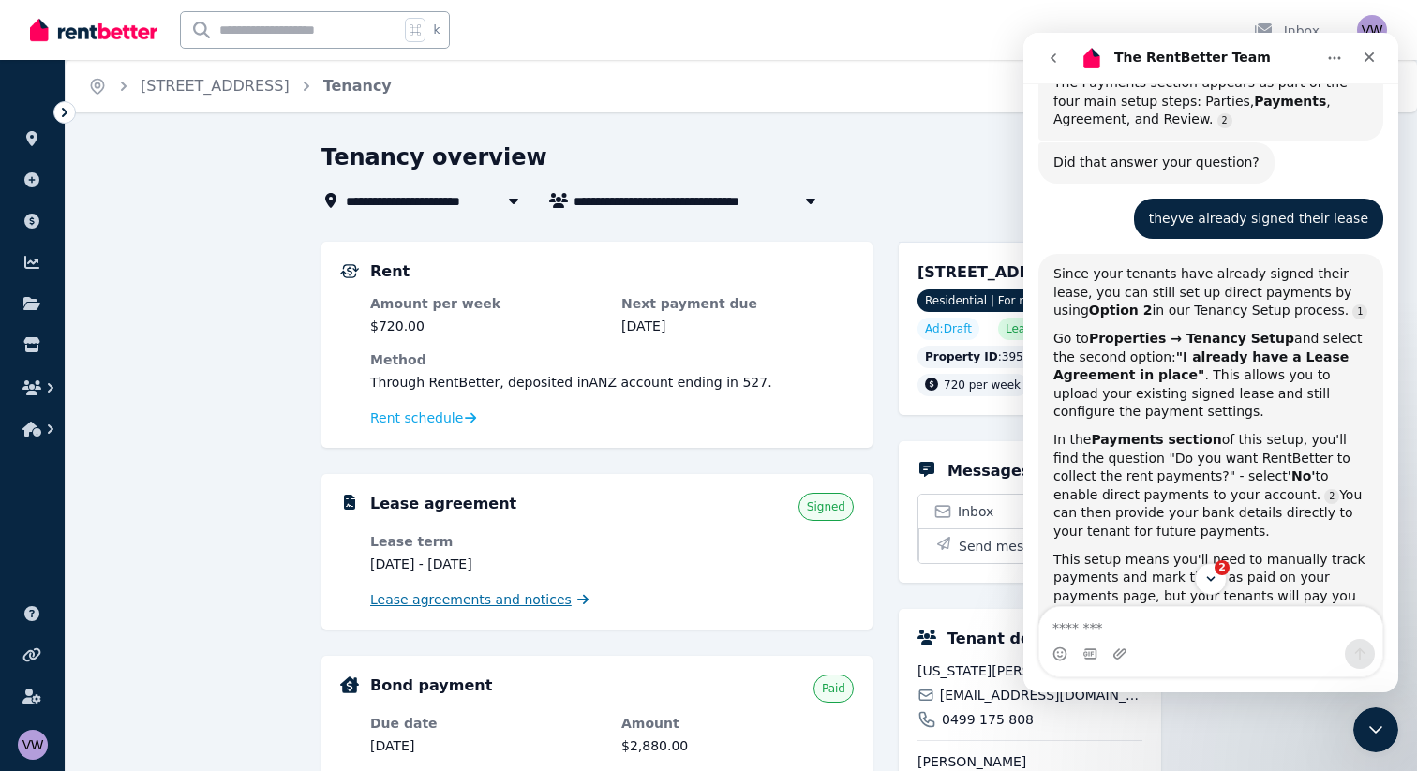
click at [458, 603] on span "Lease agreements and notices" at bounding box center [470, 599] width 201 height 19
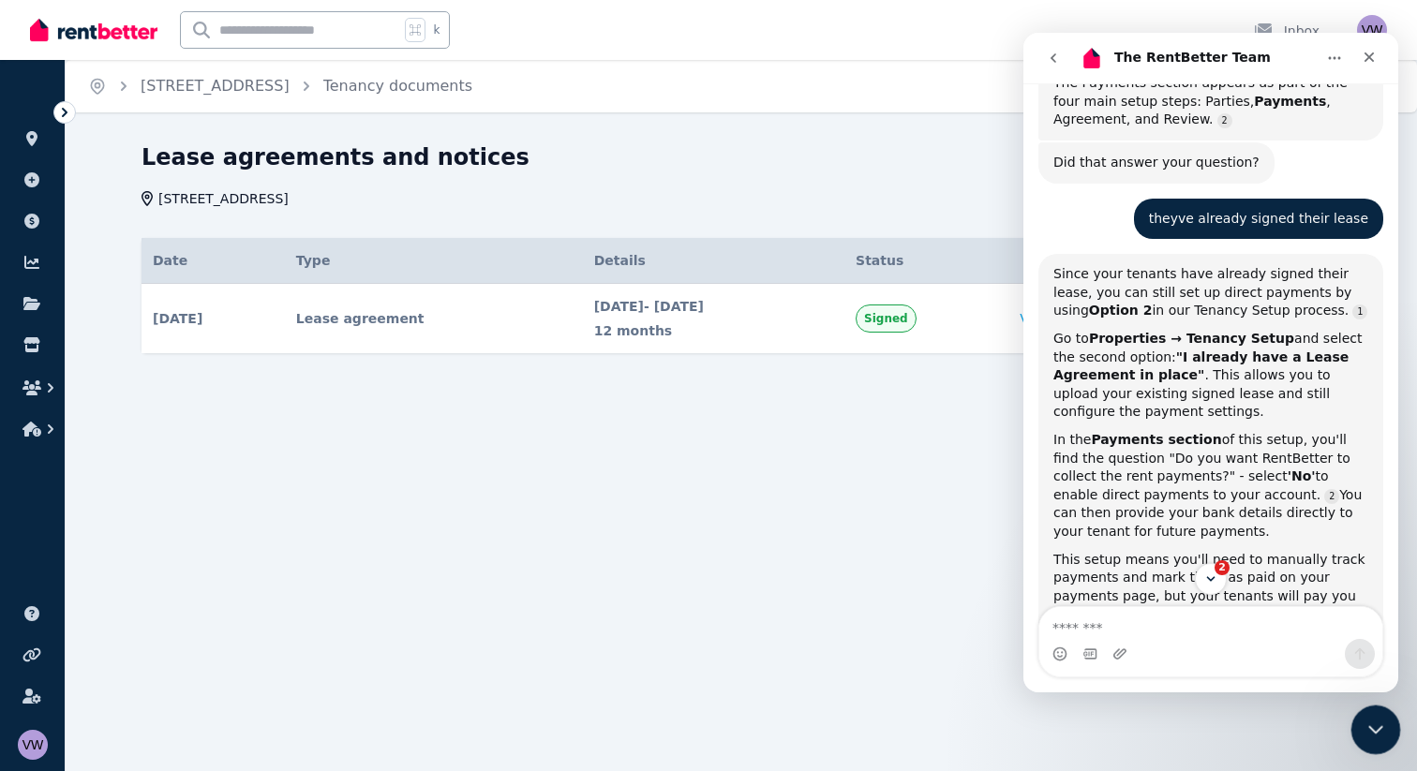
click at [1378, 733] on icon "Close Intercom Messenger" at bounding box center [1373, 727] width 22 height 22
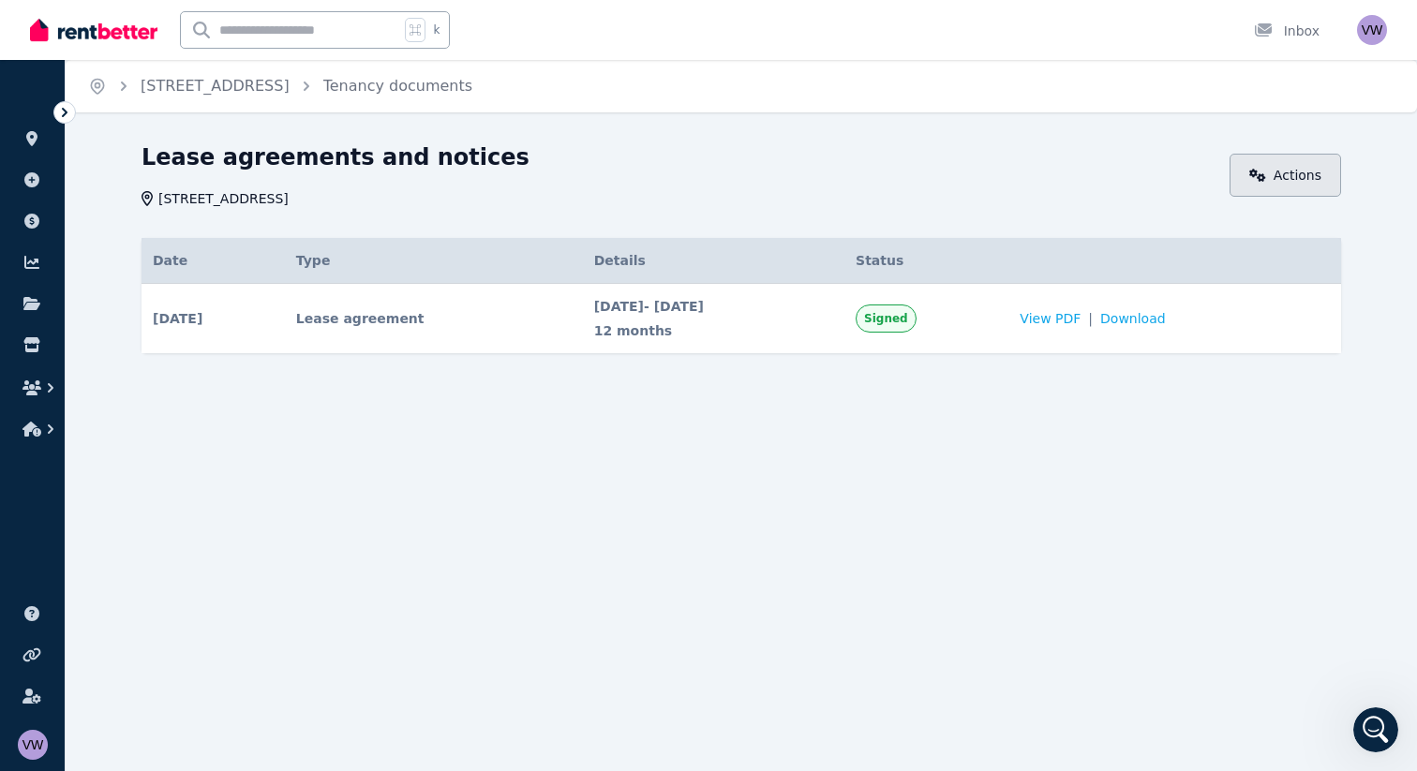
click at [1281, 172] on link "Actions" at bounding box center [1286, 175] width 112 height 43
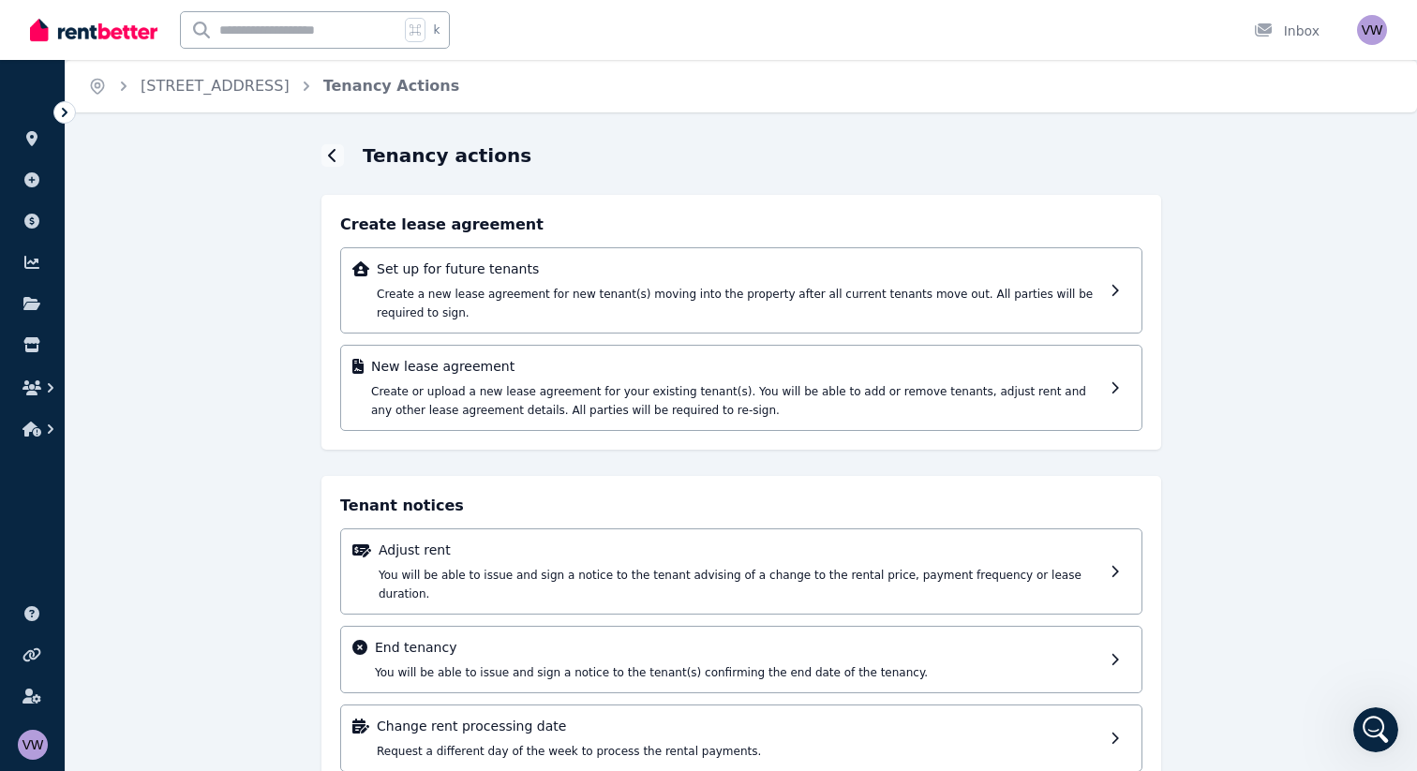
scroll to position [35, 0]
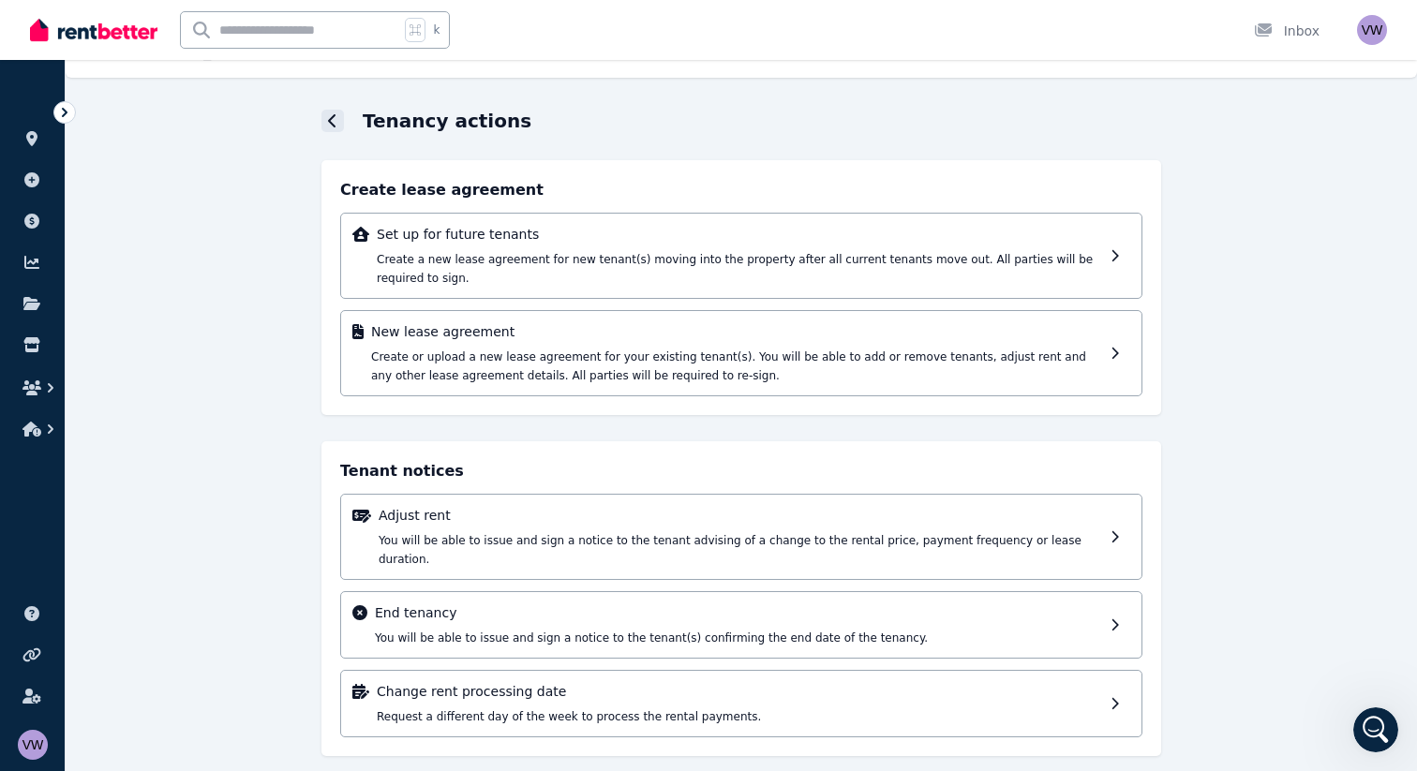
click at [327, 119] on div at bounding box center [332, 121] width 22 height 22
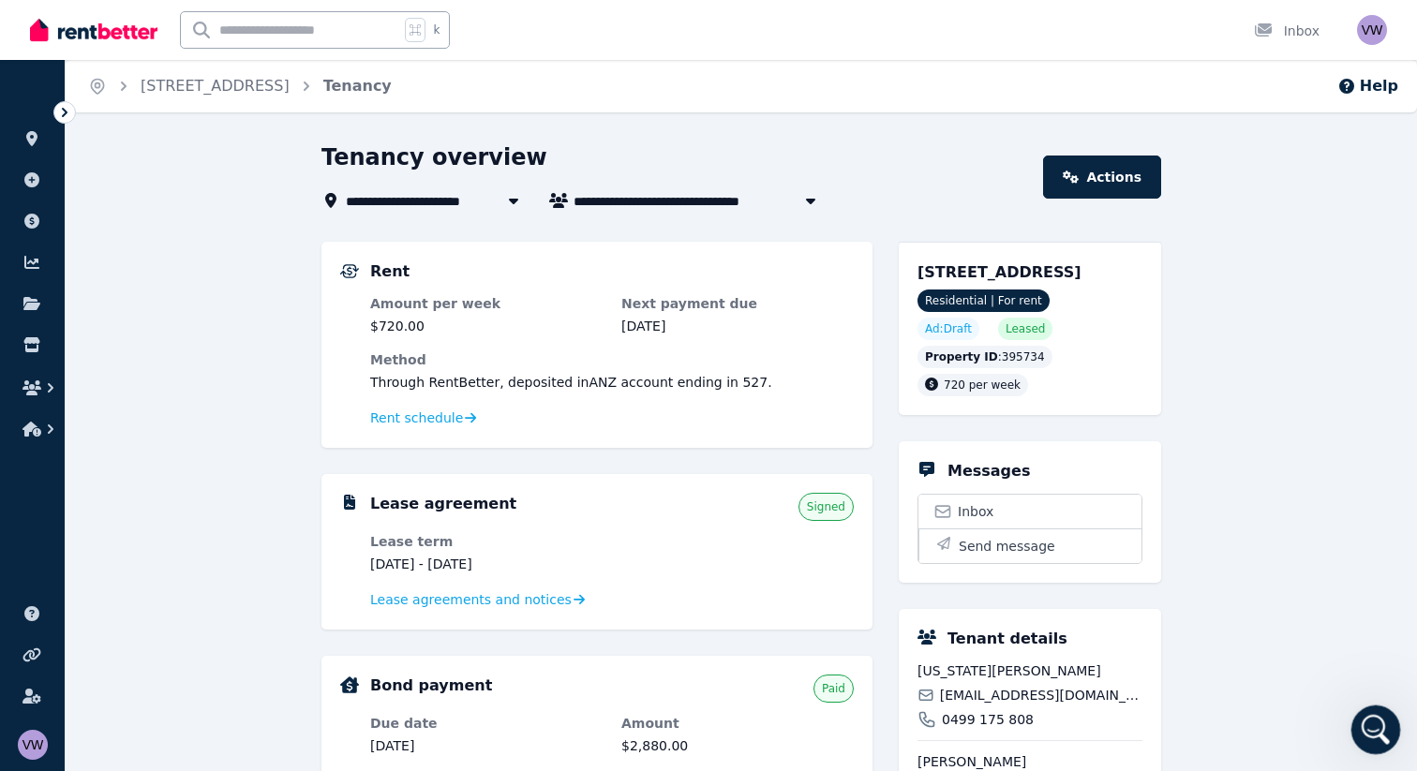
click at [1372, 727] on icon "Open Intercom Messenger" at bounding box center [1373, 727] width 31 height 31
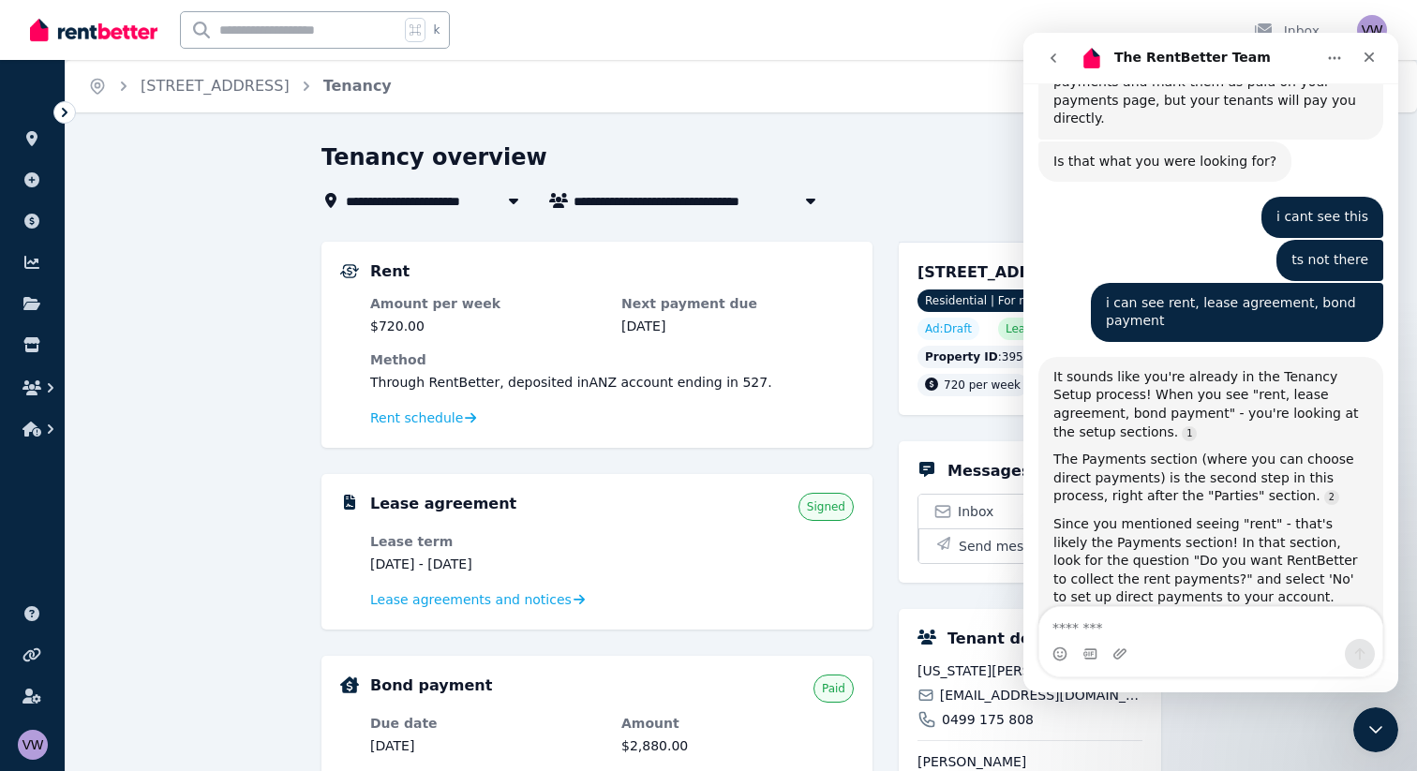
scroll to position [2788, 0]
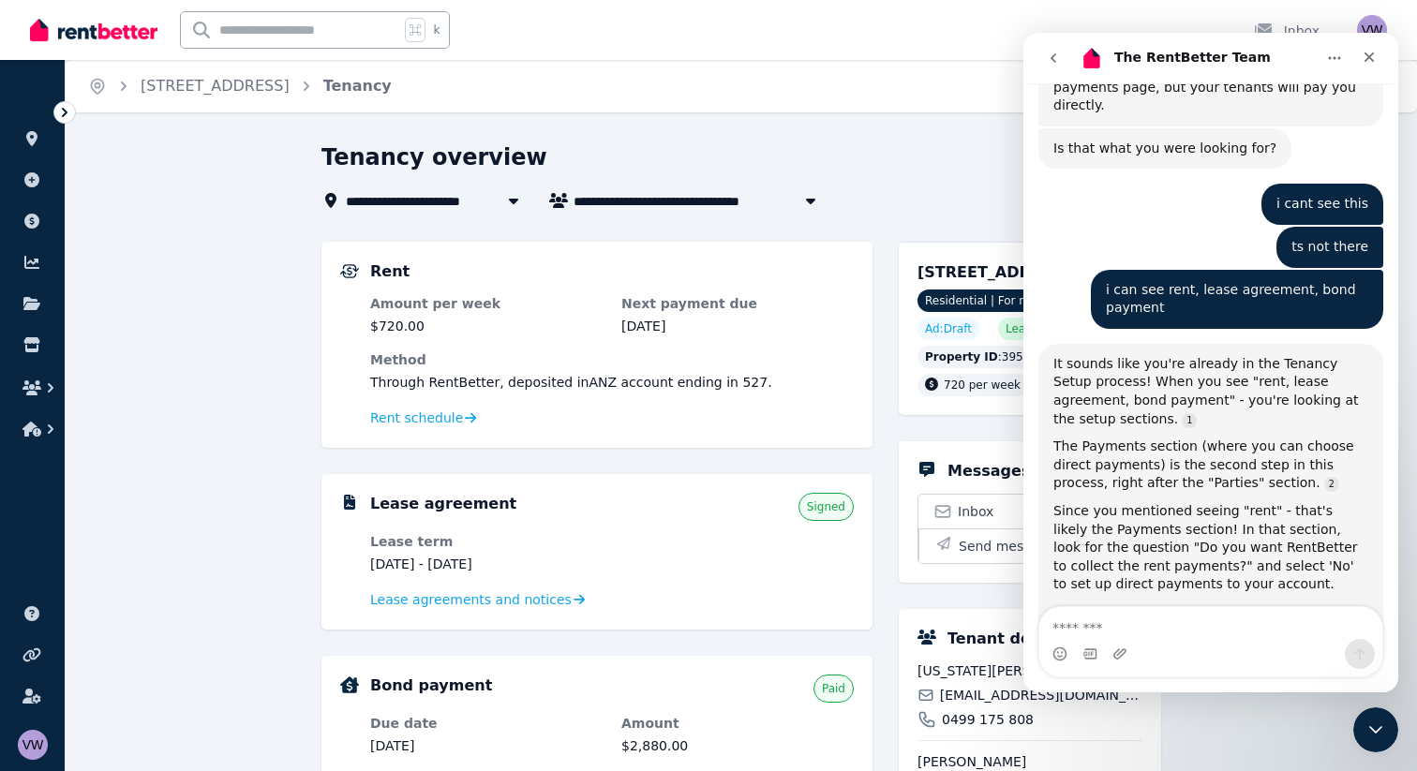
click at [1138, 618] on textarea "Message…" at bounding box center [1210, 623] width 343 height 32
type textarea "**********"
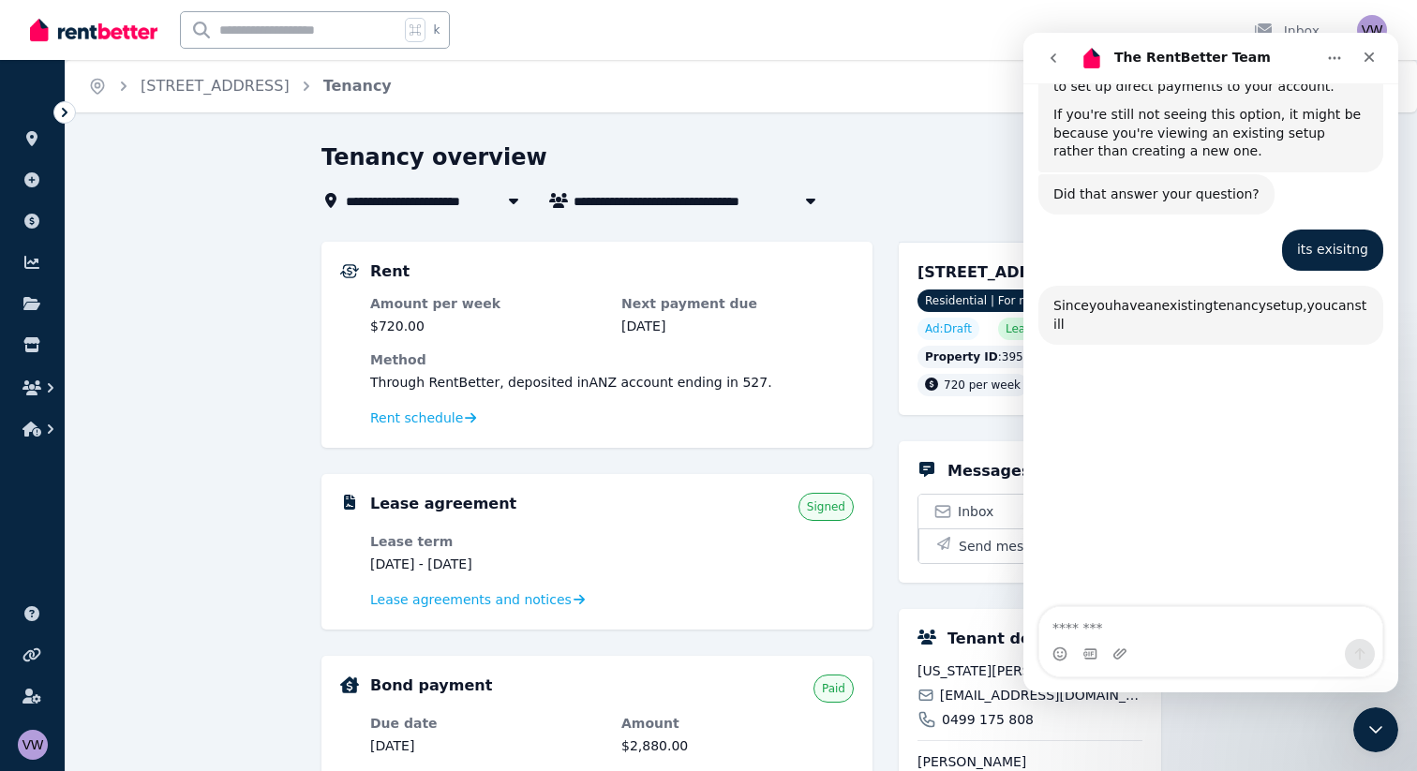
scroll to position [3292, 0]
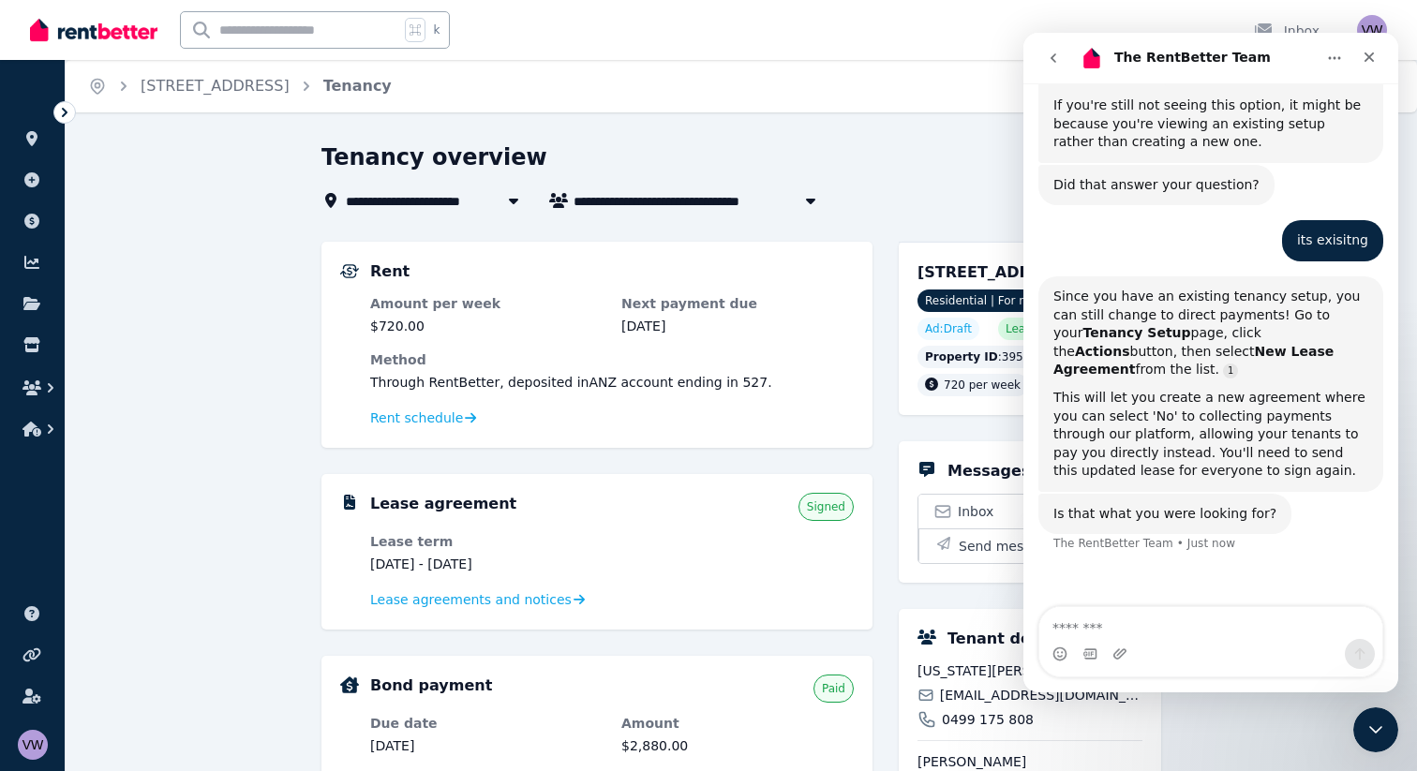
click at [215, 510] on div "**********" at bounding box center [741, 746] width 1351 height 1209
click at [1372, 723] on icon "Close Intercom Messenger" at bounding box center [1373, 727] width 22 height 22
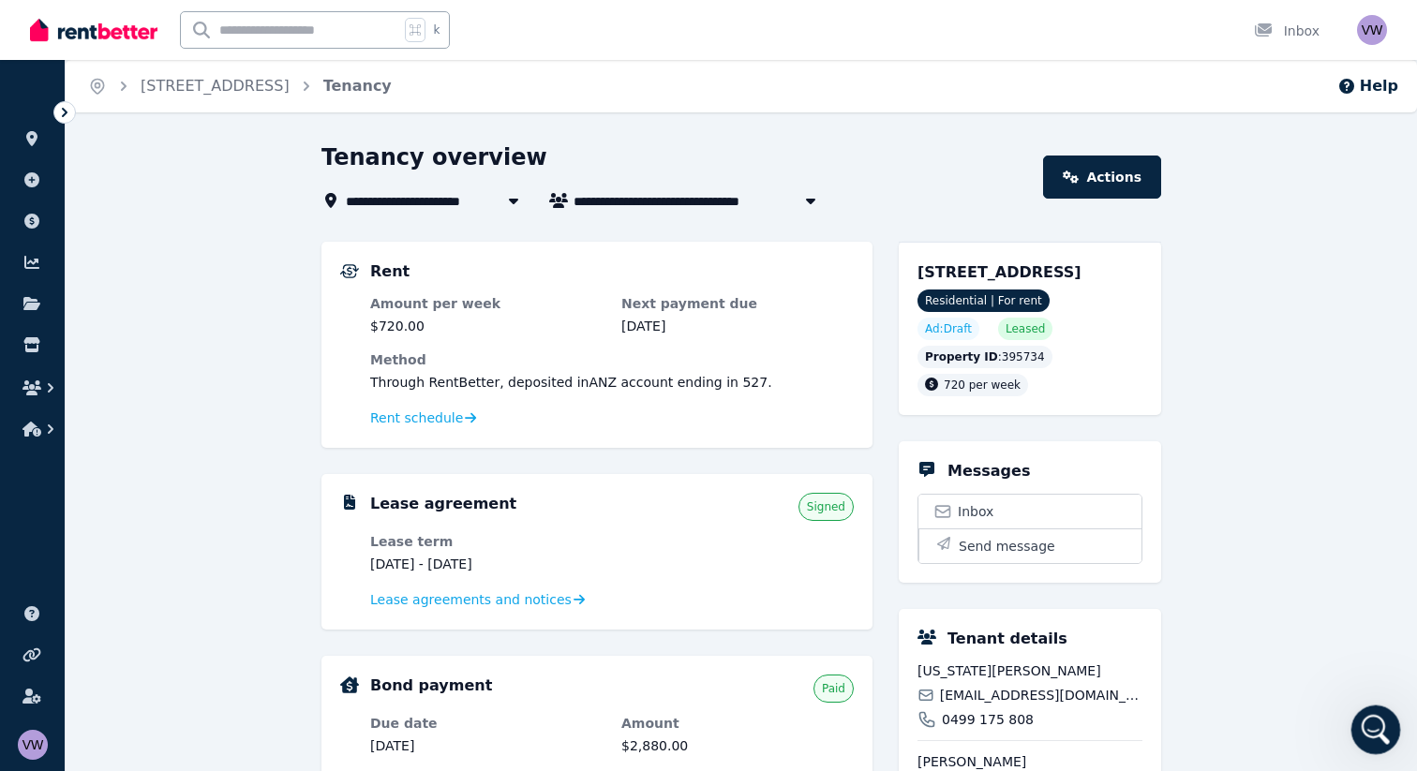
click at [1364, 724] on icon "Open Intercom Messenger" at bounding box center [1373, 727] width 31 height 31
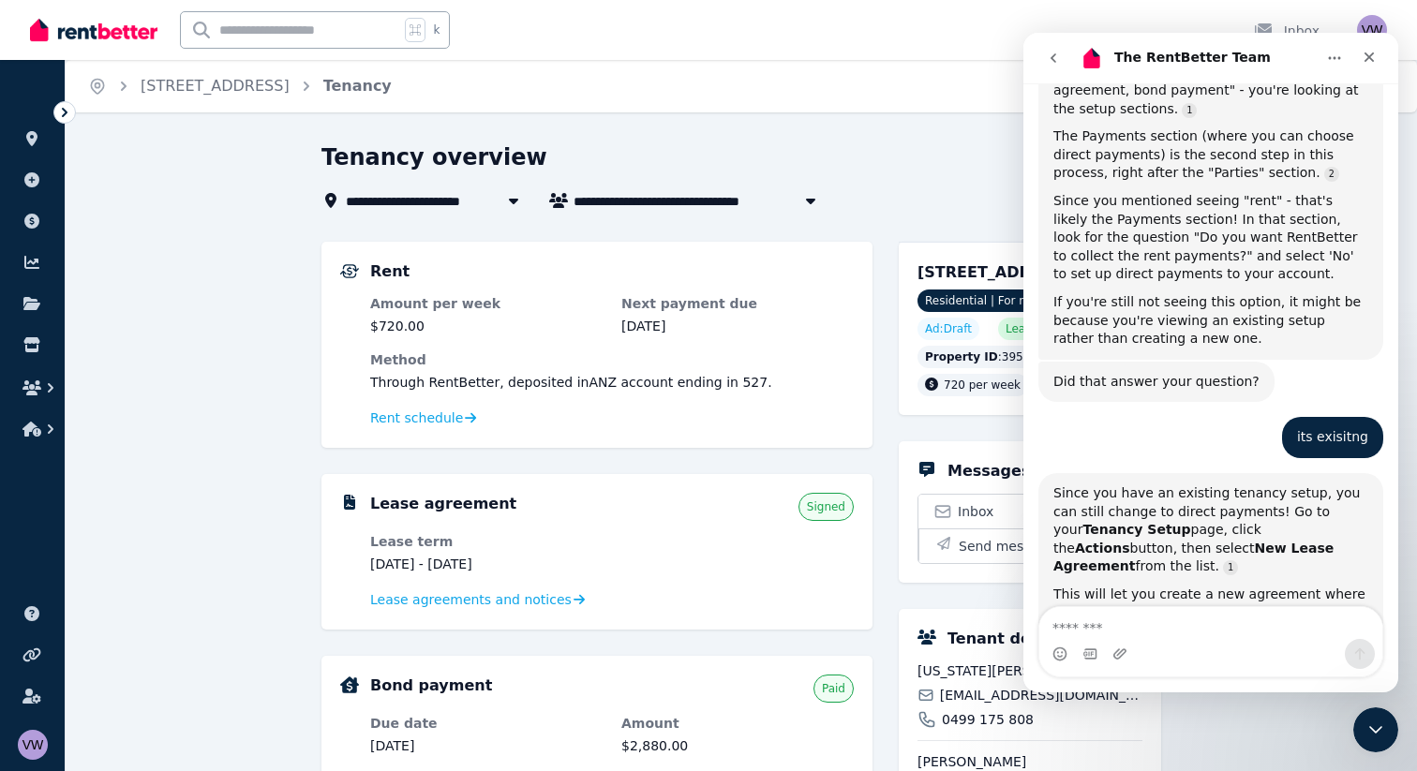
scroll to position [3099, 0]
click at [212, 406] on div "**********" at bounding box center [741, 746] width 1351 height 1209
